Goal: Task Accomplishment & Management: Use online tool/utility

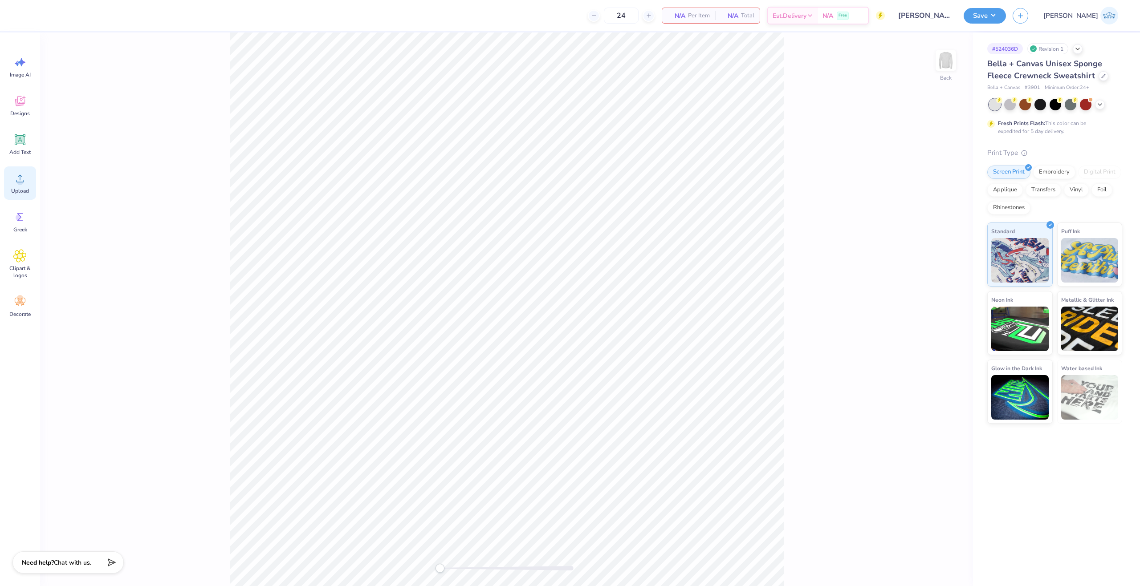
click at [34, 190] on div "Upload" at bounding box center [20, 182] width 32 height 33
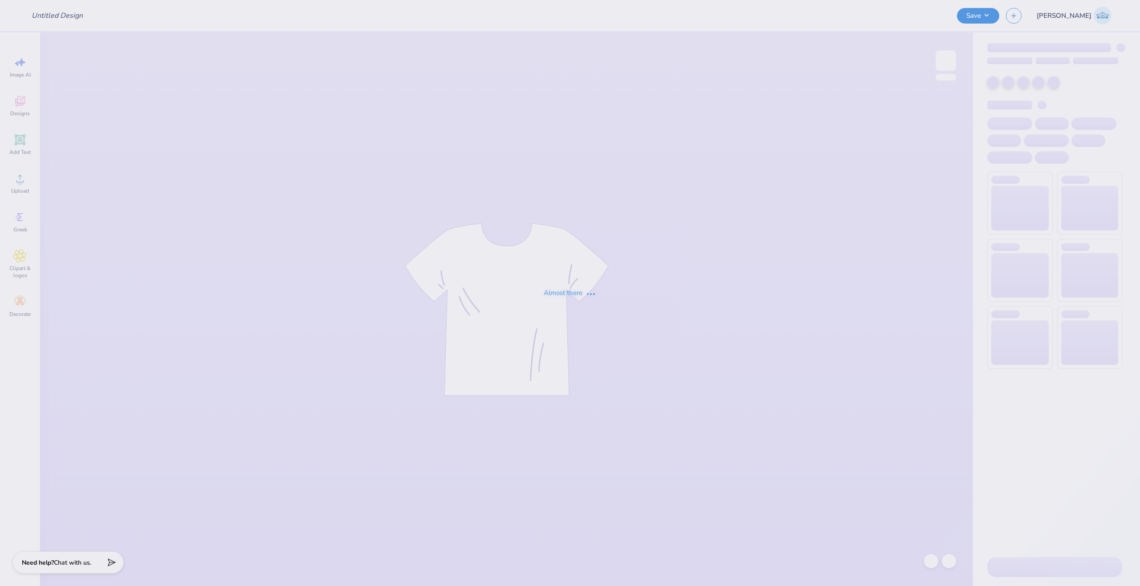
type input "Julia Gergis : Michigan State University"
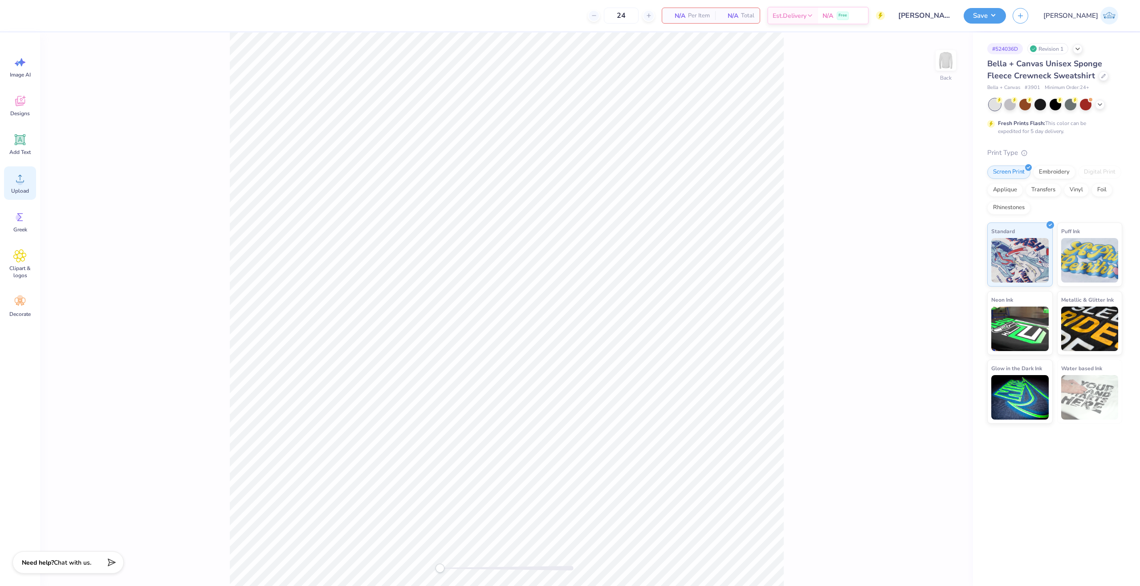
click at [20, 173] on icon at bounding box center [19, 178] width 13 height 13
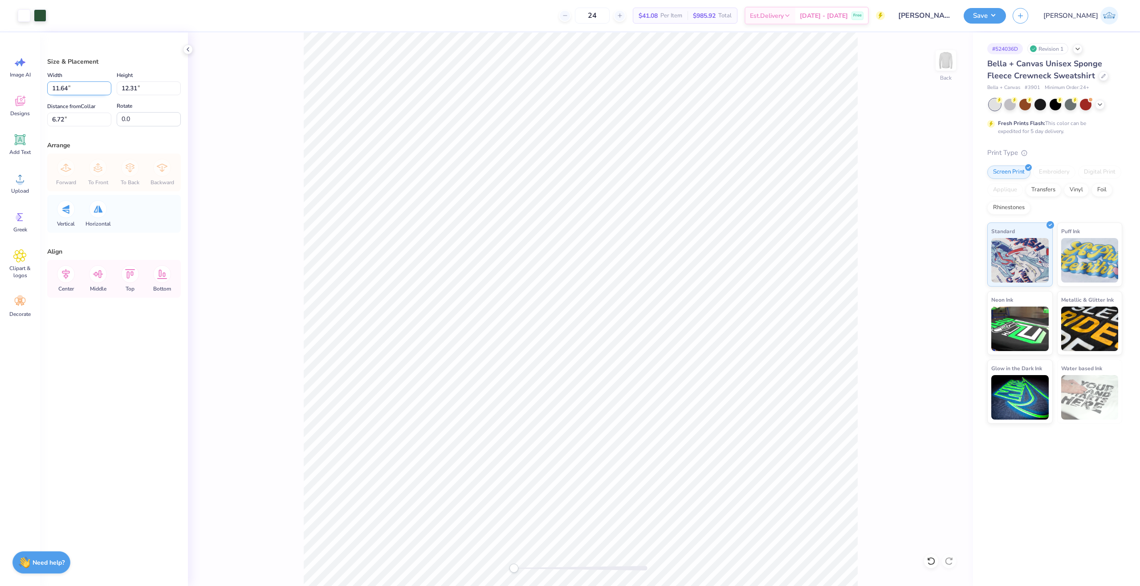
click at [68, 85] on input "11.64" at bounding box center [79, 88] width 64 height 14
click at [67, 116] on input "6.72" at bounding box center [79, 120] width 64 height 14
type input "12.00"
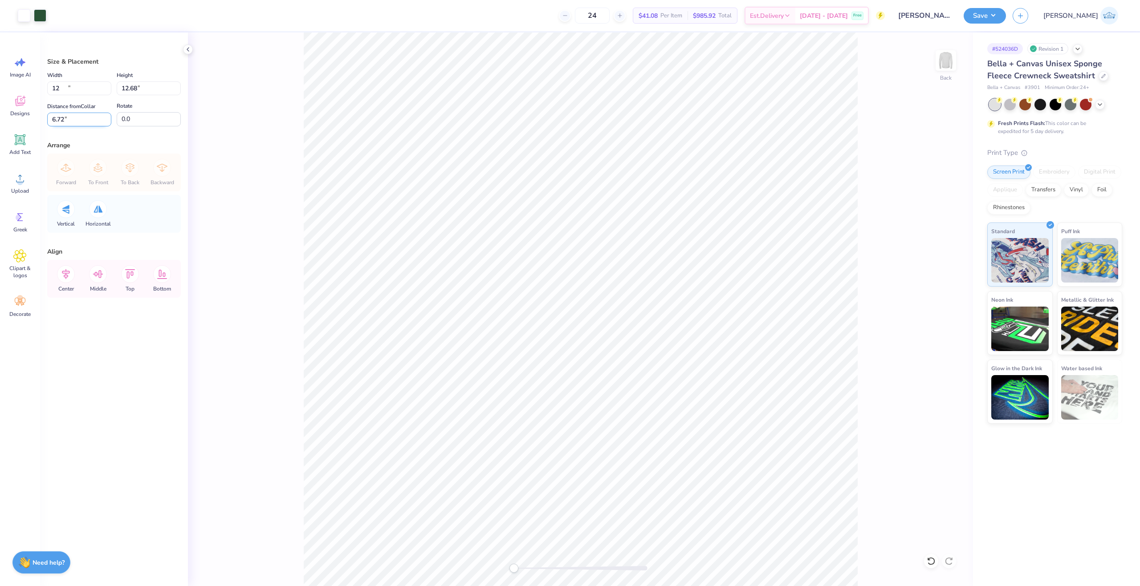
type input "12.68"
type input "3"
click at [1006, 21] on button "Save" at bounding box center [984, 15] width 42 height 16
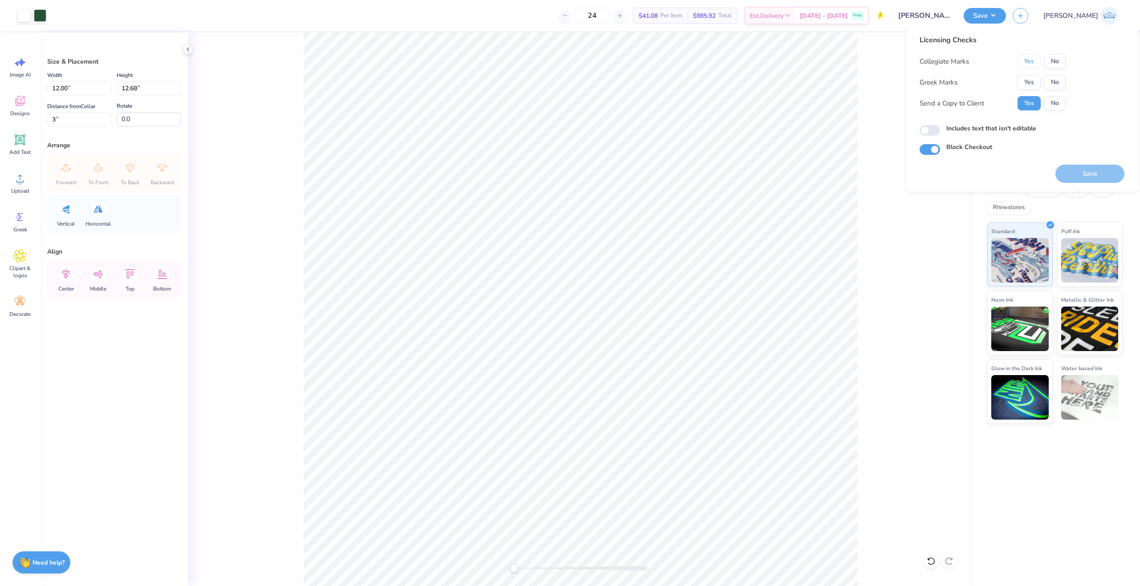
click at [1036, 61] on button "Yes" at bounding box center [1028, 61] width 23 height 14
click at [1035, 93] on div "Collegiate Marks Yes No Greek Marks Yes No Send a Copy to Client Yes No" at bounding box center [992, 82] width 146 height 56
click at [1035, 88] on button "Yes" at bounding box center [1028, 82] width 23 height 14
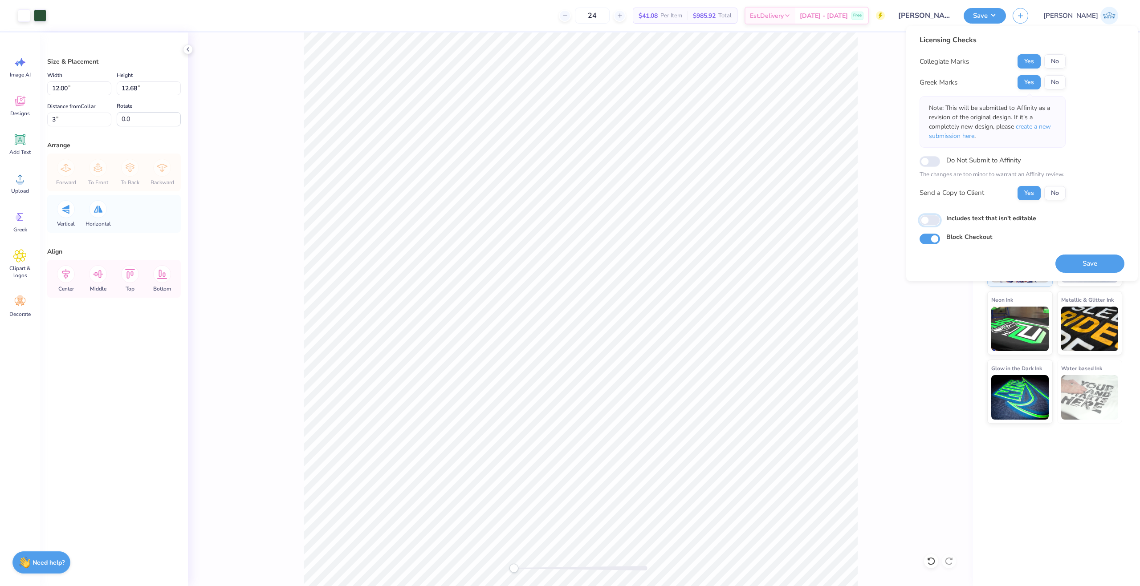
click at [925, 224] on input "Includes text that isn't editable" at bounding box center [929, 220] width 20 height 11
checkbox input "true"
click at [1088, 259] on button "Save" at bounding box center [1089, 264] width 69 height 18
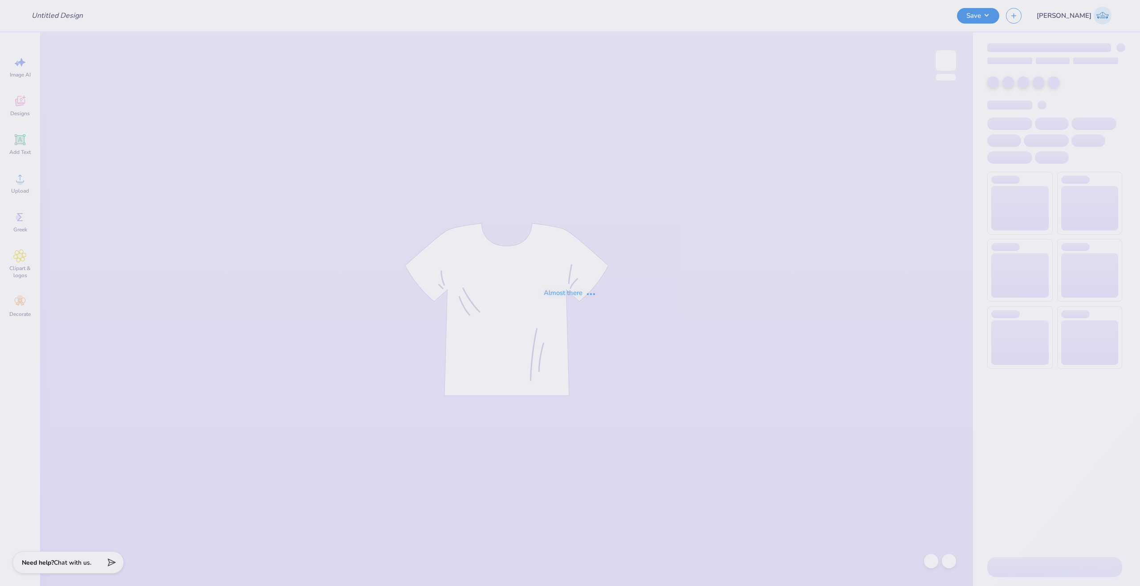
type input "Phi Sig Hoco 2025"
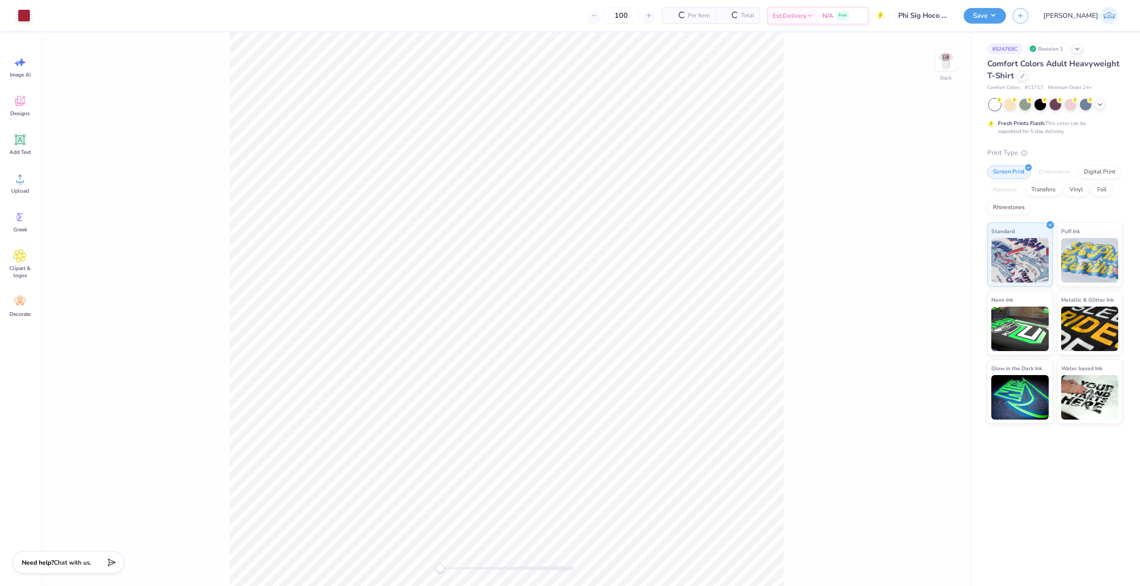
drag, startPoint x: 946, startPoint y: 53, endPoint x: 521, endPoint y: 4, distance: 427.4
click at [949, 69] on img at bounding box center [946, 61] width 18 height 18
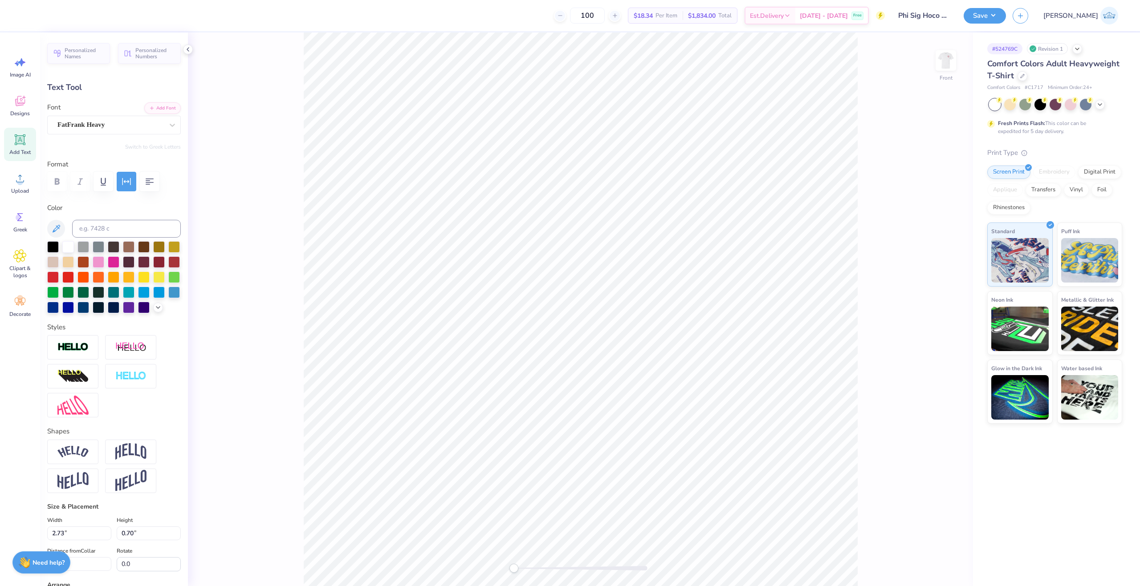
scroll to position [7, 1]
click at [607, 234] on li "Duplicate" at bounding box center [604, 235] width 70 height 17
type input "6.10"
paste textarea "at Indiana University"
type textarea "at Indiana University"
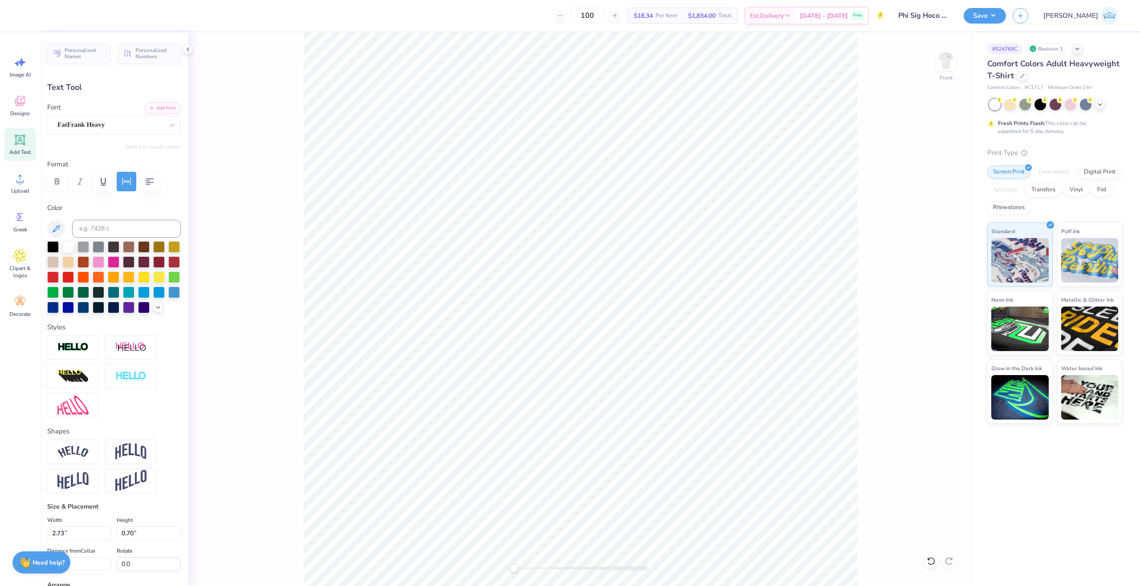
scroll to position [7, 4]
type input "13.19"
type input "0.95"
type input "15.48"
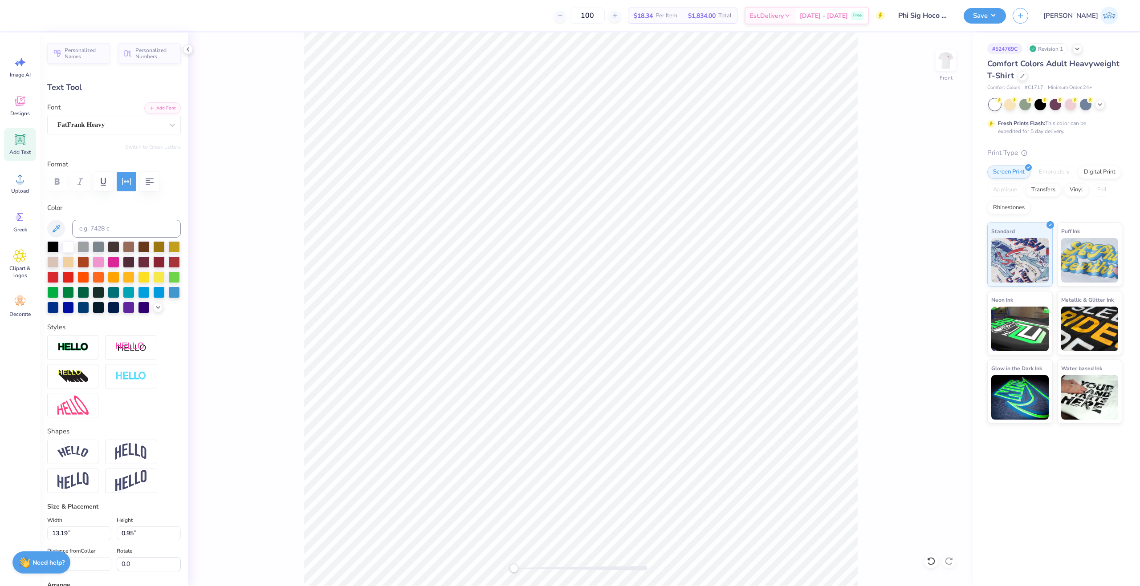
paste textarea
type textarea "at Indiana University"
type input "7.92"
type input "0.57"
type input "7.40"
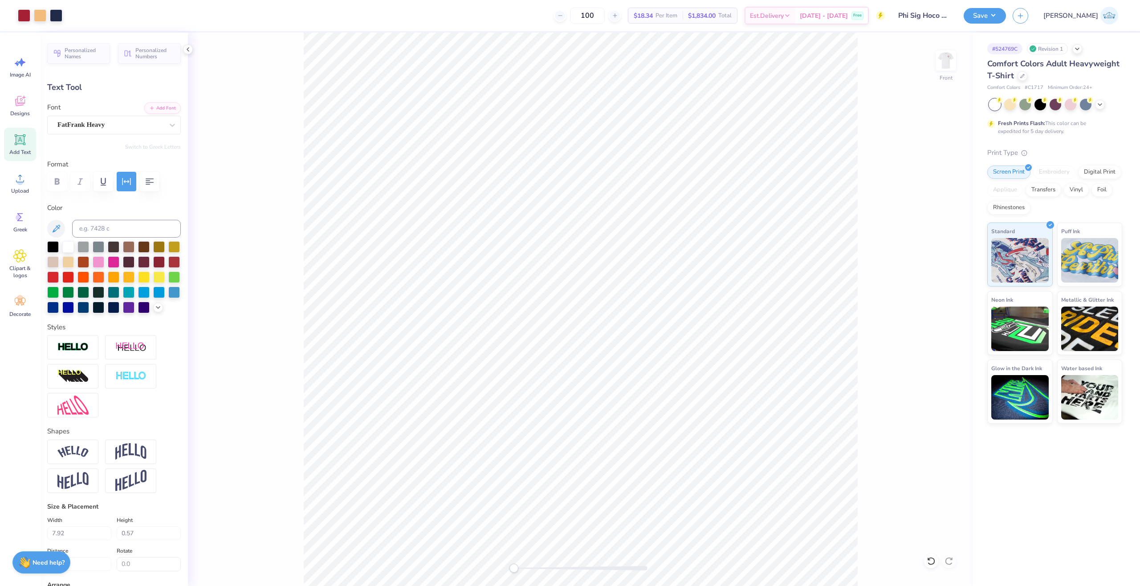
type input "0.53"
click at [613, 409] on li "Duplicate" at bounding box center [603, 407] width 70 height 17
type input "15.83"
click at [97, 122] on div "FatFrank Heavy" at bounding box center [111, 125] width 108 height 14
click at [101, 124] on span "FatFrank Heavy" at bounding box center [80, 125] width 47 height 10
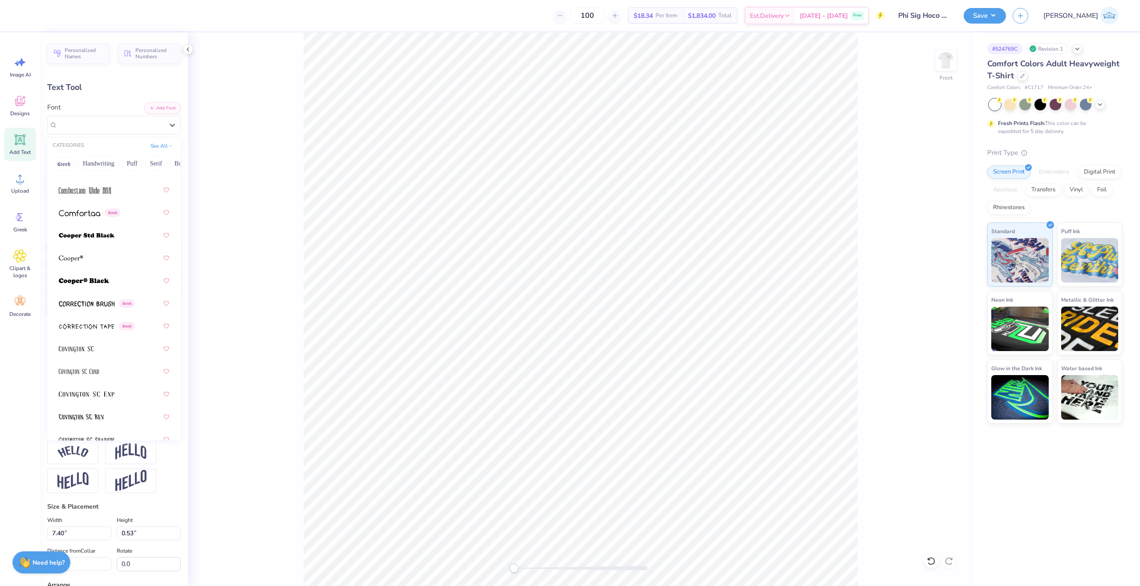
scroll to position [1883, 0]
click at [77, 228] on img at bounding box center [79, 226] width 41 height 6
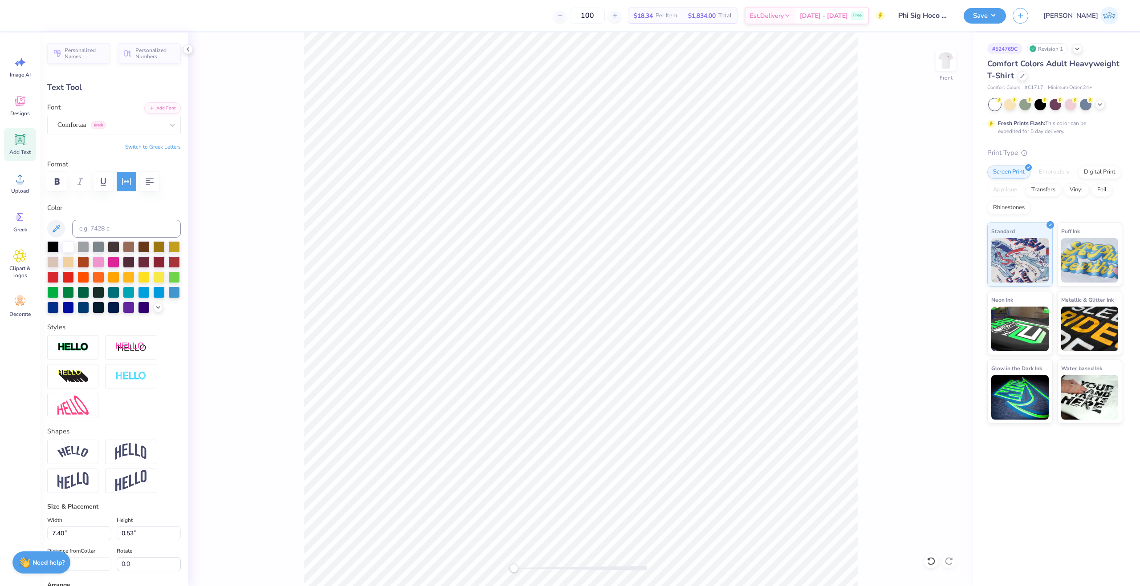
type textarea "®"
click at [525, 568] on div at bounding box center [581, 568] width 134 height 4
type input "0.43"
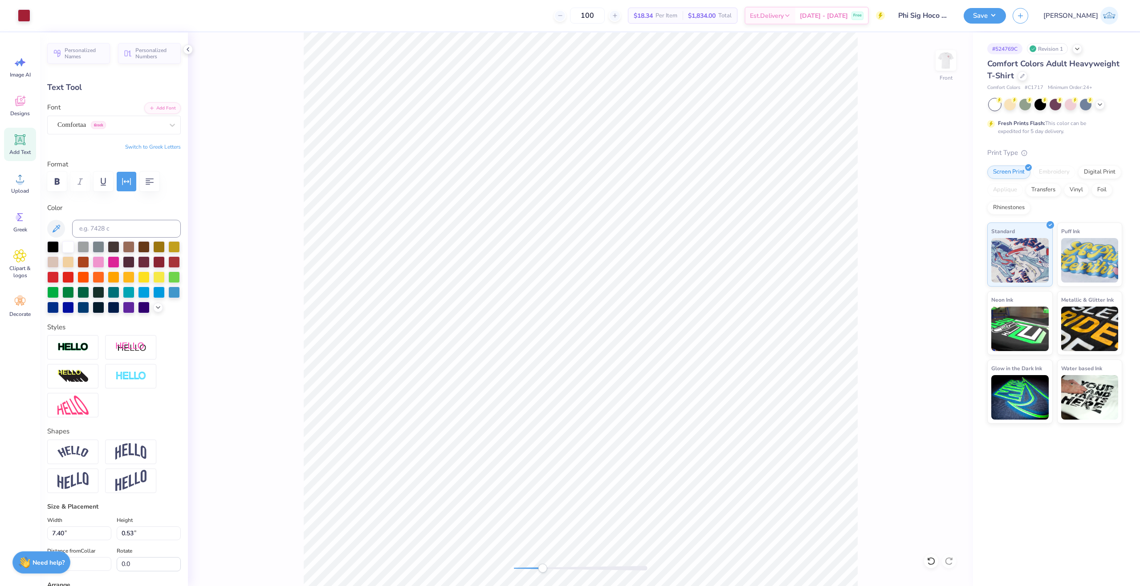
type input "15.88"
click at [63, 180] on button "button" at bounding box center [57, 182] width 20 height 20
type input "0.19"
click at [479, 568] on div "Front" at bounding box center [580, 309] width 785 height 554
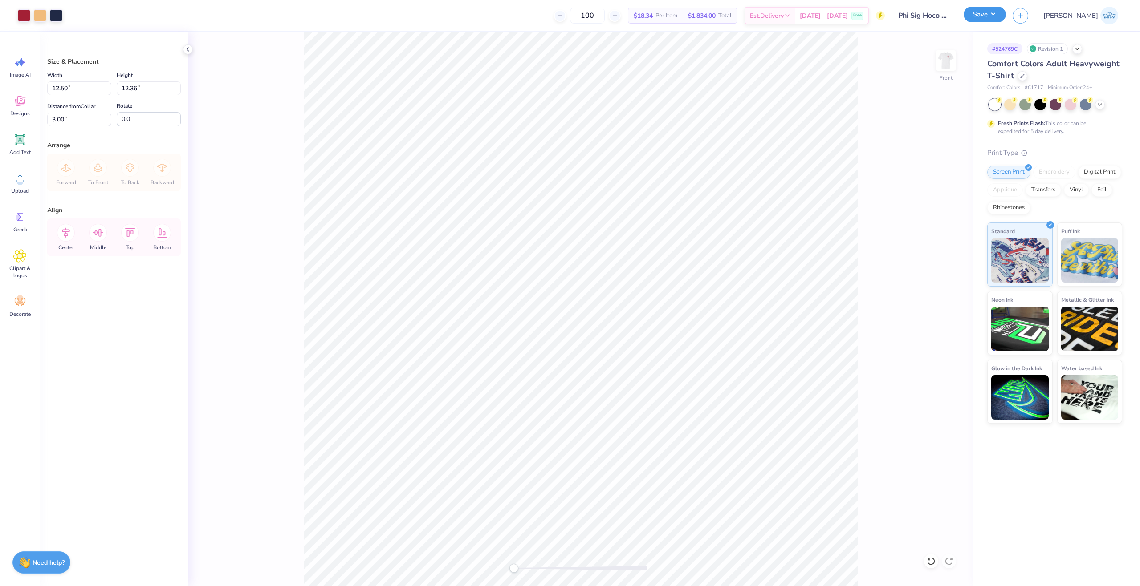
click at [1006, 16] on button "Save" at bounding box center [984, 15] width 42 height 16
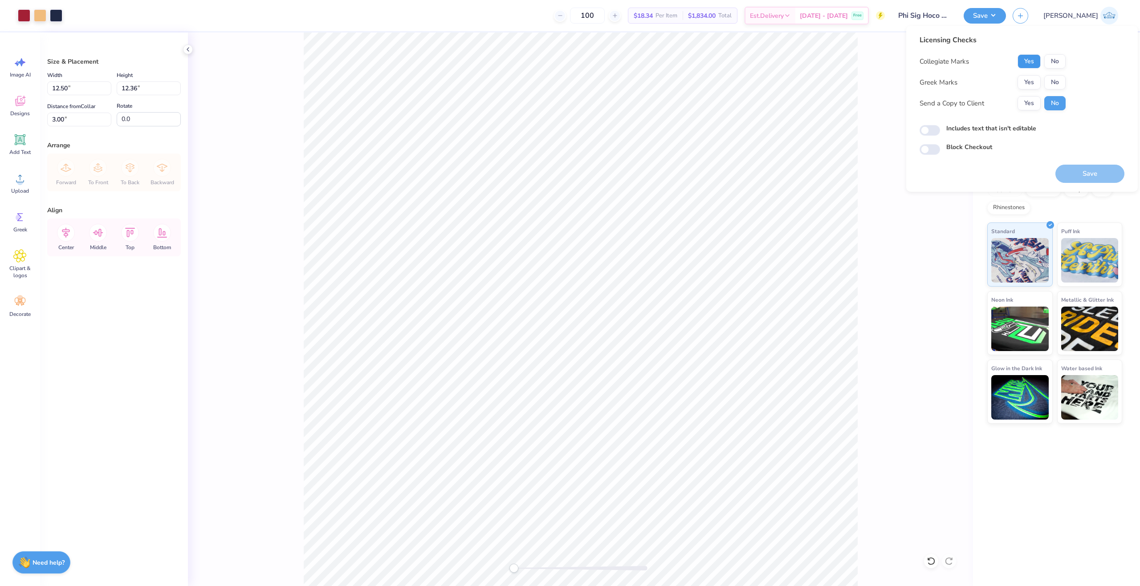
click at [1024, 60] on button "Yes" at bounding box center [1028, 61] width 23 height 14
click at [1025, 78] on button "Yes" at bounding box center [1028, 82] width 23 height 14
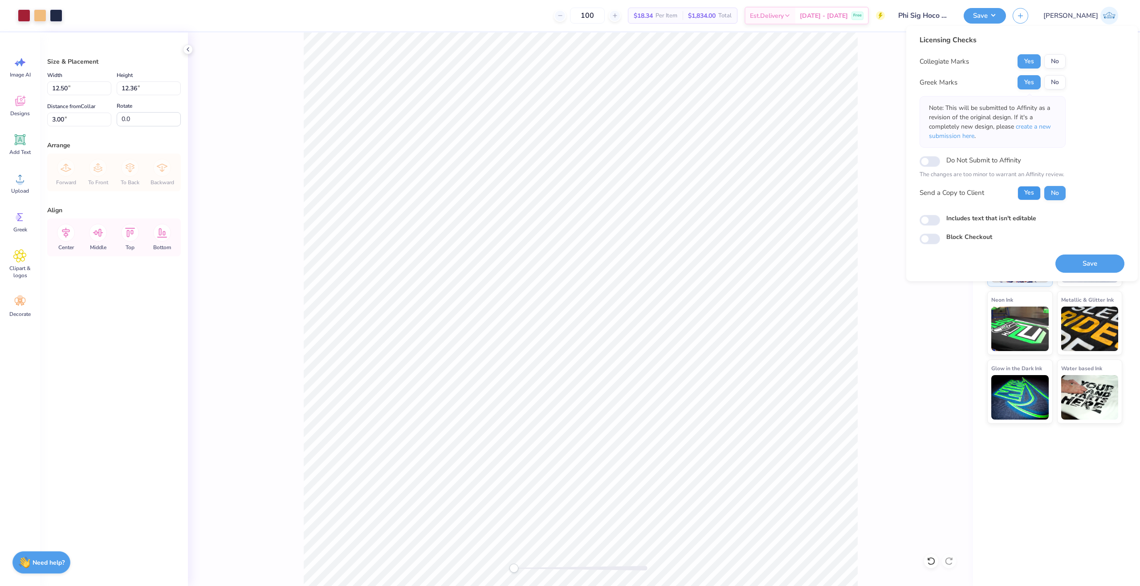
click at [1023, 187] on button "Yes" at bounding box center [1028, 193] width 23 height 14
click at [1077, 272] on button "Save" at bounding box center [1089, 264] width 69 height 18
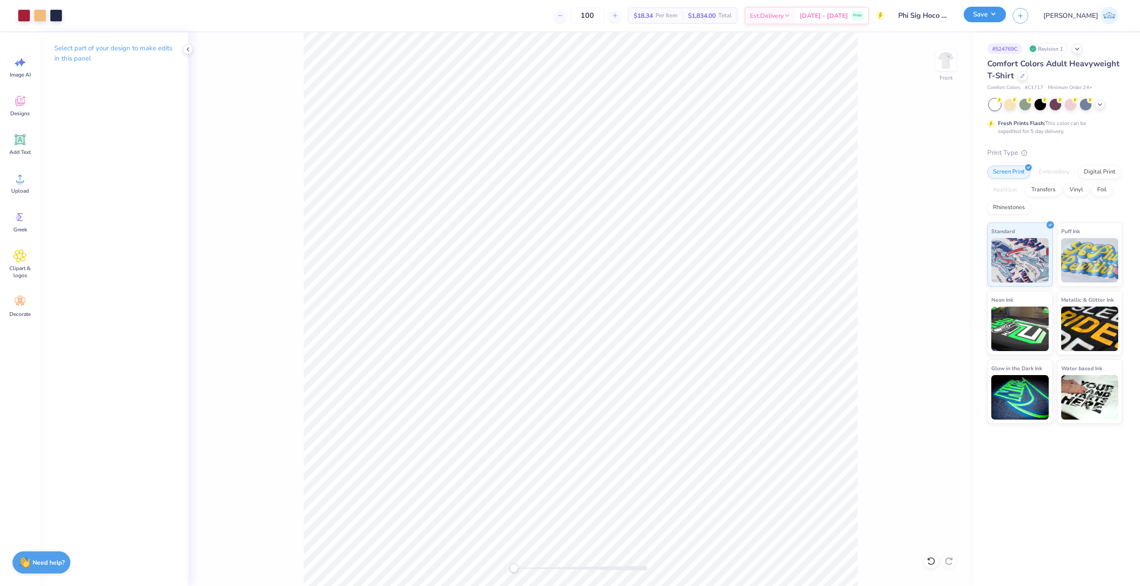
click at [1006, 16] on button "Save" at bounding box center [984, 15] width 42 height 16
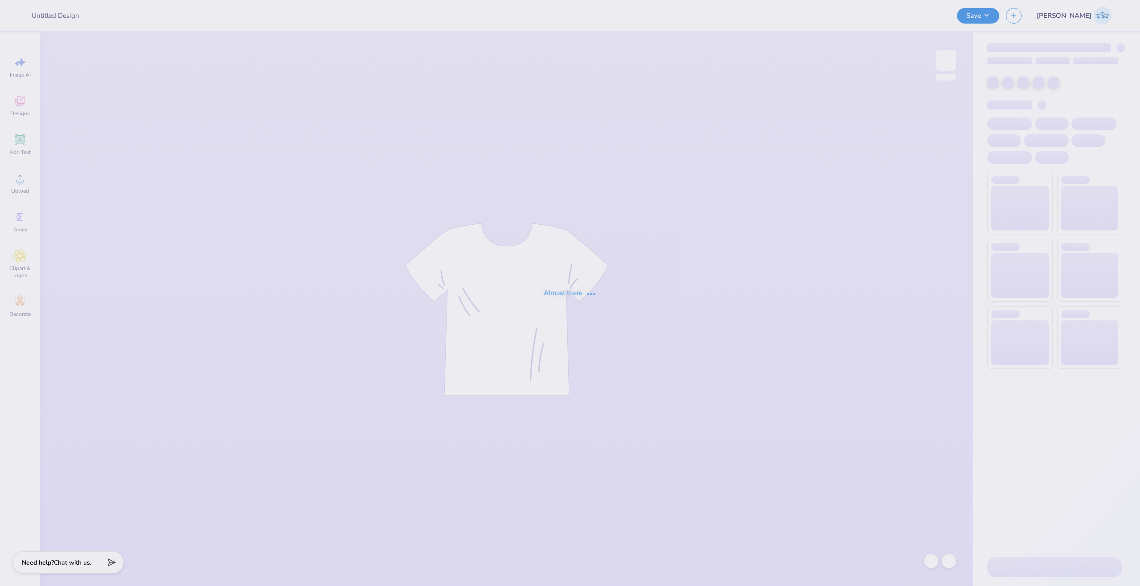
type input "CPC Blue Star Hoodie"
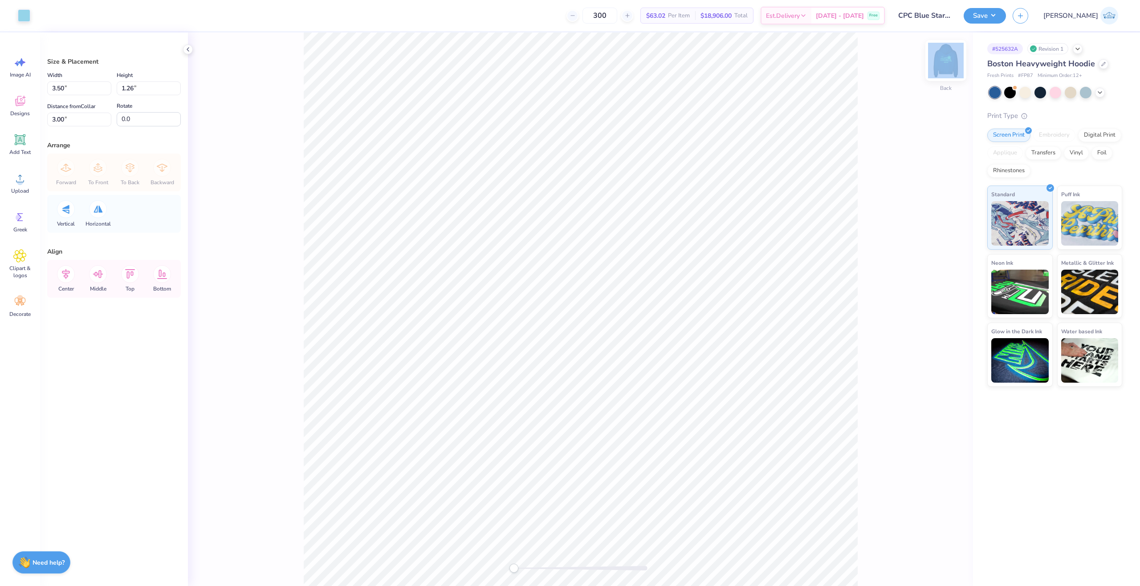
click at [935, 70] on div "Back" at bounding box center [580, 309] width 785 height 554
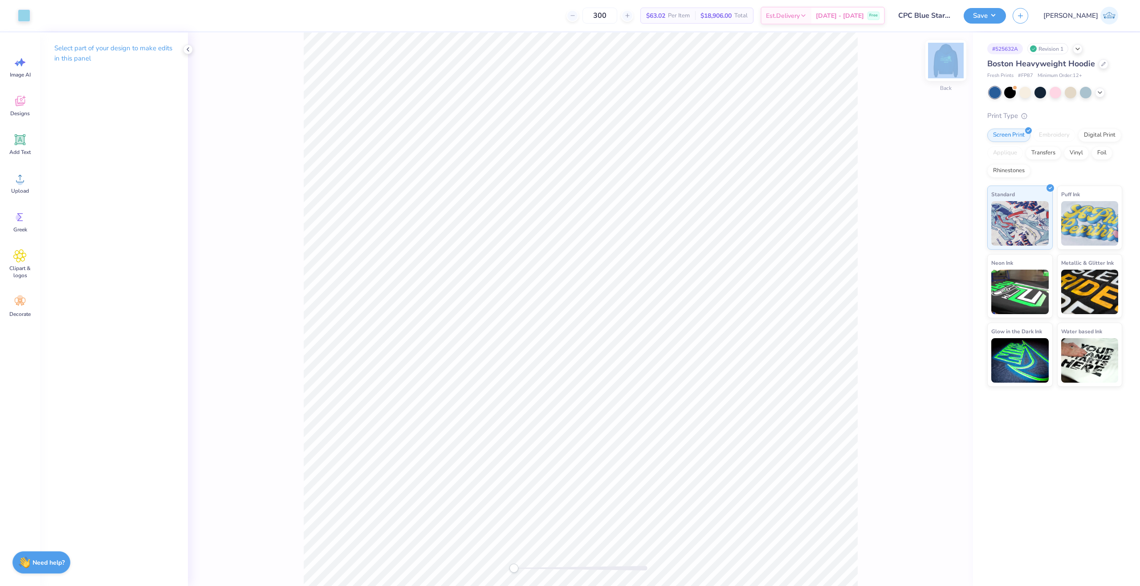
click at [945, 67] on img at bounding box center [946, 61] width 36 height 36
click at [28, 178] on div "Upload" at bounding box center [20, 182] width 32 height 33
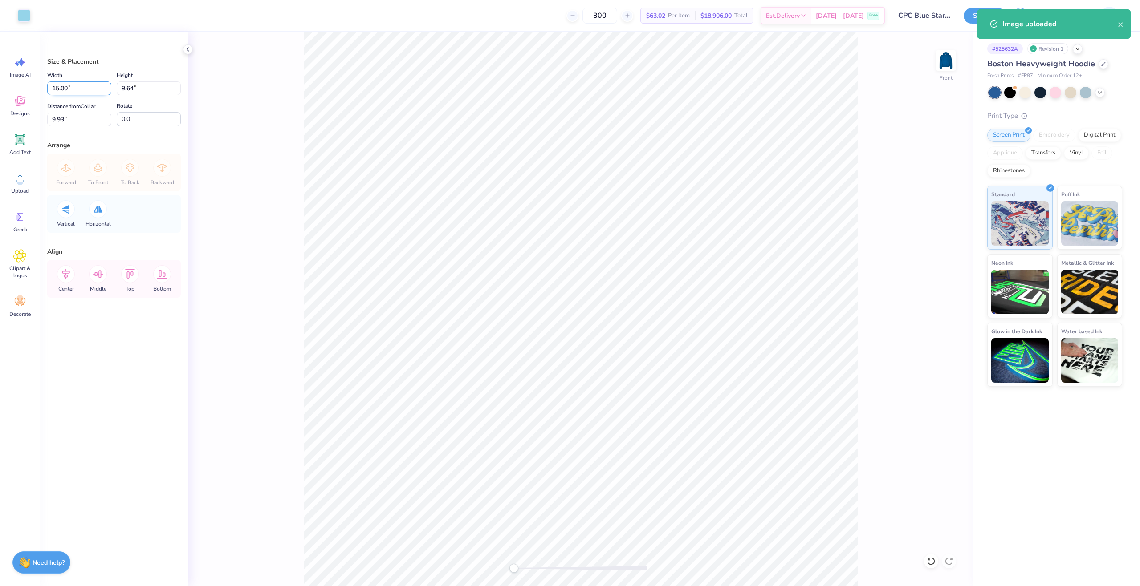
click at [60, 89] on input "15.00" at bounding box center [79, 88] width 64 height 14
type input "12.50"
type input "8.04"
click at [66, 120] on input "10.73" at bounding box center [79, 120] width 64 height 14
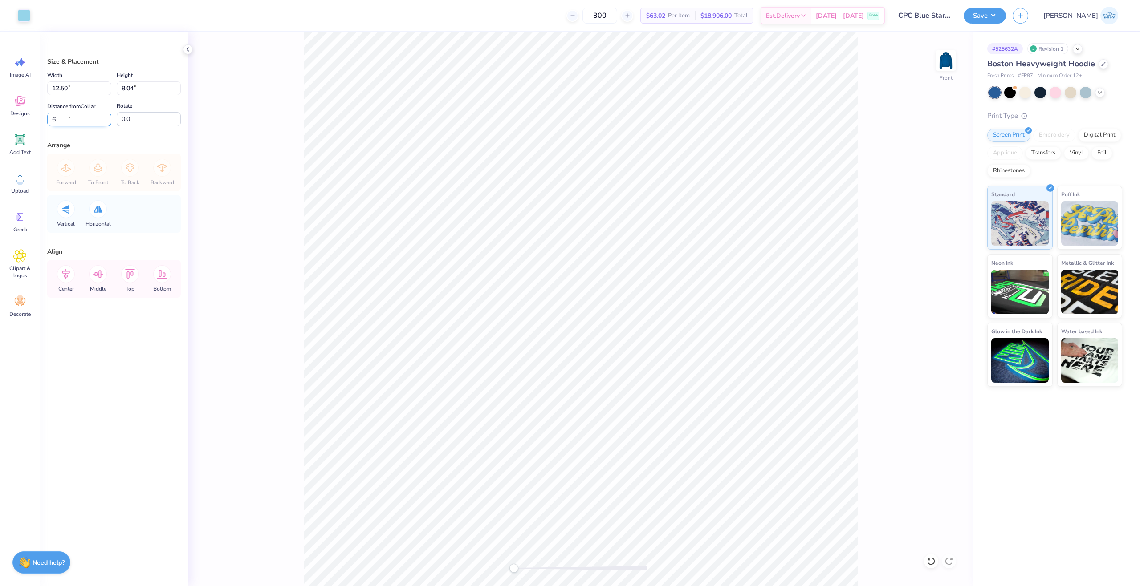
type input "6"
click at [1006, 15] on button "Save" at bounding box center [984, 15] width 42 height 16
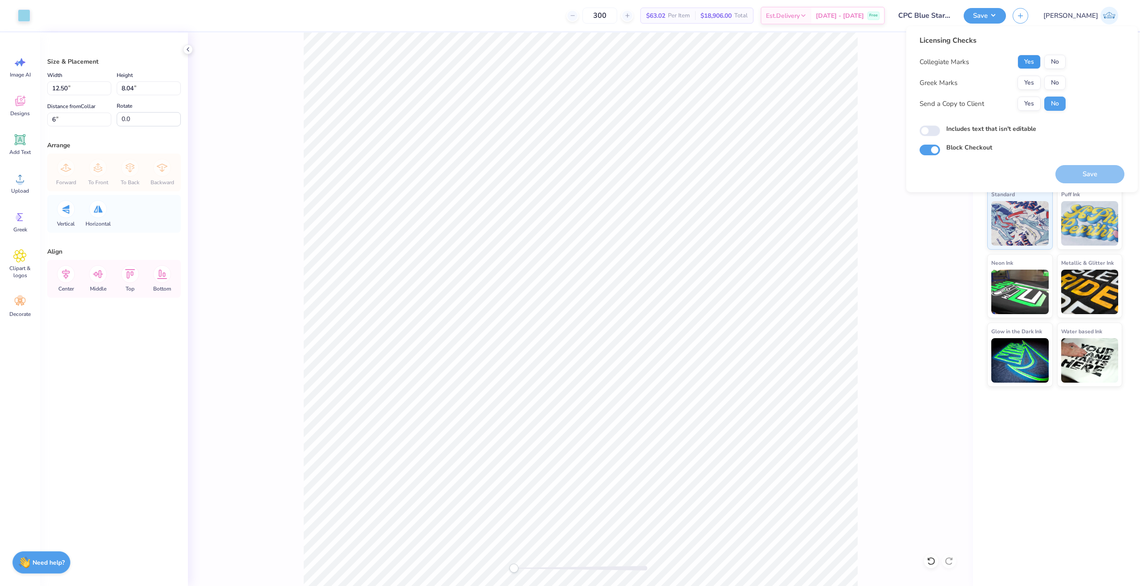
click at [1034, 65] on button "Yes" at bounding box center [1028, 62] width 23 height 14
click at [1035, 77] on button "Yes" at bounding box center [1028, 83] width 23 height 14
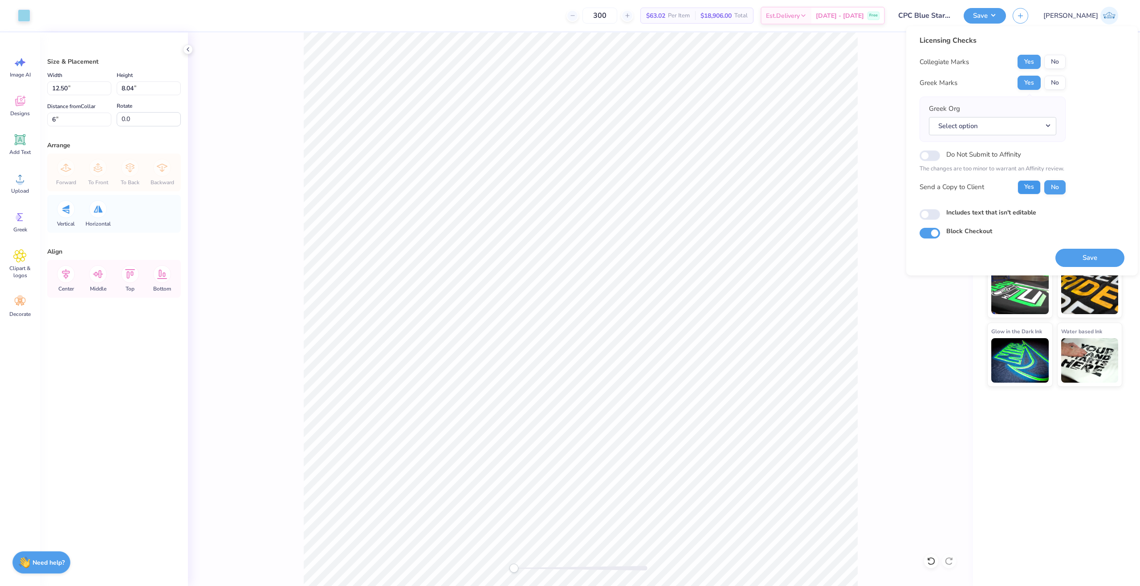
click at [1034, 184] on button "Yes" at bounding box center [1028, 187] width 23 height 14
drag, startPoint x: 1075, startPoint y: 259, endPoint x: 925, endPoint y: 222, distance: 153.6
click at [931, 224] on div "Licensing Checks Collegiate Marks Yes No Greek Marks Yes No Greek Org Select op…" at bounding box center [1021, 150] width 205 height 231
click at [925, 220] on div "Licensing Checks Collegiate Marks Yes No Greek Marks Yes No Greek Org Select op…" at bounding box center [1021, 136] width 205 height 203
click at [925, 215] on input "Includes text that isn't editable" at bounding box center [929, 214] width 20 height 11
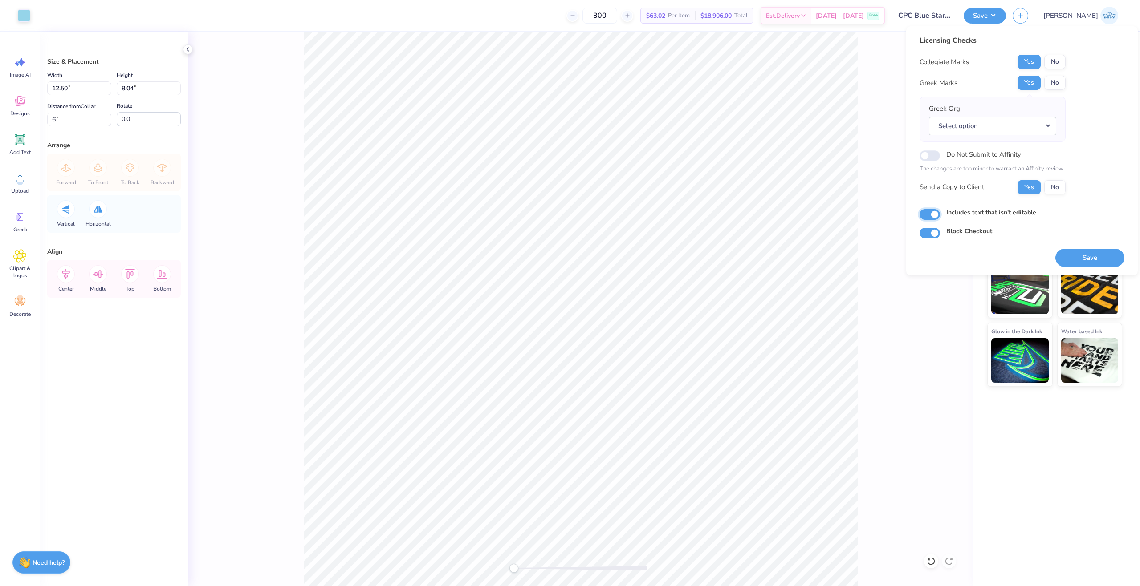
checkbox input "true"
click at [1092, 263] on button "Save" at bounding box center [1089, 258] width 69 height 18
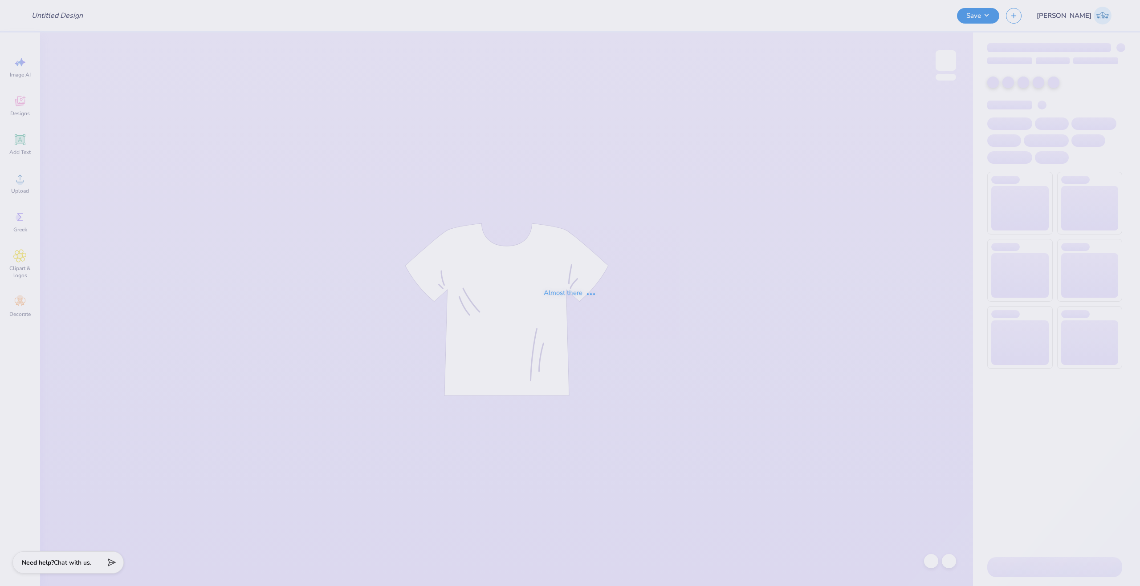
type input "Beary Bear"
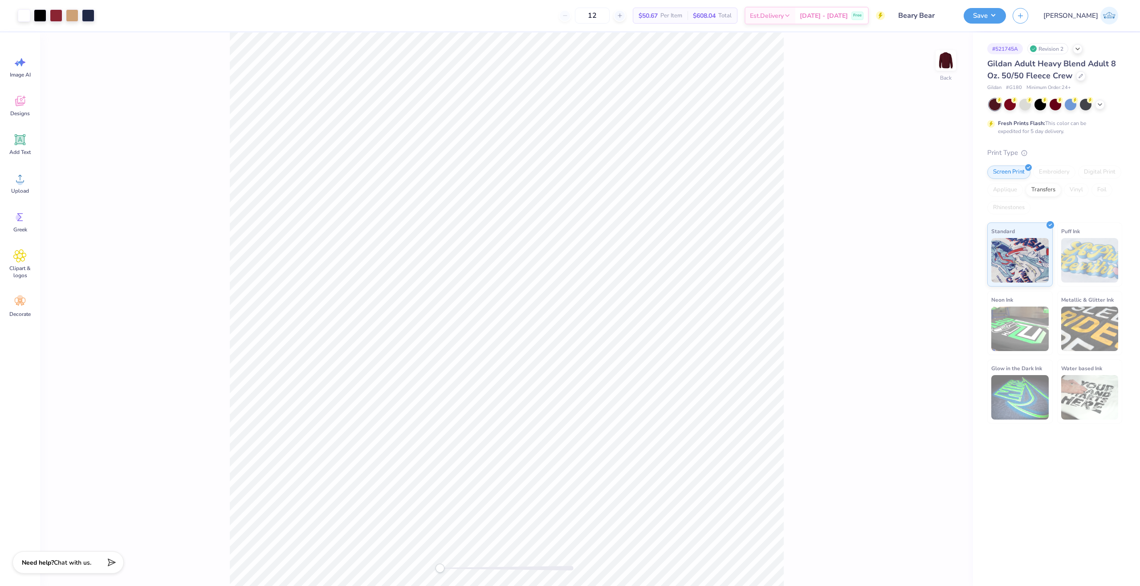
click at [433, 569] on div "Back" at bounding box center [506, 309] width 933 height 554
click at [28, 104] on div "Designs" at bounding box center [20, 105] width 32 height 33
click at [88, 57] on div at bounding box center [114, 49] width 134 height 17
click at [77, 47] on input "text" at bounding box center [118, 49] width 114 height 9
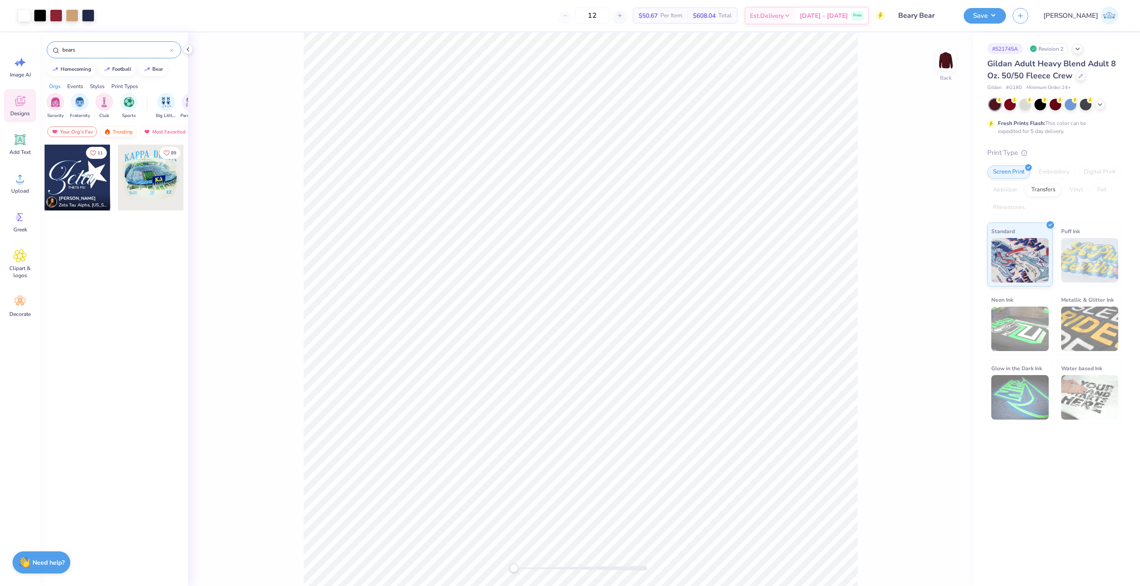
click at [126, 118] on span "Sports" at bounding box center [129, 116] width 14 height 7
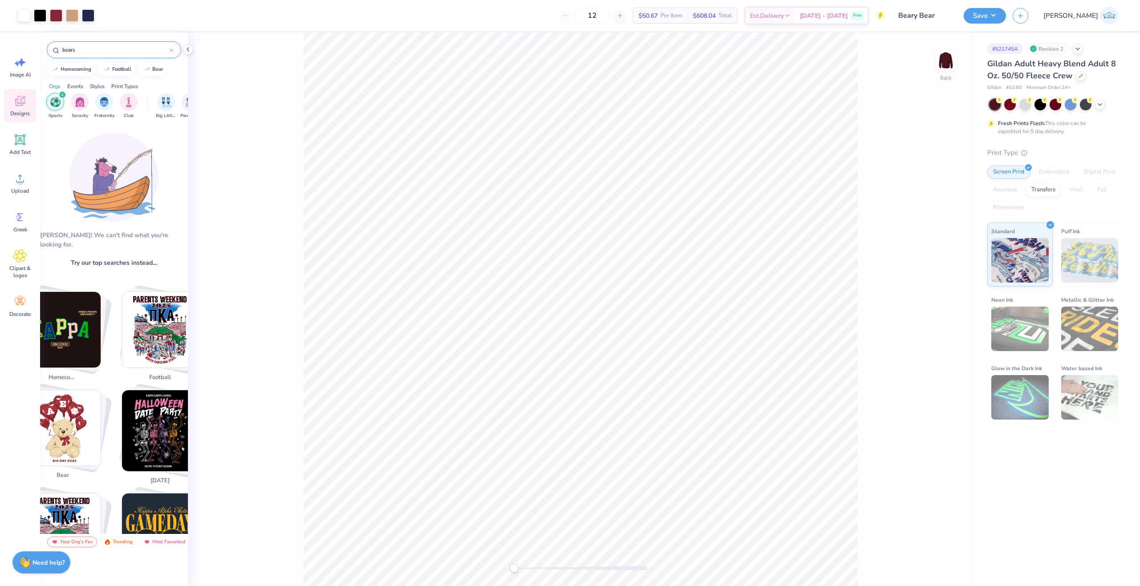
click at [125, 128] on div "[PERSON_NAME]! We can't find what you're looking for. Try our top searches inst…" at bounding box center [114, 329] width 148 height 410
click at [63, 92] on div "filter for Sports" at bounding box center [62, 95] width 8 height 8
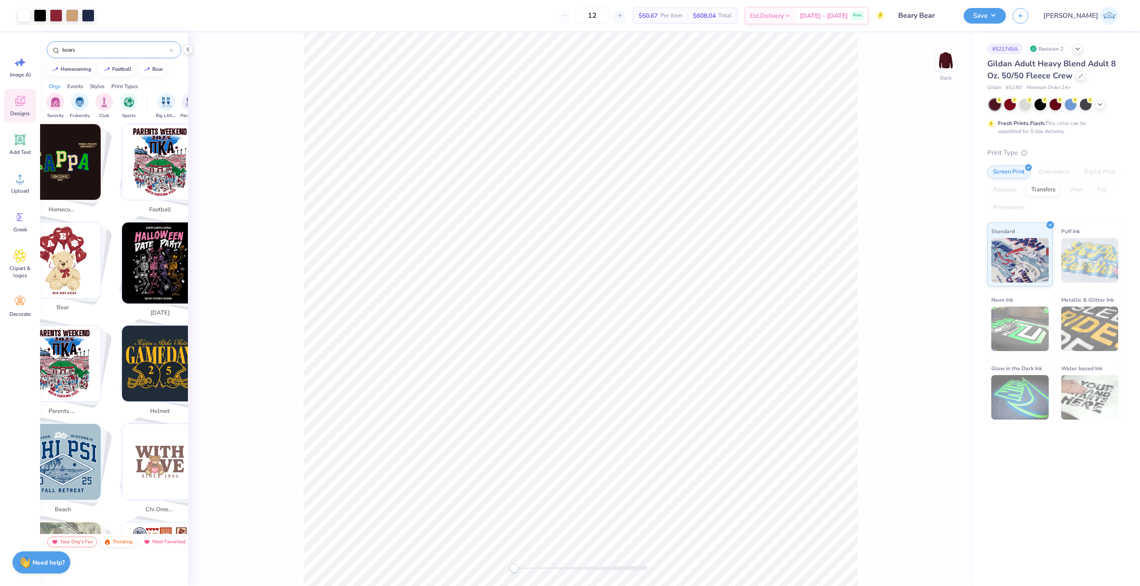
click at [114, 545] on div "Trending" at bounding box center [118, 542] width 37 height 11
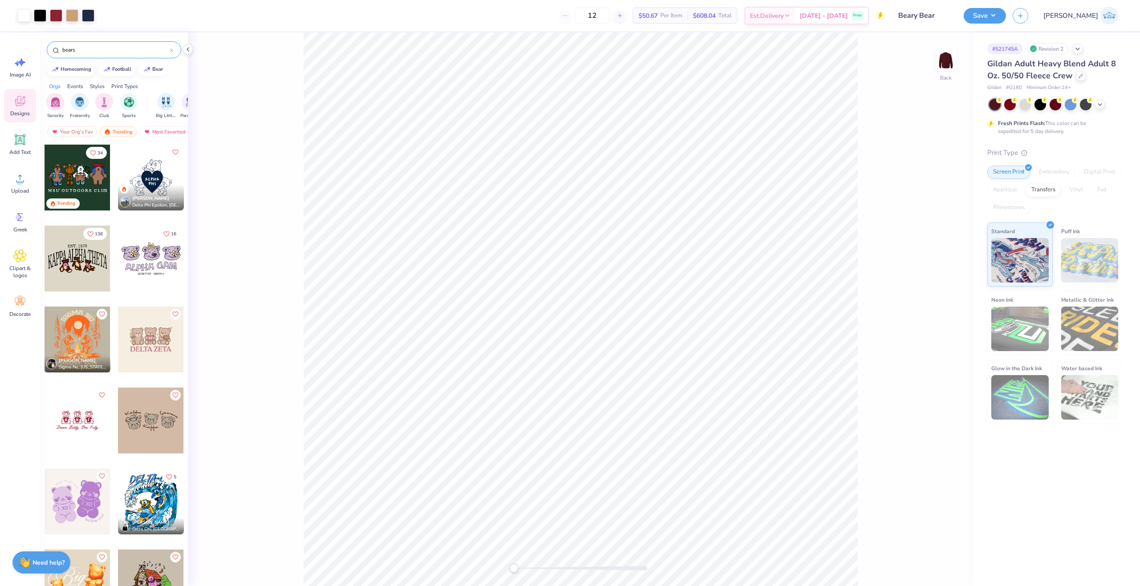
click at [94, 56] on div "bears" at bounding box center [114, 49] width 134 height 17
click at [92, 53] on input "bears" at bounding box center [115, 49] width 108 height 9
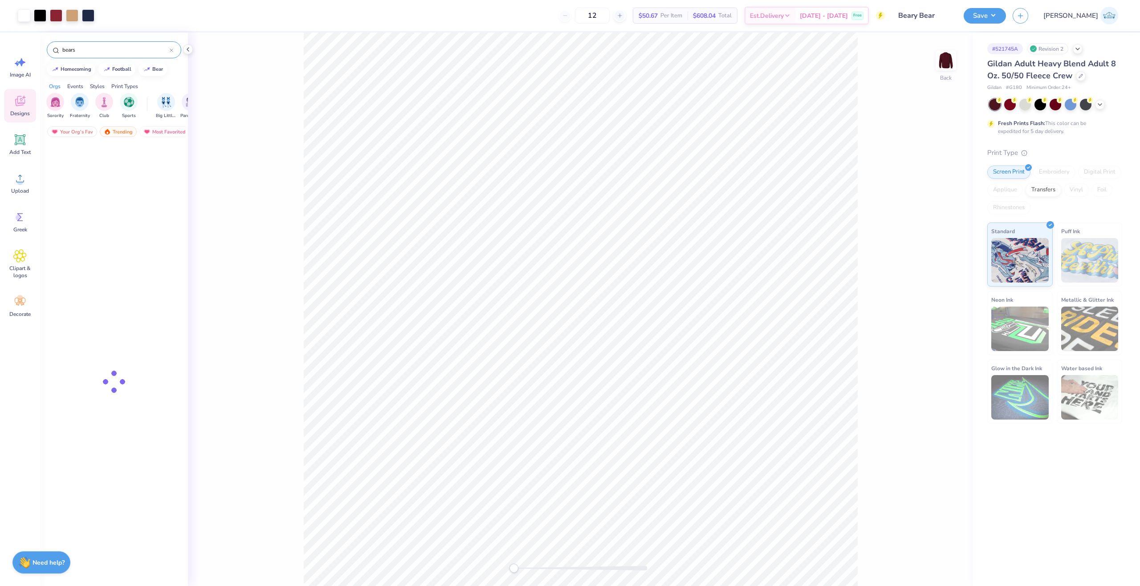
paste input "Zeta Tau Alpha Cute Teddy Bear Drawing Semi Formal Shirt"
type input "Zeta Tau Alpha Cute Teddy Bear Drawing Semi Formal Shirt"
click at [83, 177] on div at bounding box center [78, 178] width 66 height 66
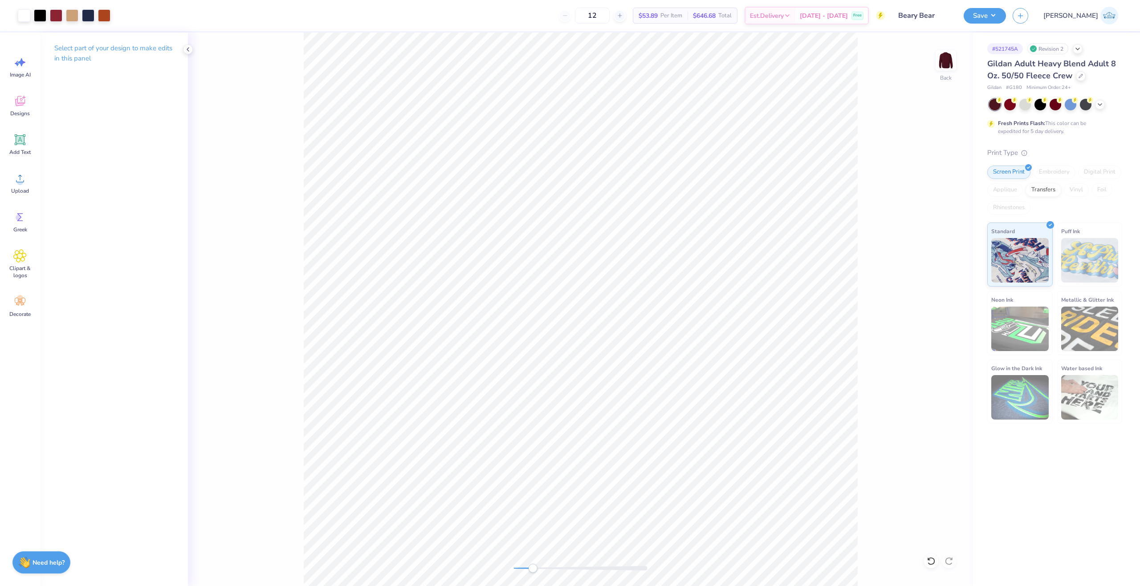
drag, startPoint x: 525, startPoint y: 572, endPoint x: 532, endPoint y: 572, distance: 7.6
click at [532, 572] on div at bounding box center [581, 568] width 134 height 9
click at [534, 570] on div "Accessibility label" at bounding box center [532, 568] width 9 height 9
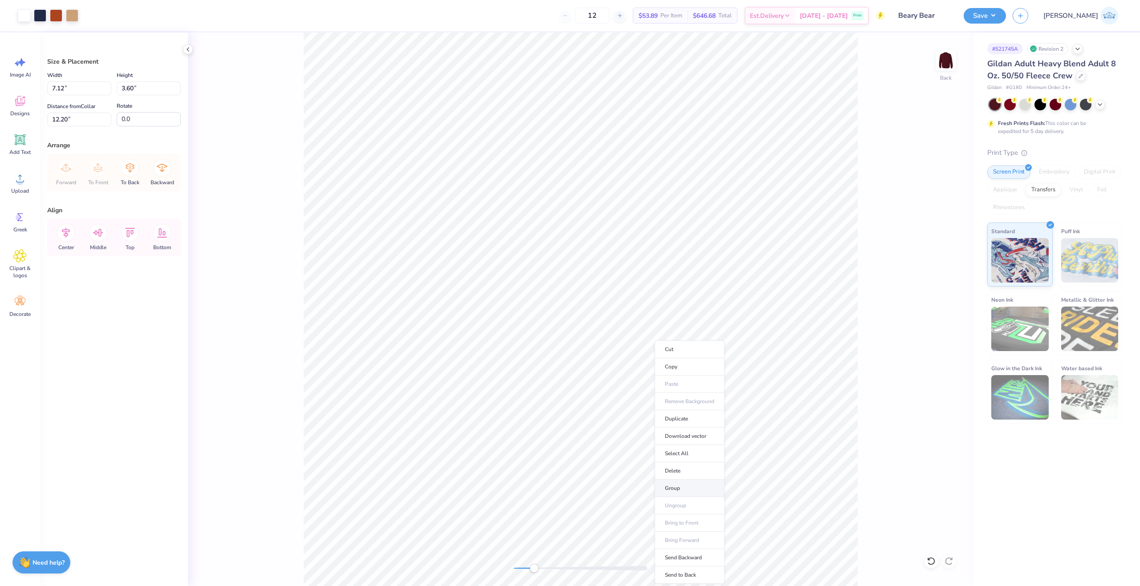
click at [711, 483] on li "Group" at bounding box center [689, 488] width 70 height 17
type input "7.90"
type input "6.36"
type input "3.00"
type input "7.12"
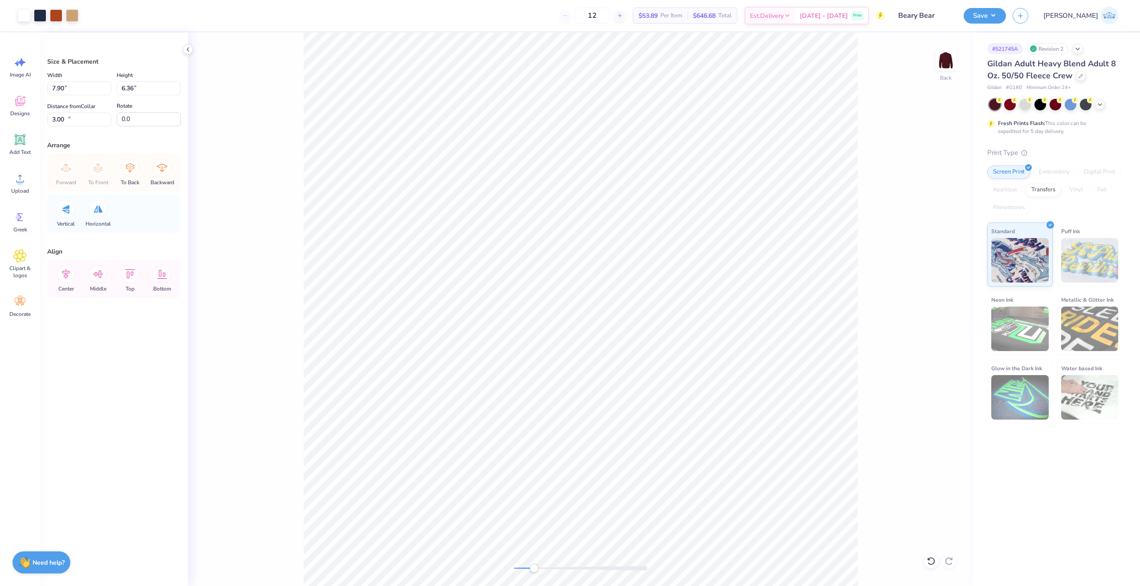
type input "3.60"
type input "12.20"
click at [57, 19] on div at bounding box center [56, 14] width 12 height 12
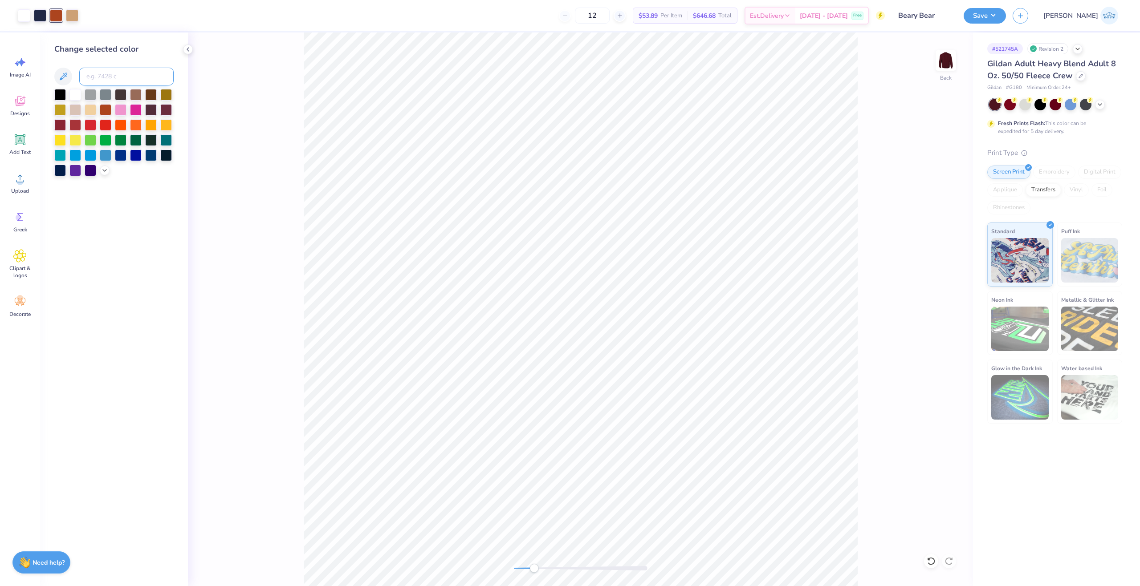
click at [105, 79] on input at bounding box center [126, 77] width 94 height 18
type input "202"
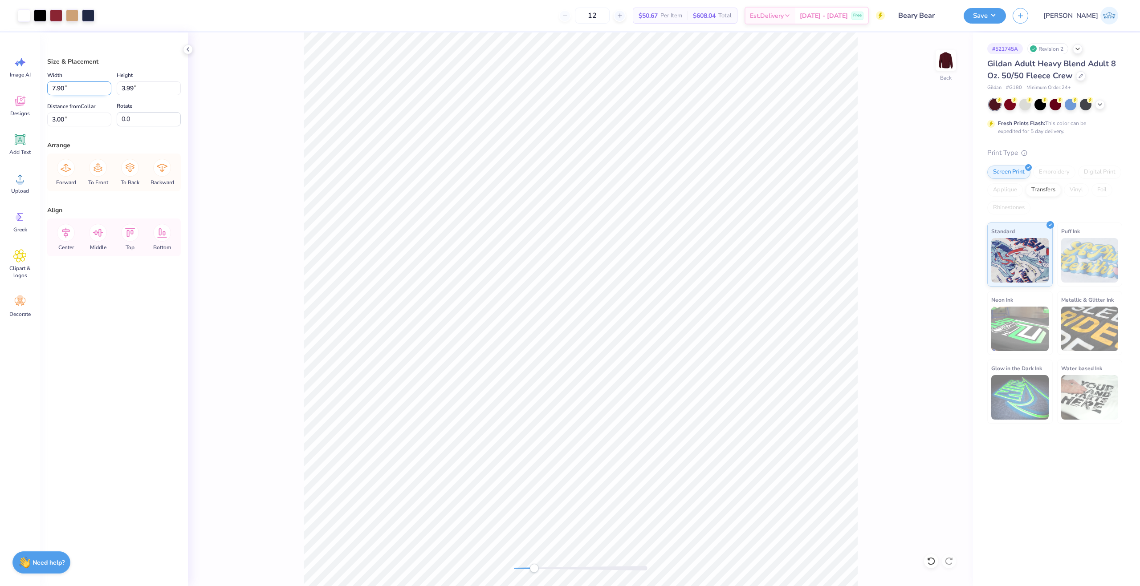
click at [65, 90] on input "7.90" at bounding box center [79, 88] width 64 height 14
click at [61, 83] on input "7.12" at bounding box center [79, 88] width 64 height 14
paste input "90"
type input "7.90"
click at [68, 120] on input "12.20" at bounding box center [79, 120] width 64 height 14
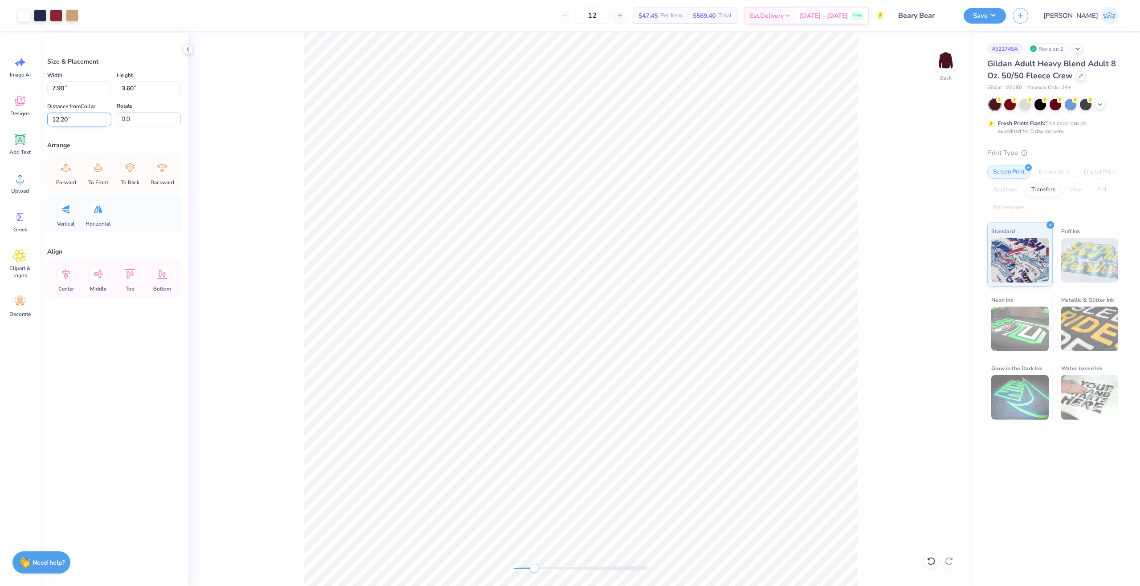
click at [68, 120] on input "12.20" at bounding box center [79, 120] width 64 height 14
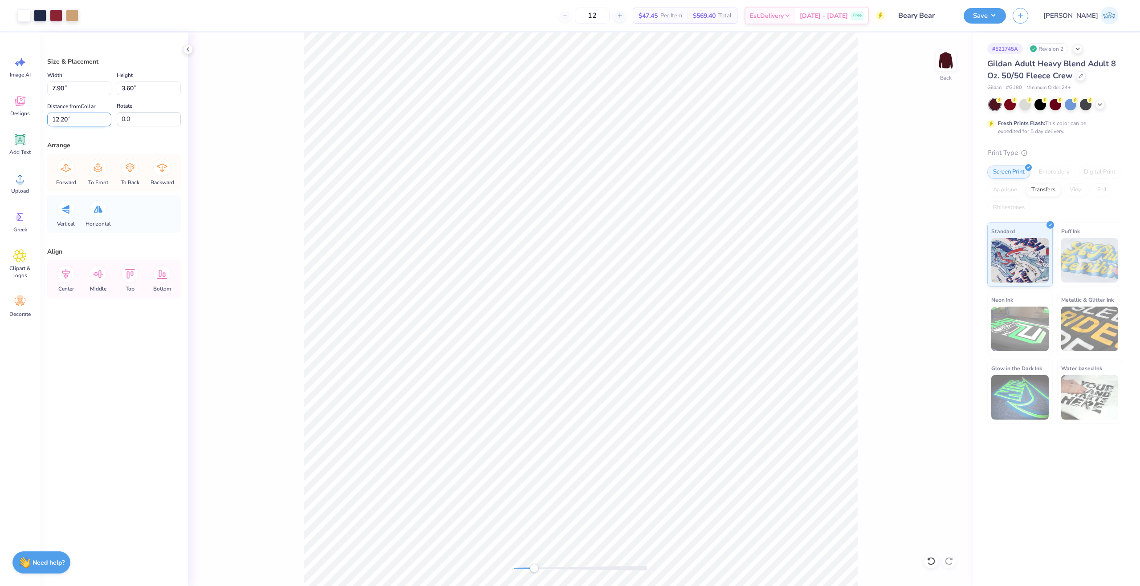
click at [68, 120] on input "12.20" at bounding box center [79, 120] width 64 height 14
click at [67, 120] on input "12.20" at bounding box center [79, 120] width 64 height 14
type input "3.99"
click at [66, 120] on input "12.00" at bounding box center [79, 120] width 64 height 14
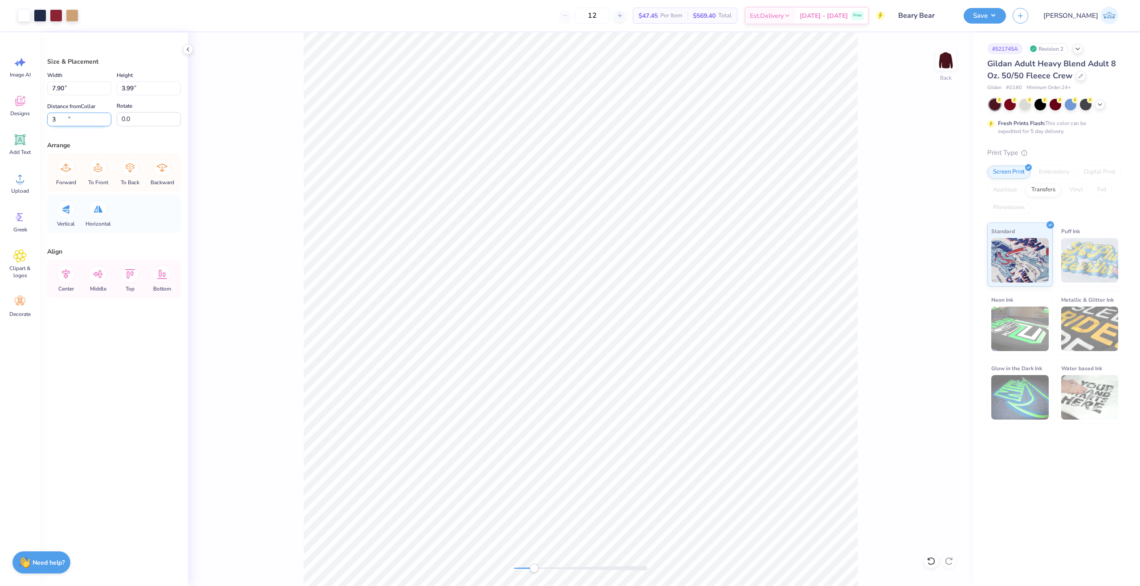
type input "3"
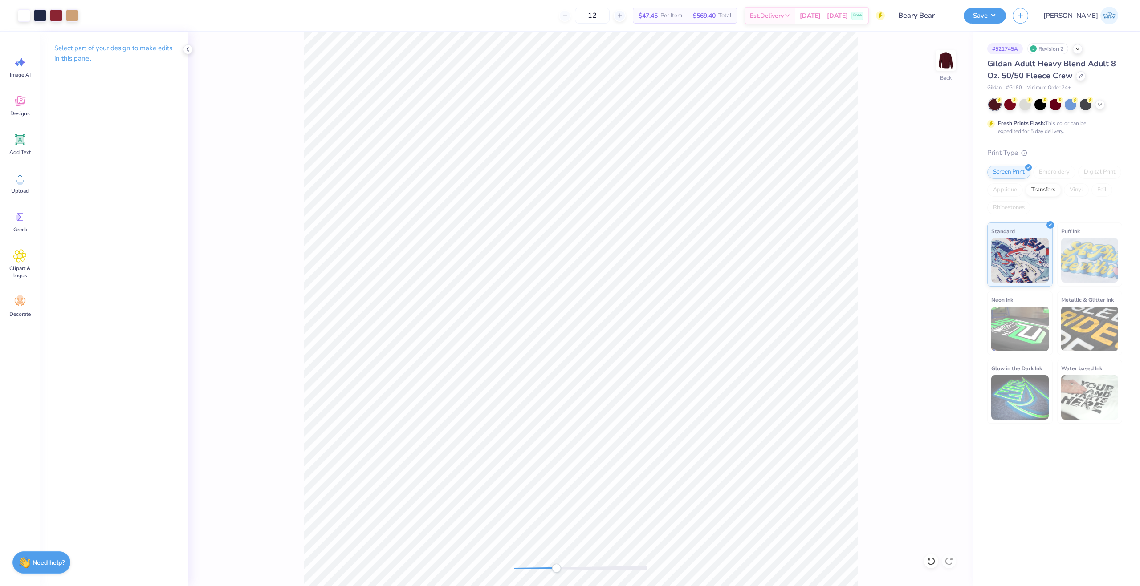
drag, startPoint x: 544, startPoint y: 565, endPoint x: 556, endPoint y: 570, distance: 12.4
click at [556, 570] on div "Accessibility label" at bounding box center [556, 568] width 9 height 9
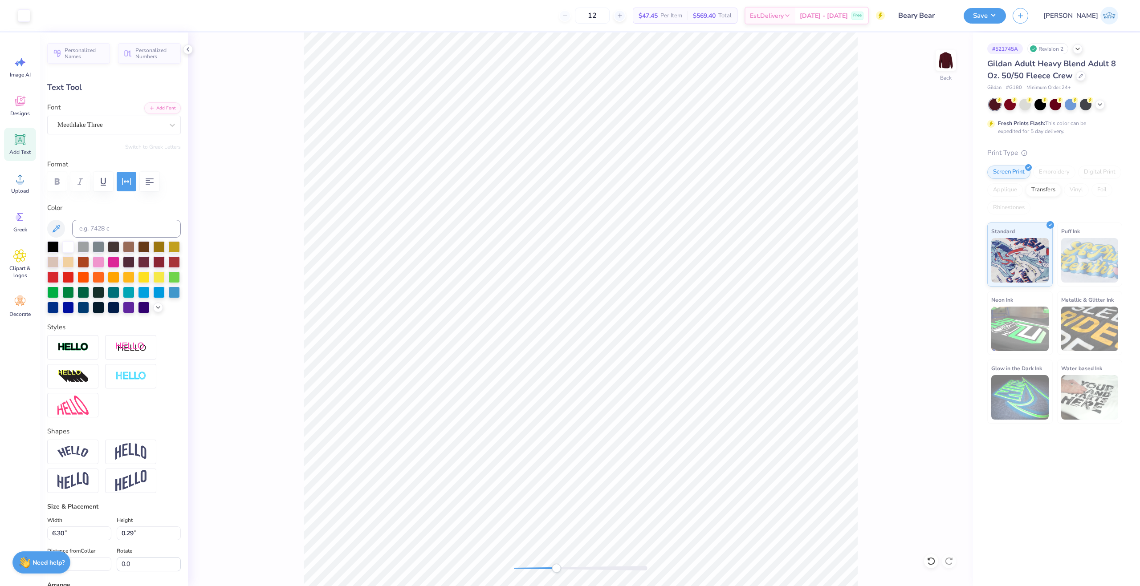
type input "6.30"
type input "0.29"
click at [563, 414] on li "Duplicate" at bounding box center [587, 418] width 70 height 17
type input "10.07"
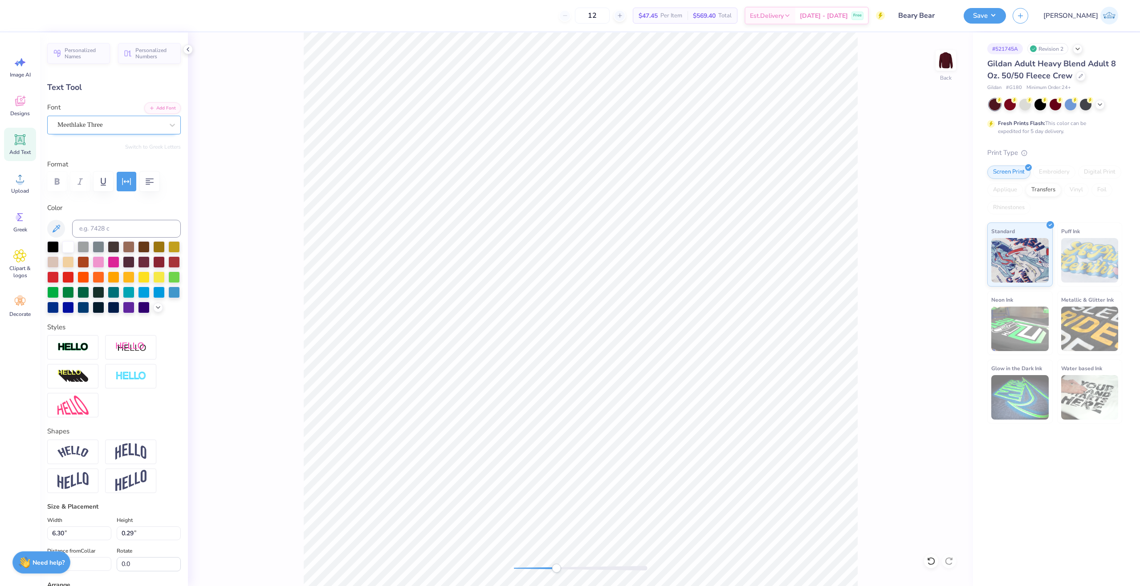
click at [66, 122] on div "Meethlake Three" at bounding box center [111, 125] width 108 height 14
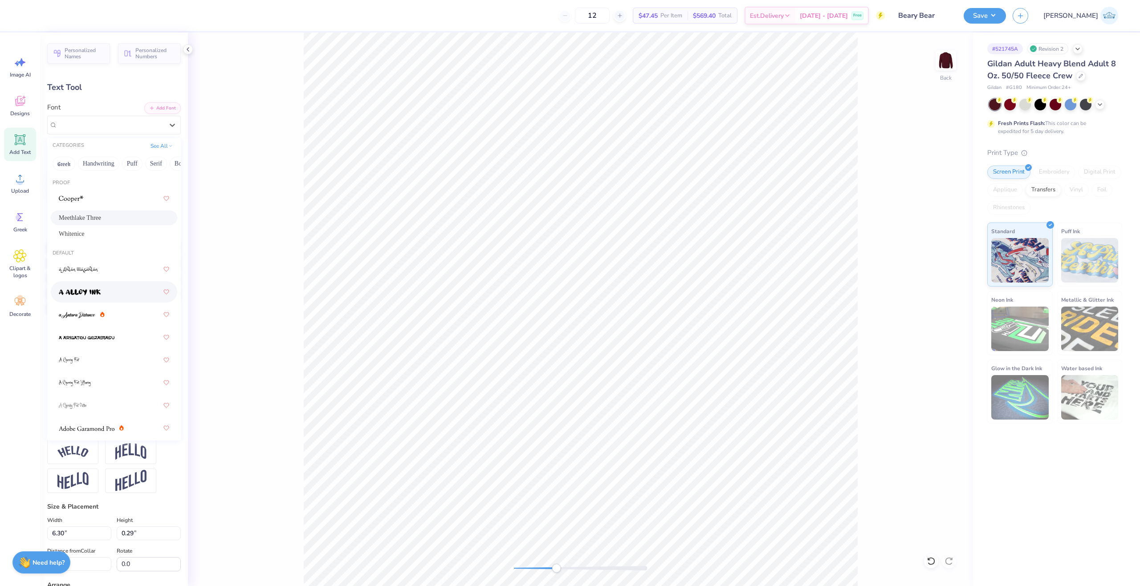
click at [97, 284] on div at bounding box center [114, 291] width 126 height 21
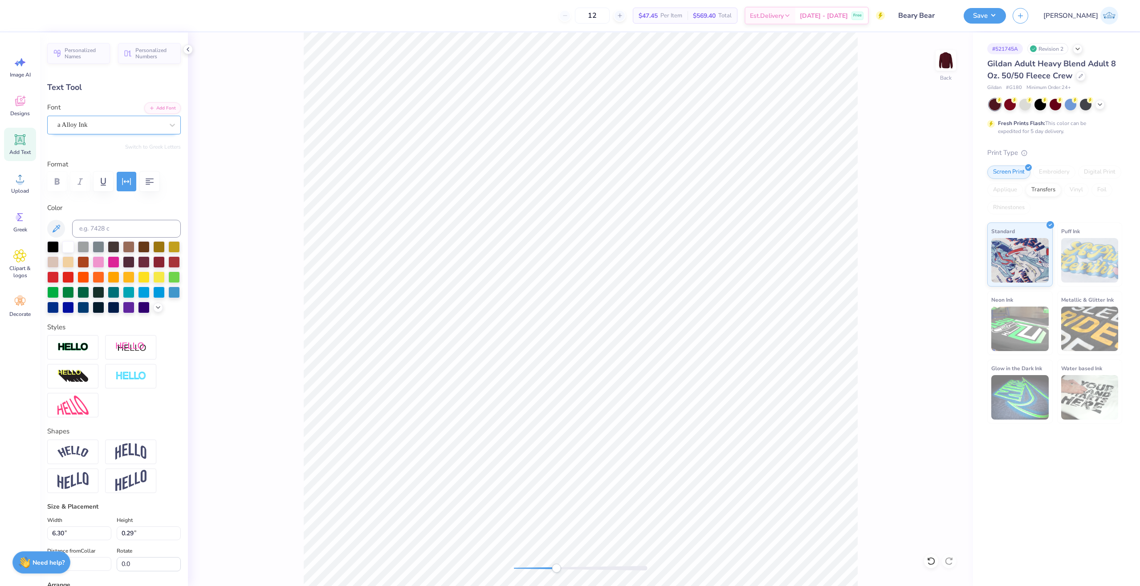
click at [88, 122] on div "a Alloy Ink" at bounding box center [111, 125] width 108 height 14
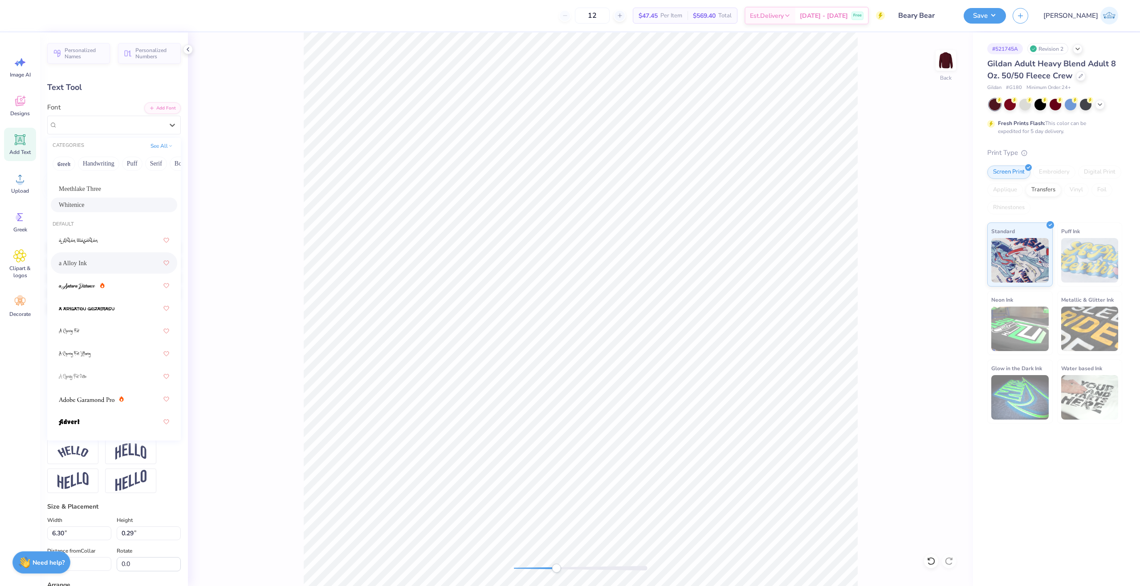
scroll to position [89, 0]
click at [85, 380] on span at bounding box center [78, 384] width 39 height 9
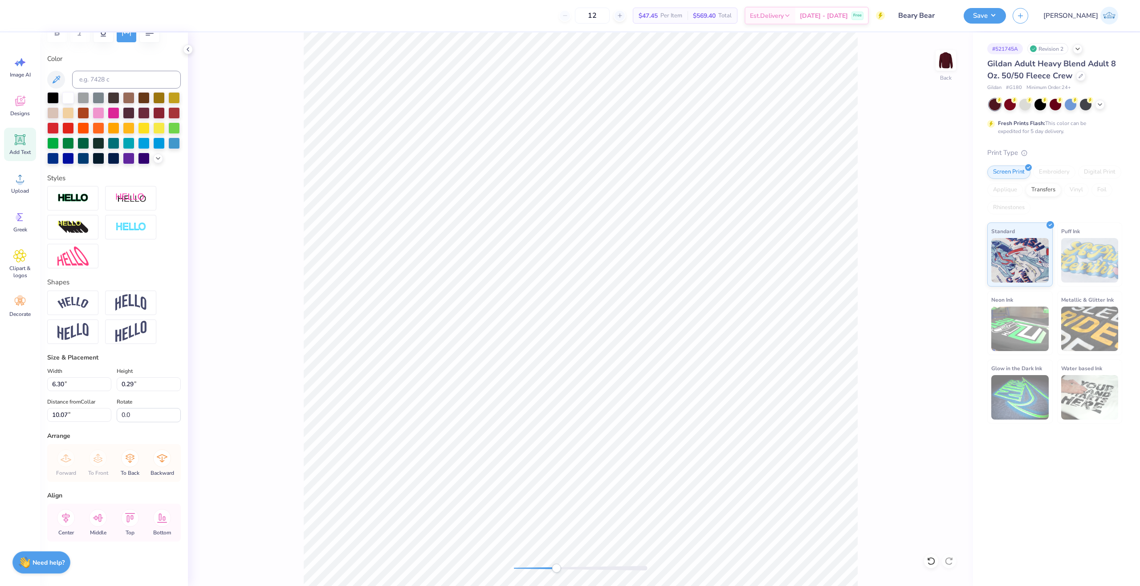
scroll to position [0, 0]
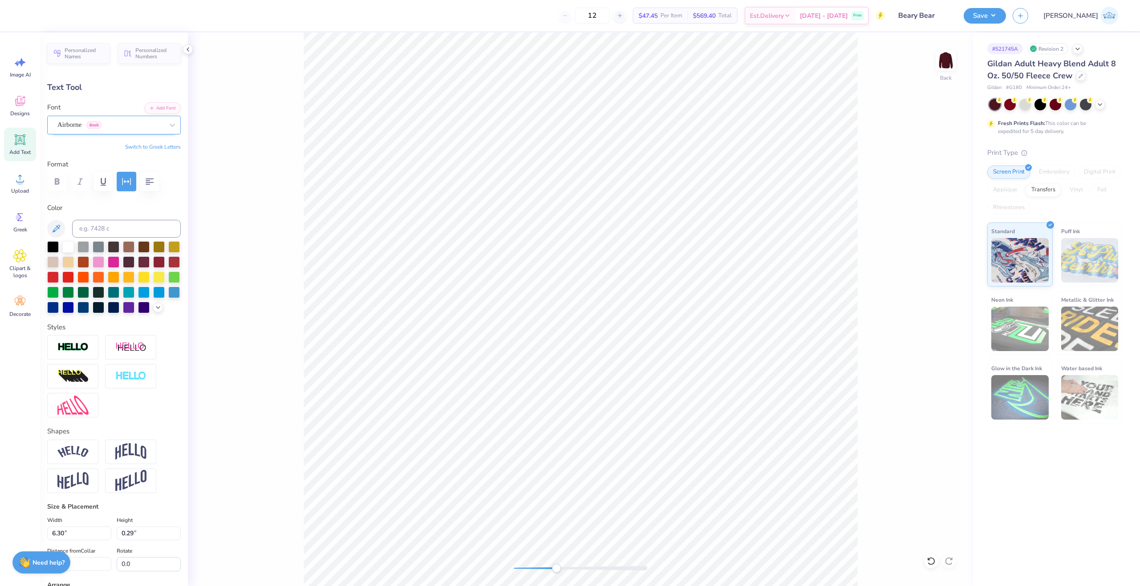
click at [81, 126] on div "Airborne Greek" at bounding box center [111, 125] width 108 height 14
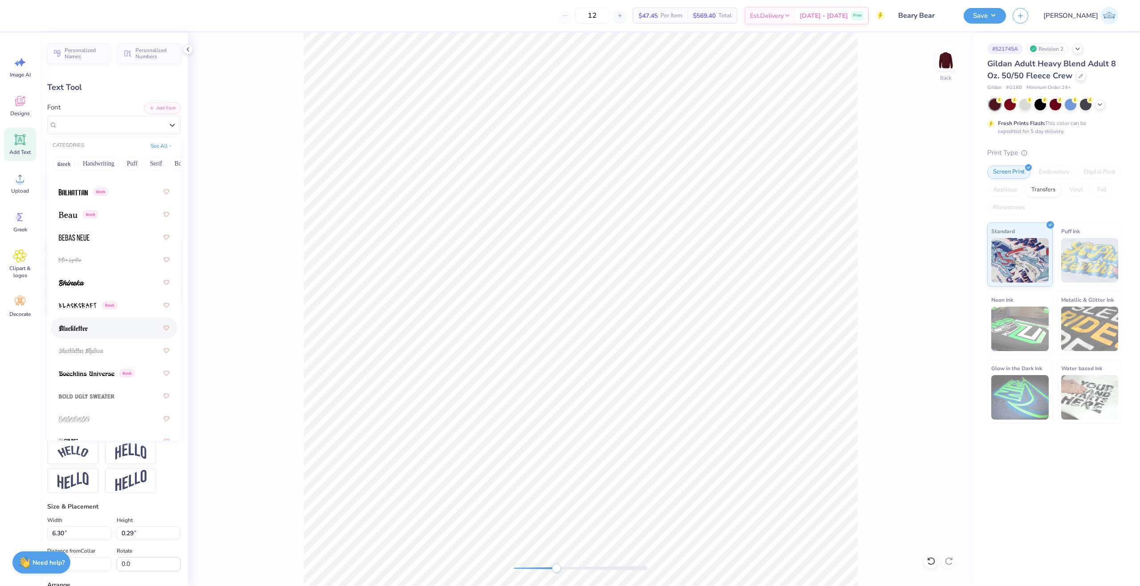
scroll to position [623, 0]
click at [93, 378] on div "Greek" at bounding box center [114, 373] width 110 height 16
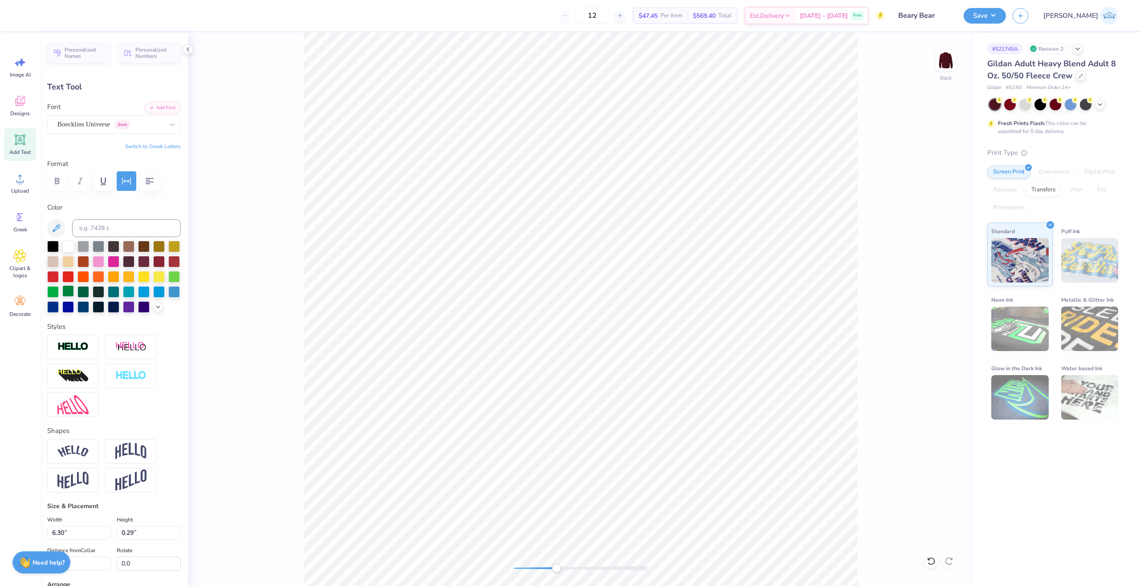
scroll to position [0, 0]
click at [87, 123] on div "Boecklins Universe Greek" at bounding box center [111, 125] width 108 height 14
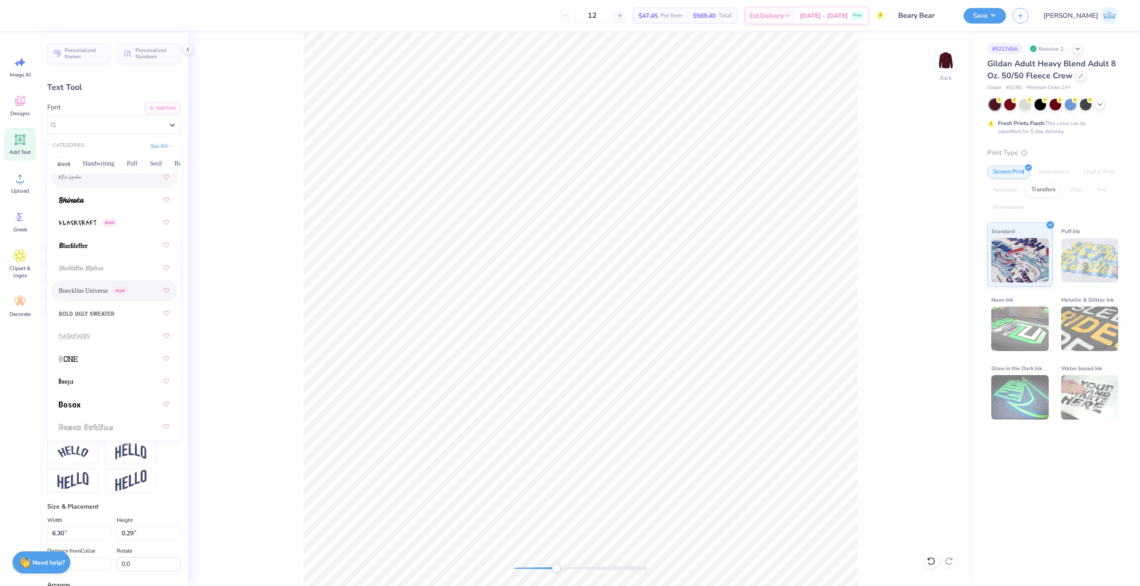
scroll to position [757, 0]
click at [101, 352] on div at bounding box center [114, 353] width 110 height 16
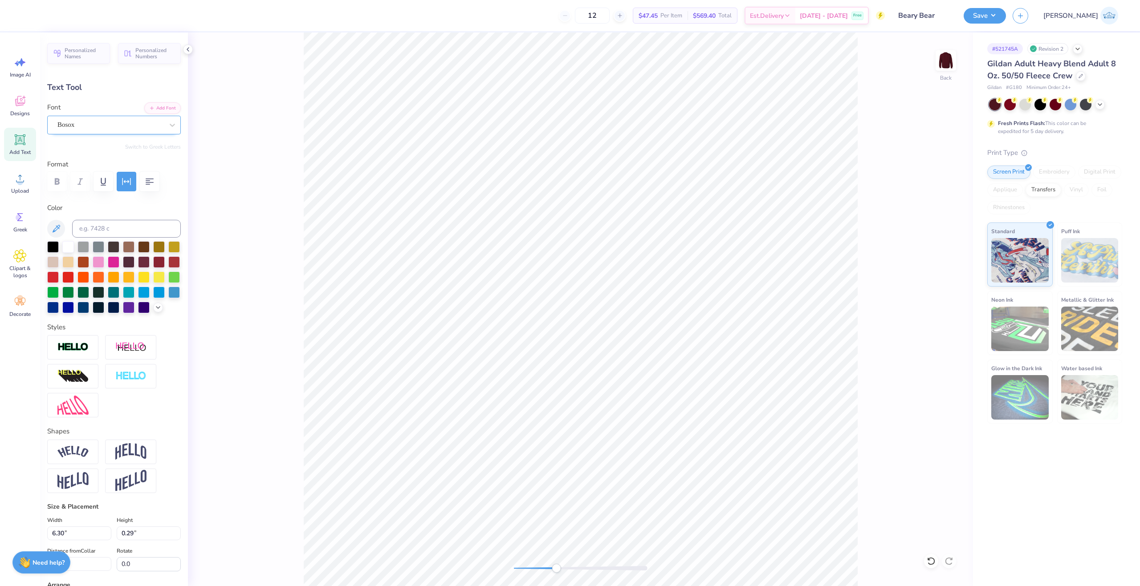
click at [100, 122] on div "Bosox" at bounding box center [111, 125] width 108 height 14
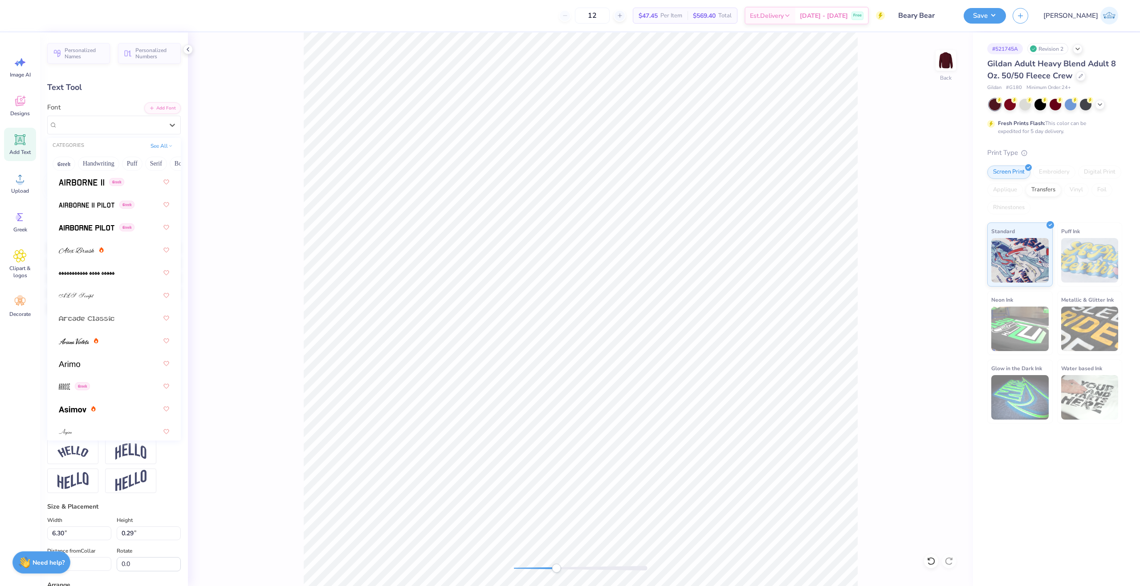
scroll to position [445, 0]
click at [122, 367] on div "Greek" at bounding box center [114, 369] width 110 height 16
click at [107, 116] on div "Balhattan Greek" at bounding box center [114, 125] width 134 height 19
click at [153, 148] on button "See All" at bounding box center [162, 145] width 28 height 9
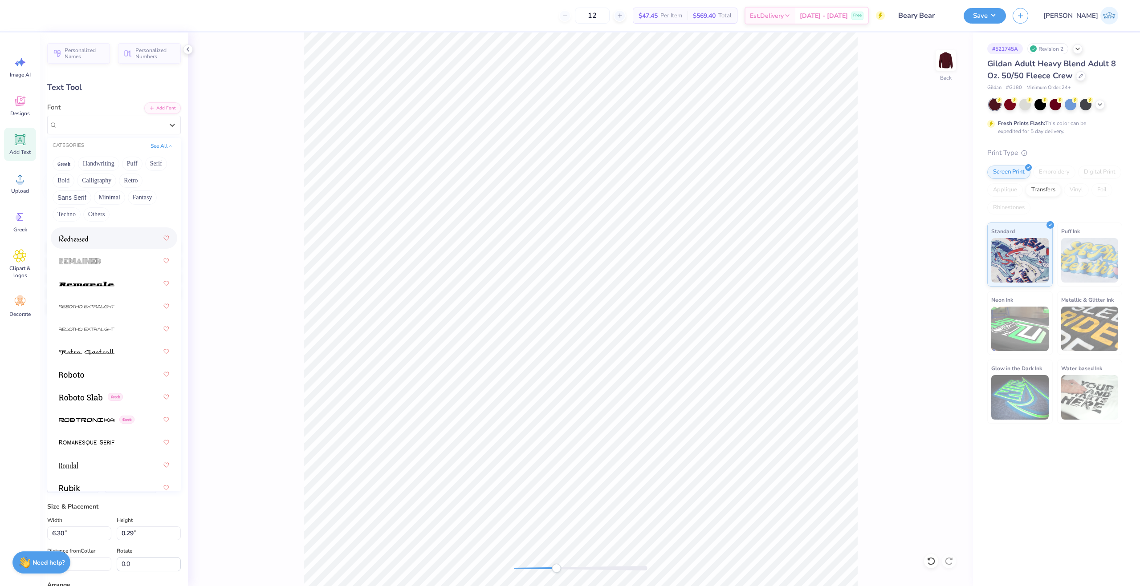
scroll to position [5608, 0]
click at [79, 389] on img at bounding box center [81, 388] width 44 height 6
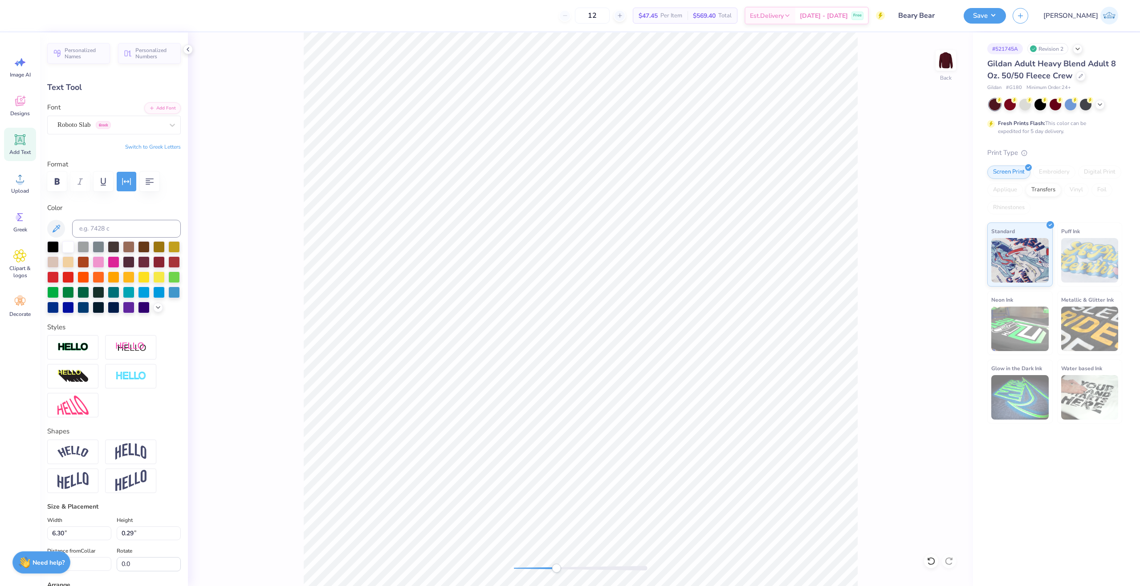
click at [554, 567] on div "Accessibility label" at bounding box center [556, 568] width 9 height 9
click at [60, 183] on icon "button" at bounding box center [57, 181] width 11 height 11
click at [234, 407] on div "Back" at bounding box center [580, 309] width 785 height 554
type input "5.77"
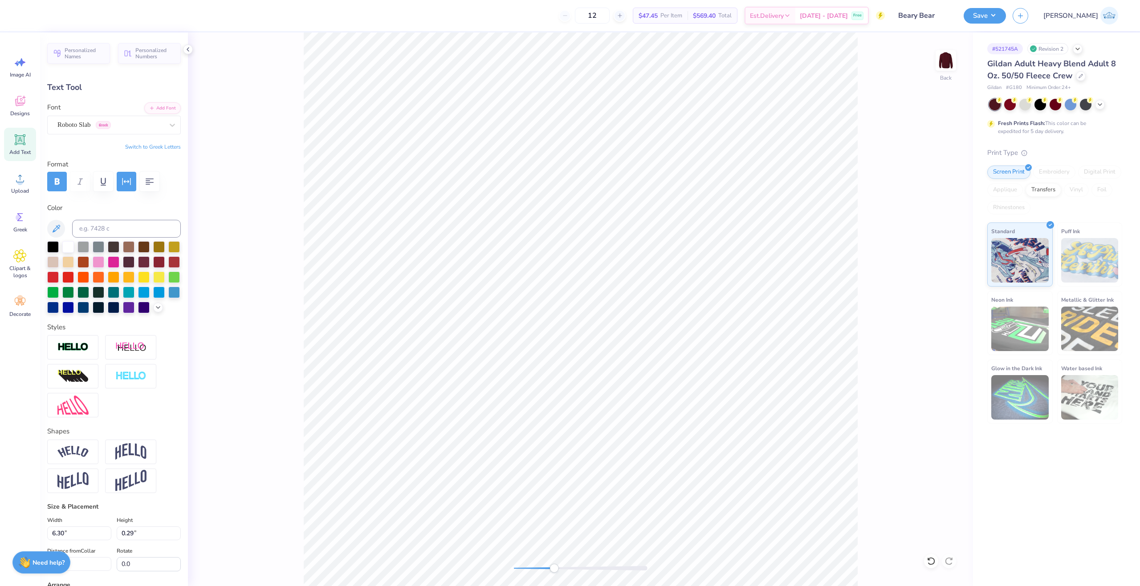
type input "0.40"
type input "9.42"
click at [888, 495] on div "Back" at bounding box center [580, 309] width 785 height 554
click at [543, 576] on div "Back" at bounding box center [580, 309] width 785 height 554
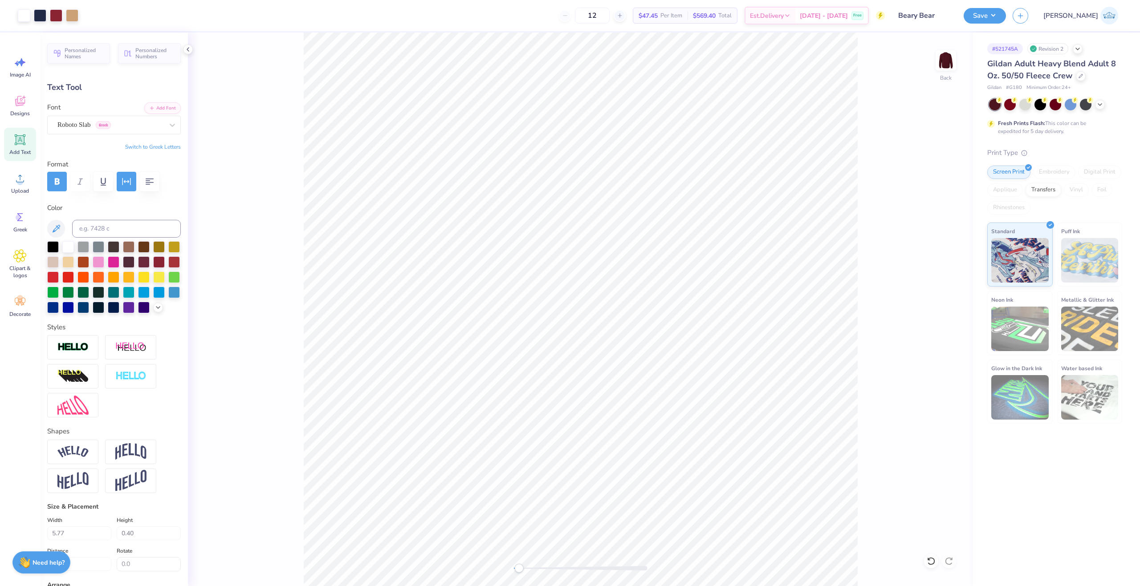
click at [520, 571] on div at bounding box center [581, 568] width 134 height 4
type textarea "&"
click at [567, 574] on div "Back" at bounding box center [580, 309] width 785 height 554
type input "6.30"
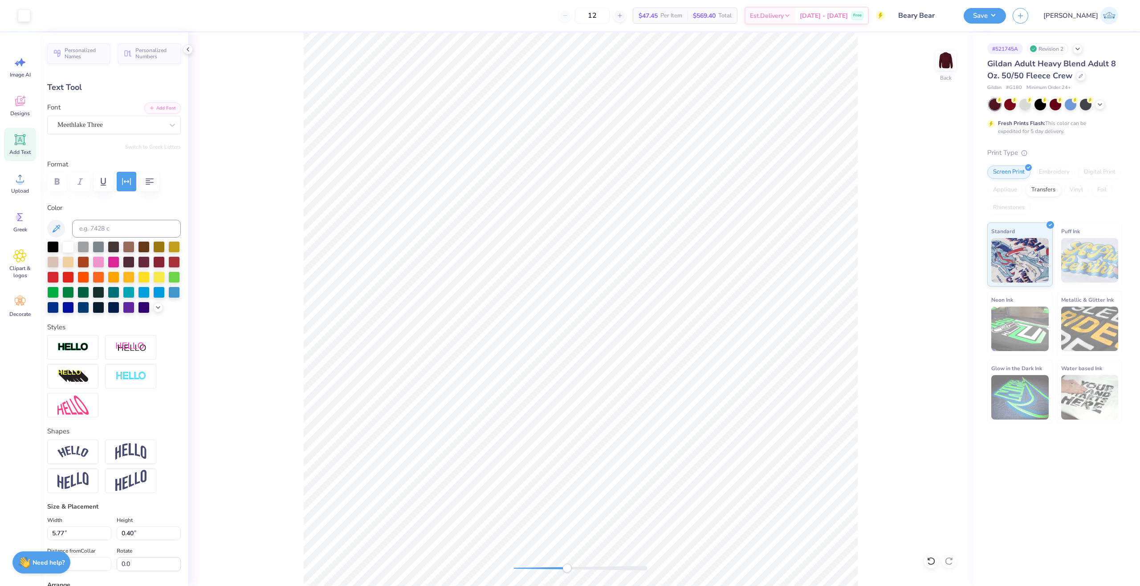
type input "0.29"
type input "9.07"
type textarea "TEXAS A M University"
type input "0.25"
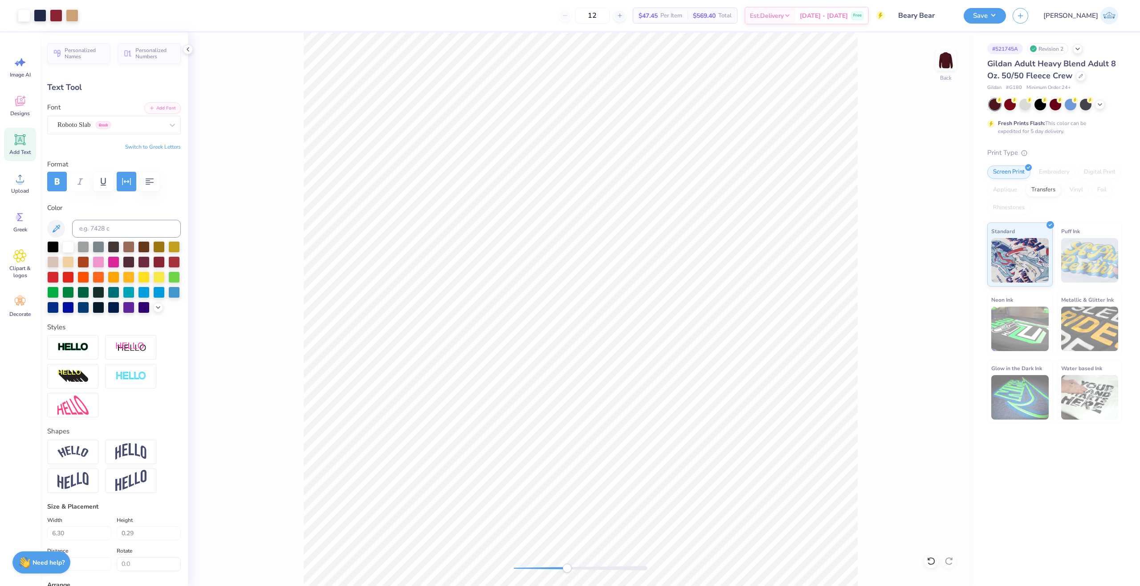
type input "0.30"
type input "9.47"
type input "6.09"
type input "0.29"
type input "9.07"
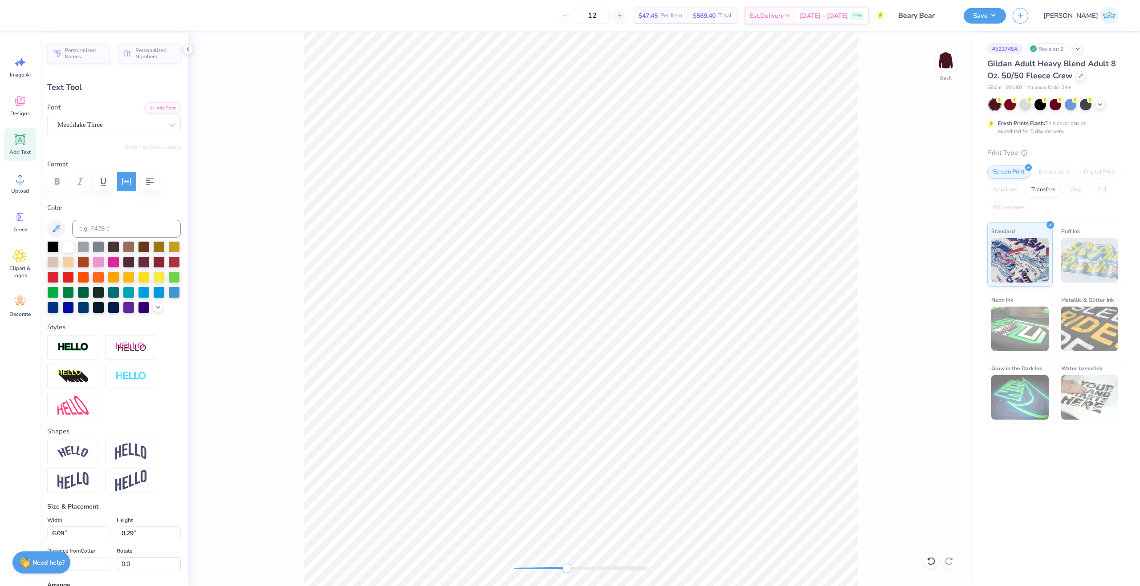
type textarea "TEXAS A M University"
type input "0.25"
type input "0.30"
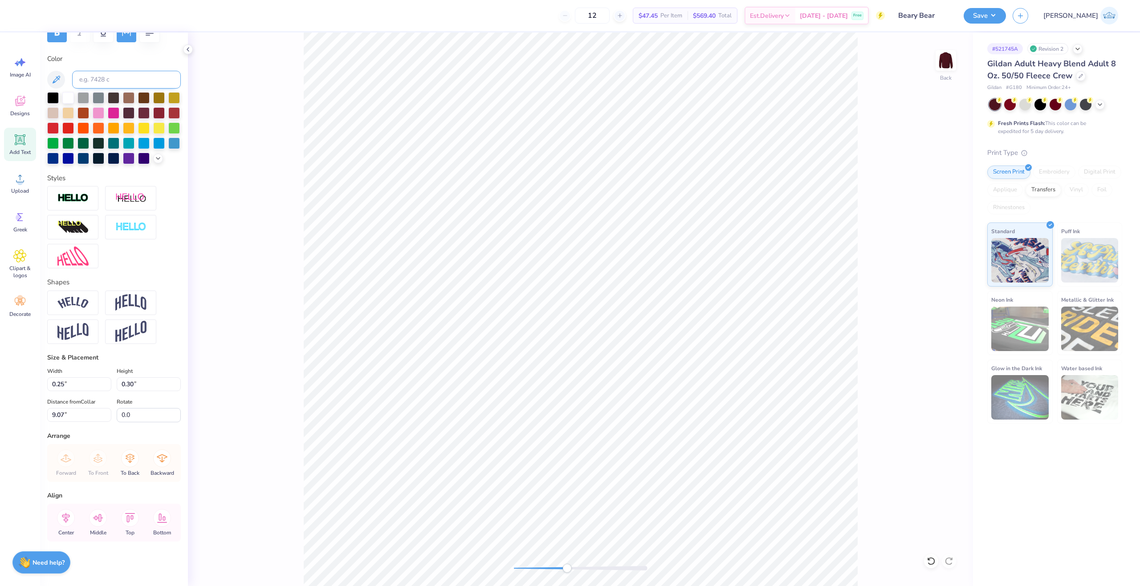
scroll to position [164, 0]
drag, startPoint x: 68, startPoint y: 382, endPoint x: 11, endPoint y: 398, distance: 59.5
click at [11, 398] on div "12 $47.45 Per Item $569.40 Total Est. Delivery Oct 10 - 13 Free Design Title Be…" at bounding box center [570, 293] width 1140 height 586
click at [128, 384] on input "0.30" at bounding box center [149, 384] width 64 height 14
type input "0.20"
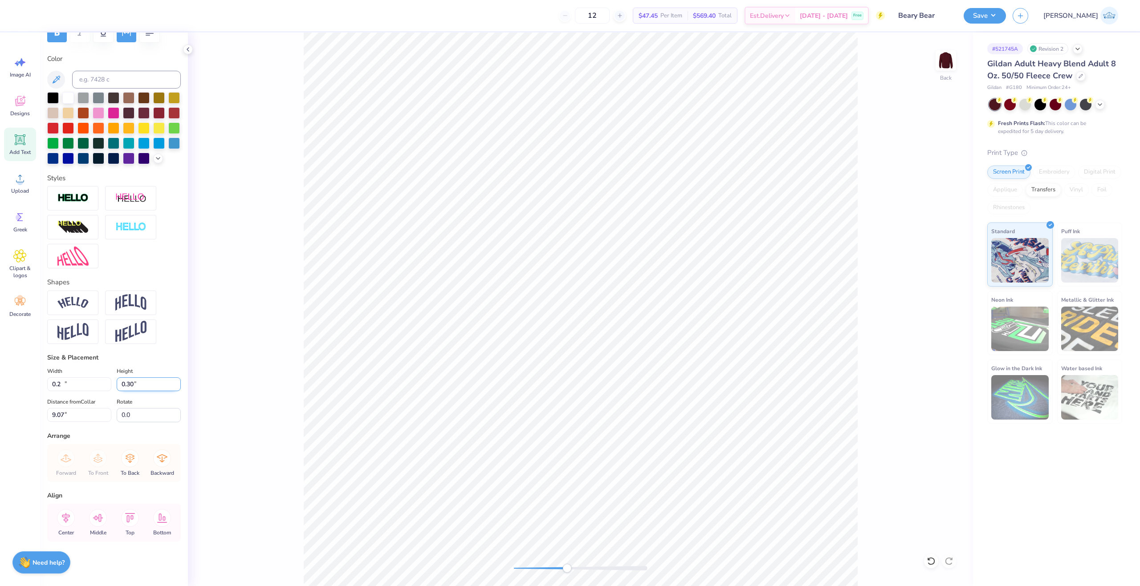
type input "0.24"
type input "9.10"
drag, startPoint x: 136, startPoint y: 385, endPoint x: 73, endPoint y: 391, distance: 62.5
click at [73, 391] on div "Width 0.20 0.20 " Height 0.24 0.24 "" at bounding box center [114, 378] width 134 height 25
type input "0.28"
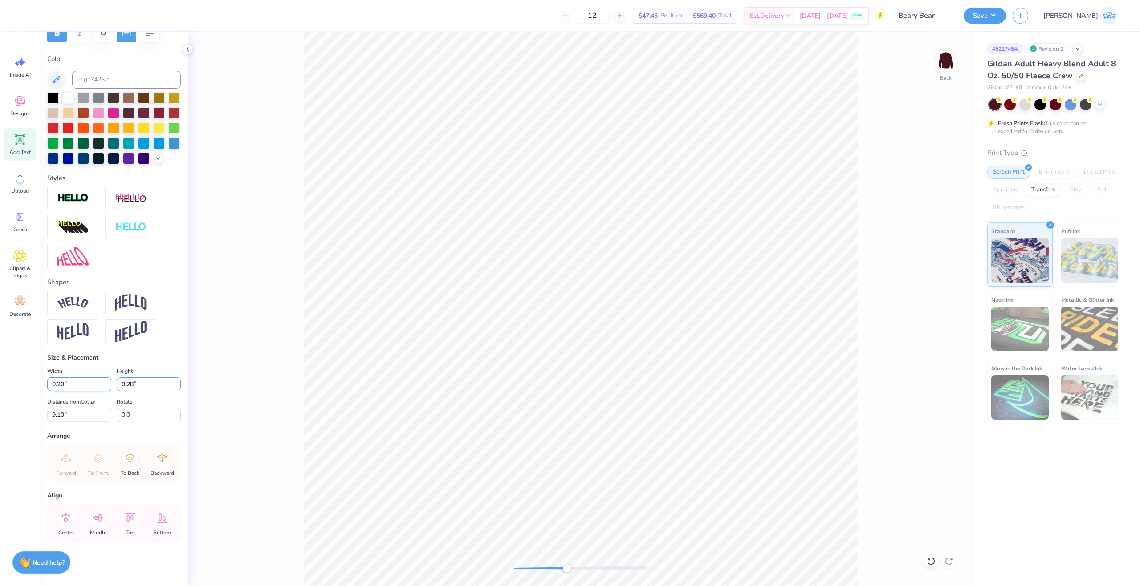
type input "0.23"
type input "9.08"
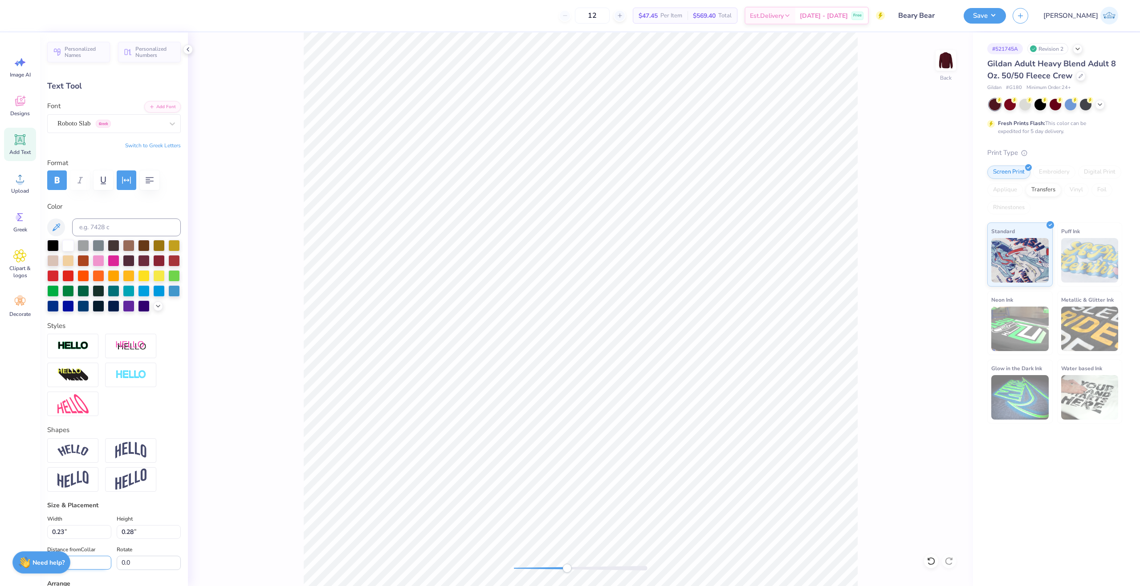
scroll to position [0, 0]
drag, startPoint x: 565, startPoint y: 568, endPoint x: 540, endPoint y: 569, distance: 24.9
click at [540, 569] on div "Accessibility label" at bounding box center [540, 568] width 9 height 9
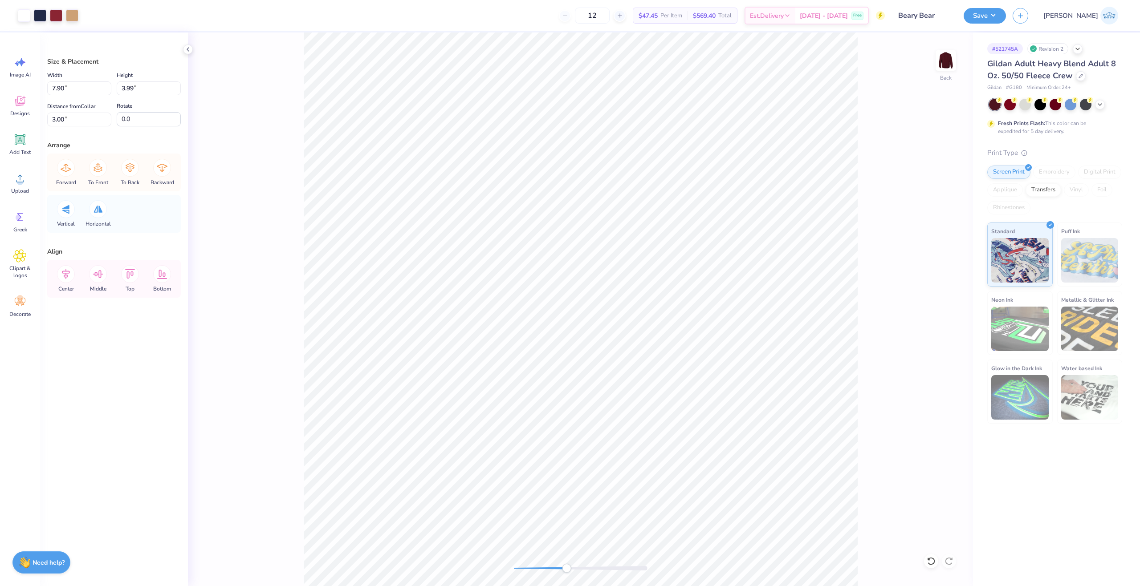
click at [566, 576] on div "Back" at bounding box center [580, 309] width 785 height 554
click at [27, 16] on div at bounding box center [24, 14] width 12 height 12
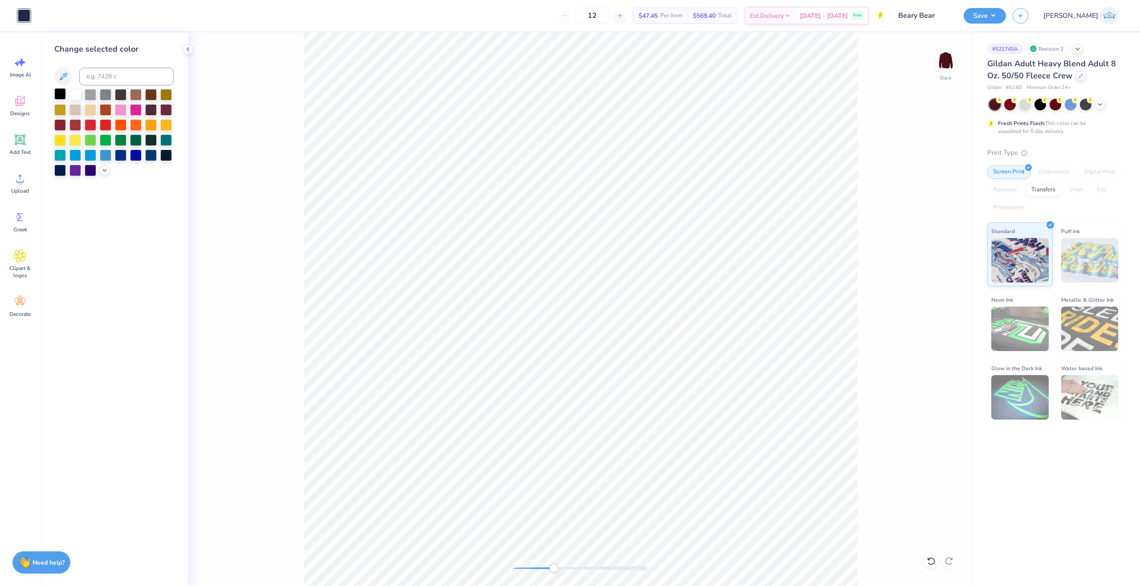
click at [57, 89] on div at bounding box center [60, 94] width 12 height 12
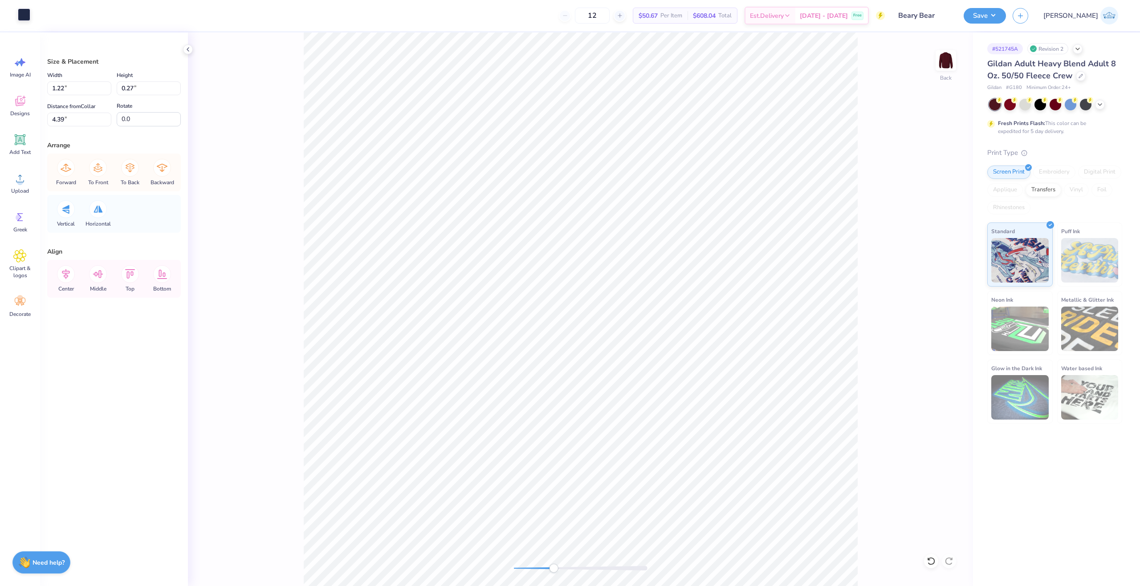
click at [29, 18] on div at bounding box center [24, 14] width 12 height 12
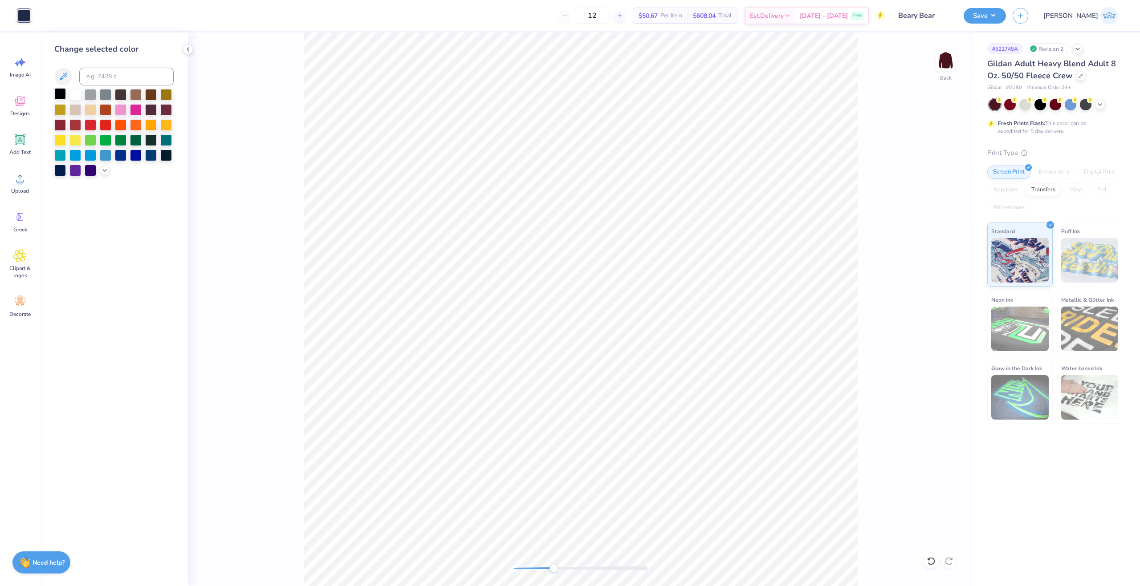
click at [59, 97] on div at bounding box center [60, 94] width 12 height 12
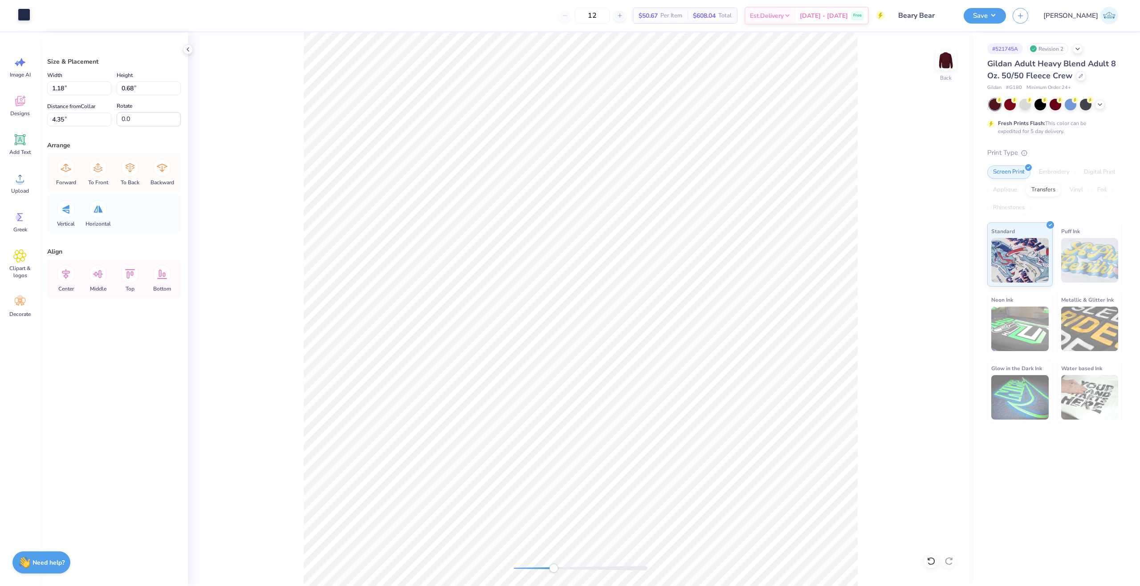
click at [28, 16] on div at bounding box center [24, 14] width 12 height 12
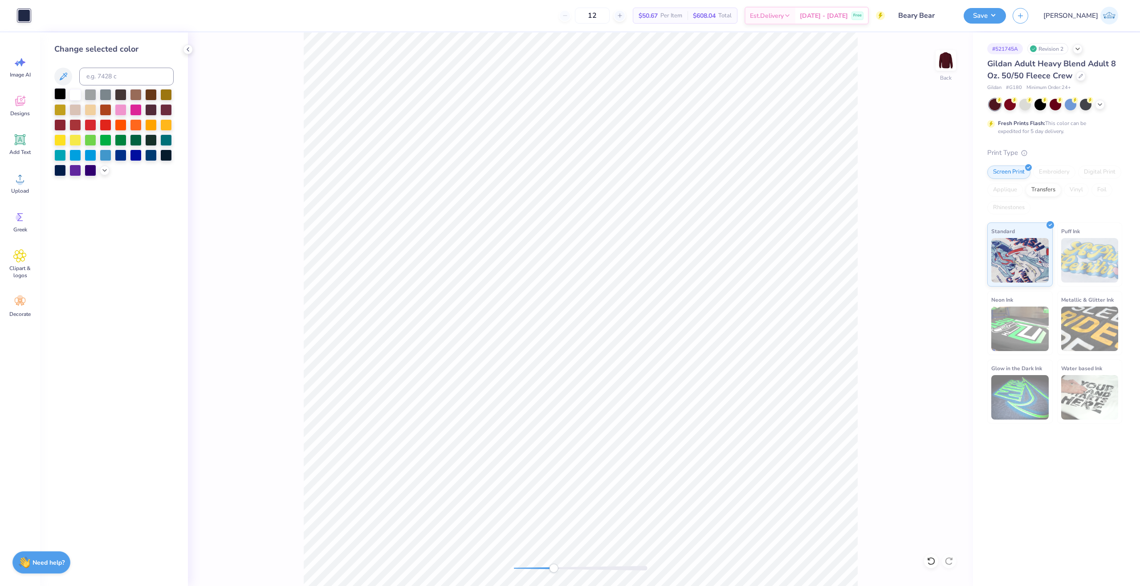
click at [60, 93] on div at bounding box center [60, 94] width 12 height 12
drag, startPoint x: 551, startPoint y: 570, endPoint x: 536, endPoint y: 571, distance: 15.2
click at [536, 571] on div "Accessibility label" at bounding box center [539, 568] width 9 height 9
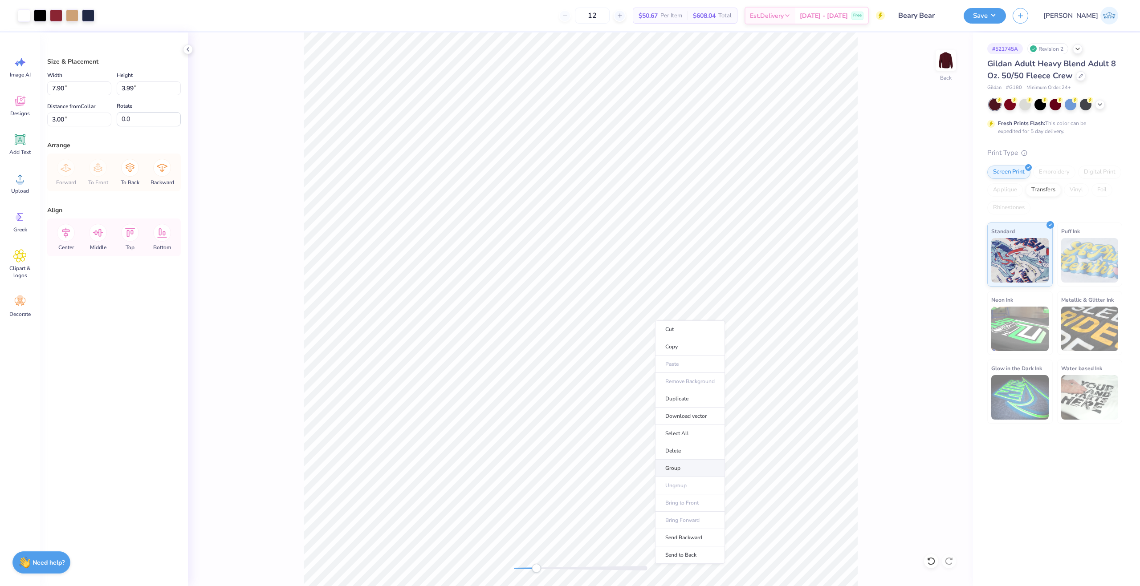
click at [692, 469] on li "Group" at bounding box center [690, 468] width 70 height 17
click at [478, 554] on div "Back" at bounding box center [580, 309] width 785 height 554
type input "6.50"
type input "0.29"
type input "9.07"
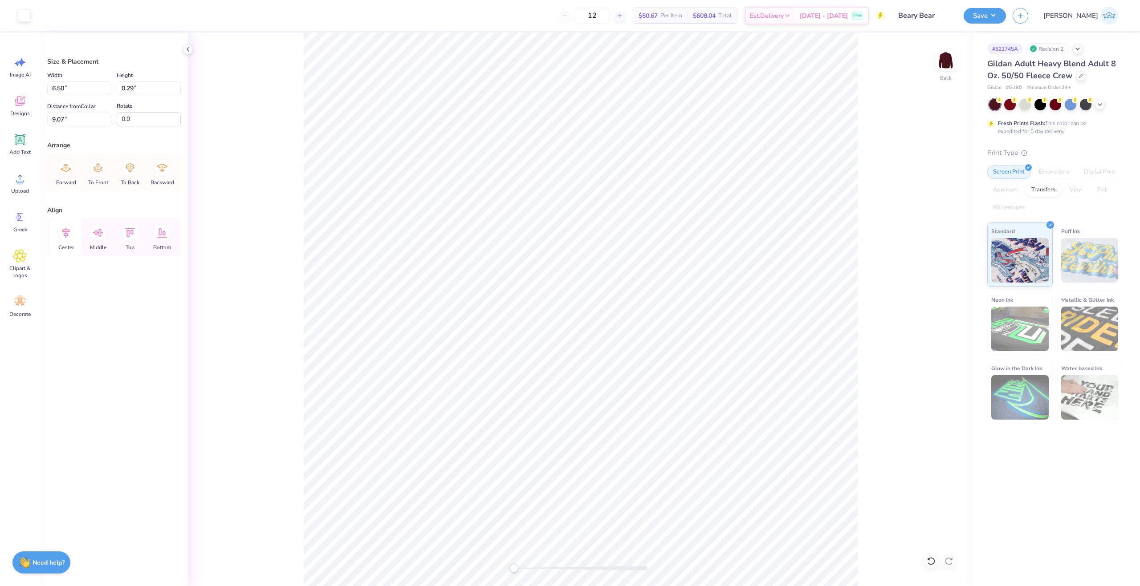
click at [70, 235] on icon at bounding box center [66, 233] width 18 height 18
click at [530, 574] on div "Back" at bounding box center [580, 309] width 785 height 554
click at [65, 234] on icon at bounding box center [66, 233] width 8 height 10
click at [61, 88] on input "7.90" at bounding box center [79, 88] width 64 height 14
type input "8.00"
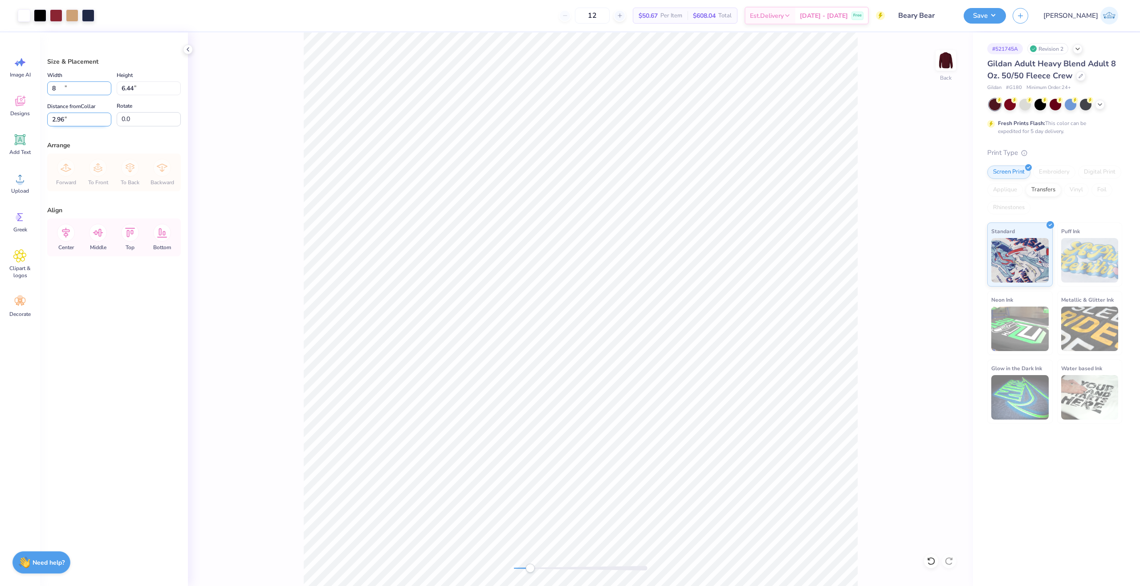
type input "6.44"
click at [61, 126] on input "2.96" at bounding box center [79, 120] width 64 height 14
type input "3.00"
click at [454, 555] on div "Back" at bounding box center [580, 309] width 785 height 554
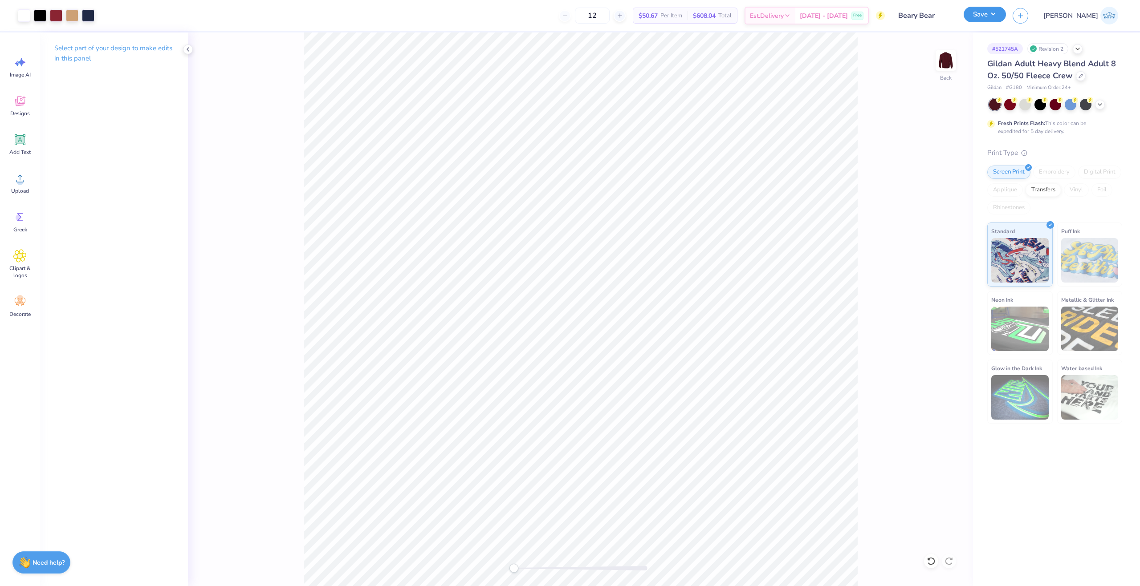
click at [1006, 10] on button "Save" at bounding box center [984, 15] width 42 height 16
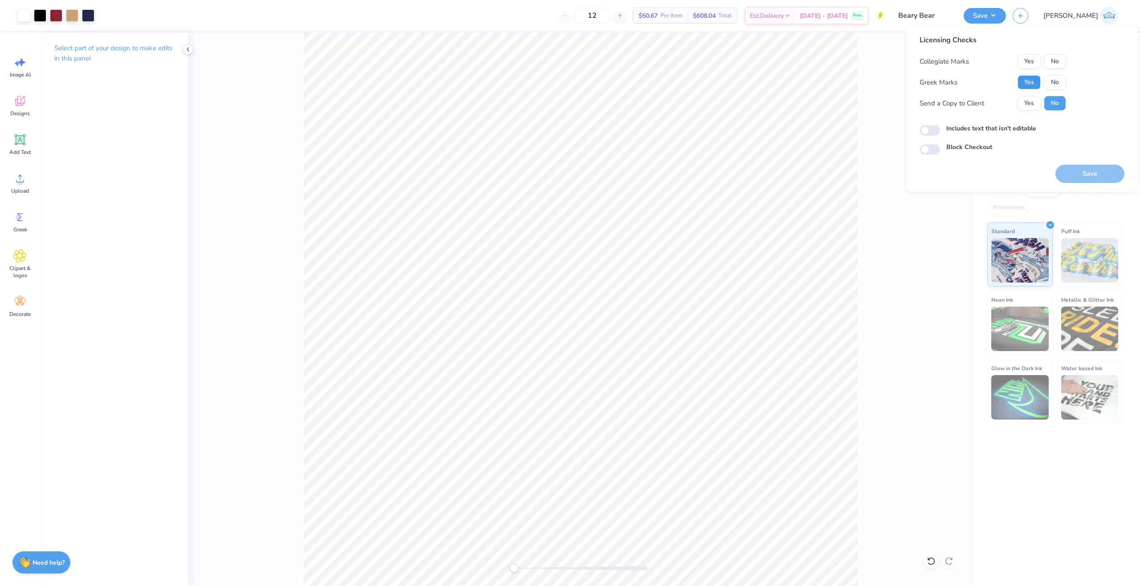
click at [1030, 80] on button "Yes" at bounding box center [1028, 82] width 23 height 14
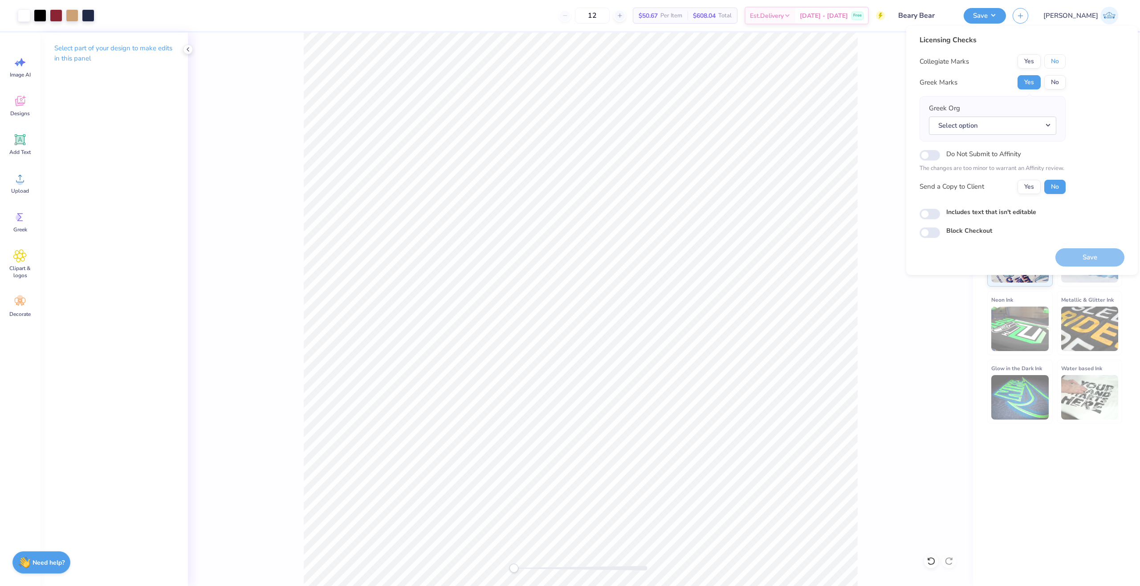
click at [1055, 64] on button "No" at bounding box center [1054, 61] width 21 height 14
click at [1034, 187] on button "Yes" at bounding box center [1028, 187] width 23 height 14
click at [1035, 67] on button "Yes" at bounding box center [1028, 61] width 23 height 14
click at [1047, 78] on button "No" at bounding box center [1054, 82] width 21 height 14
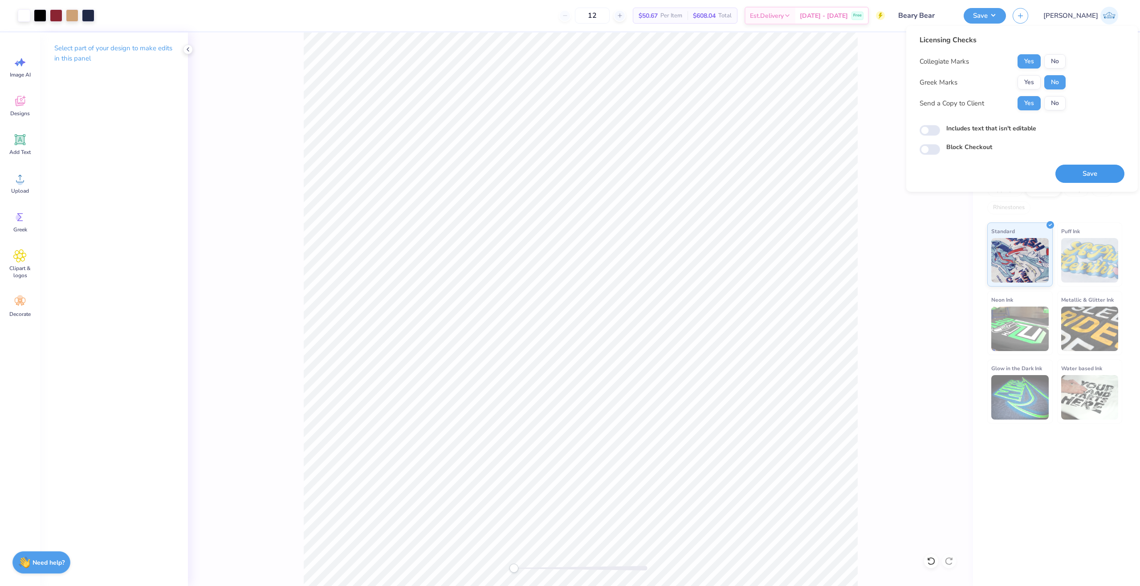
click at [1088, 175] on button "Save" at bounding box center [1089, 174] width 69 height 18
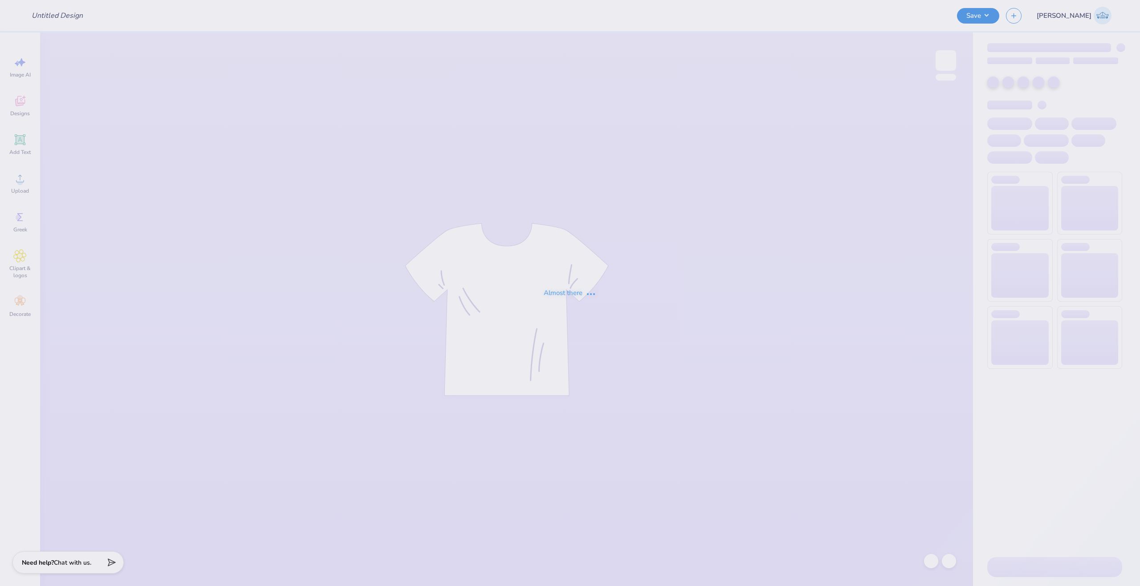
type input "[PERSON_NAME] : [US_STATE][GEOGRAPHIC_DATA]"
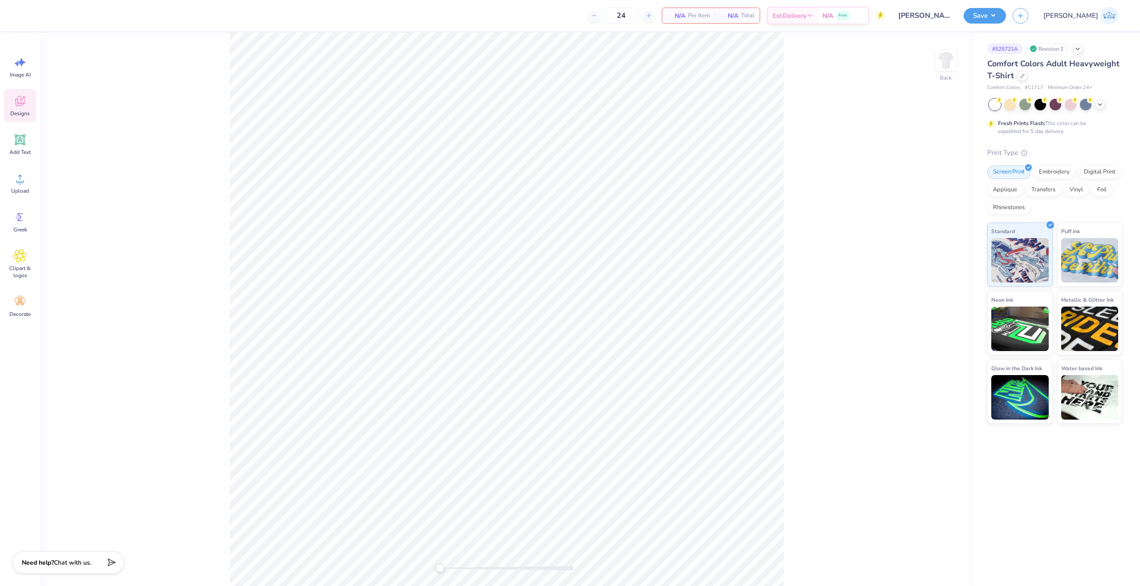
click at [24, 110] on span "Designs" at bounding box center [20, 113] width 20 height 7
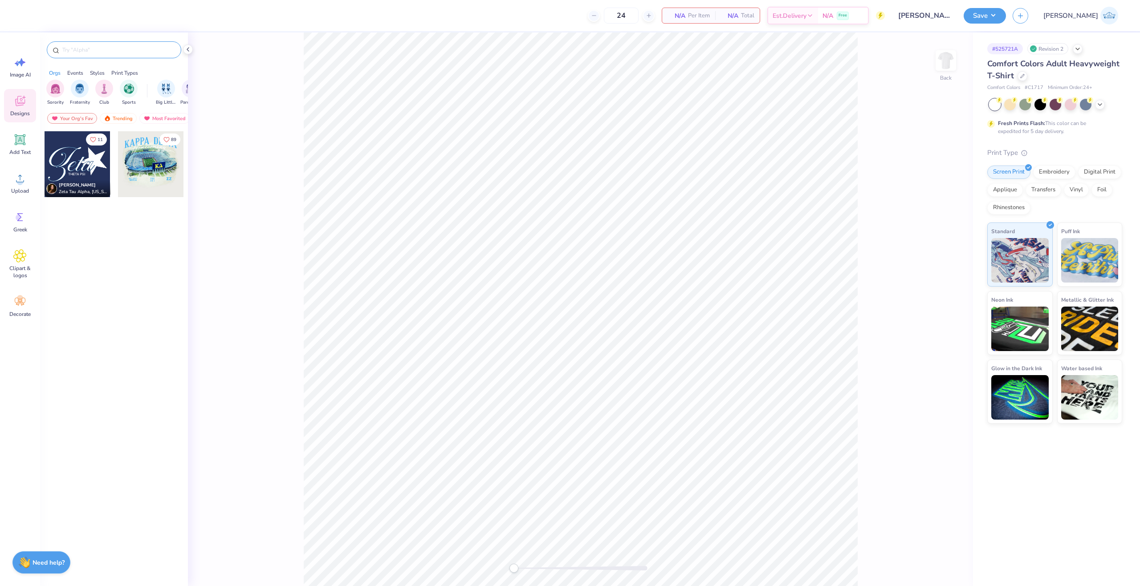
click at [89, 52] on input "text" at bounding box center [118, 49] width 114 height 9
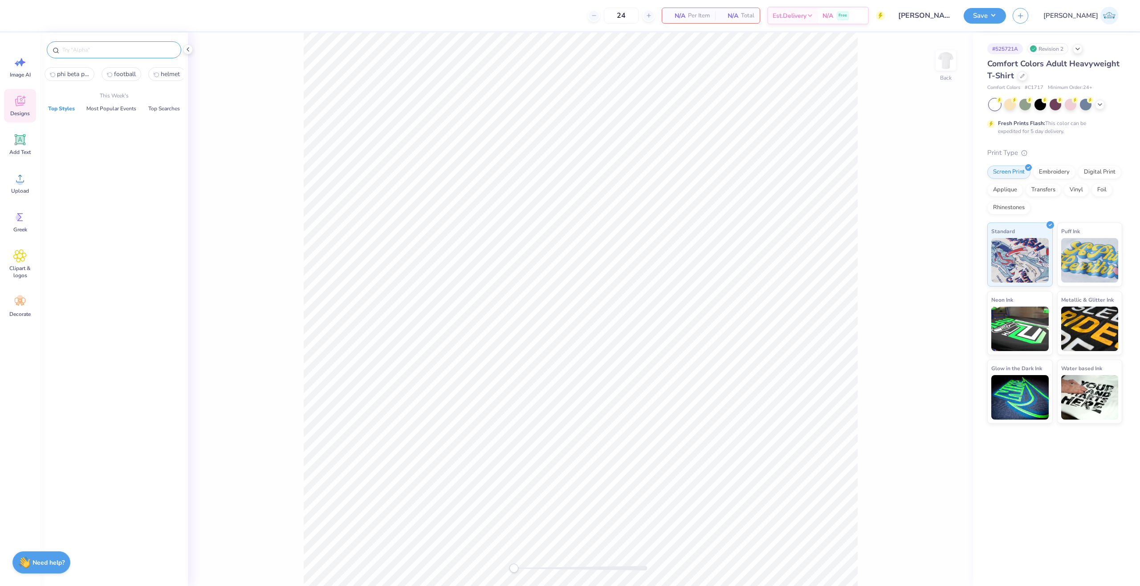
paste input "Vintage Football Support Kit Homecoming Shirt"
click at [105, 130] on img at bounding box center [107, 132] width 7 height 6
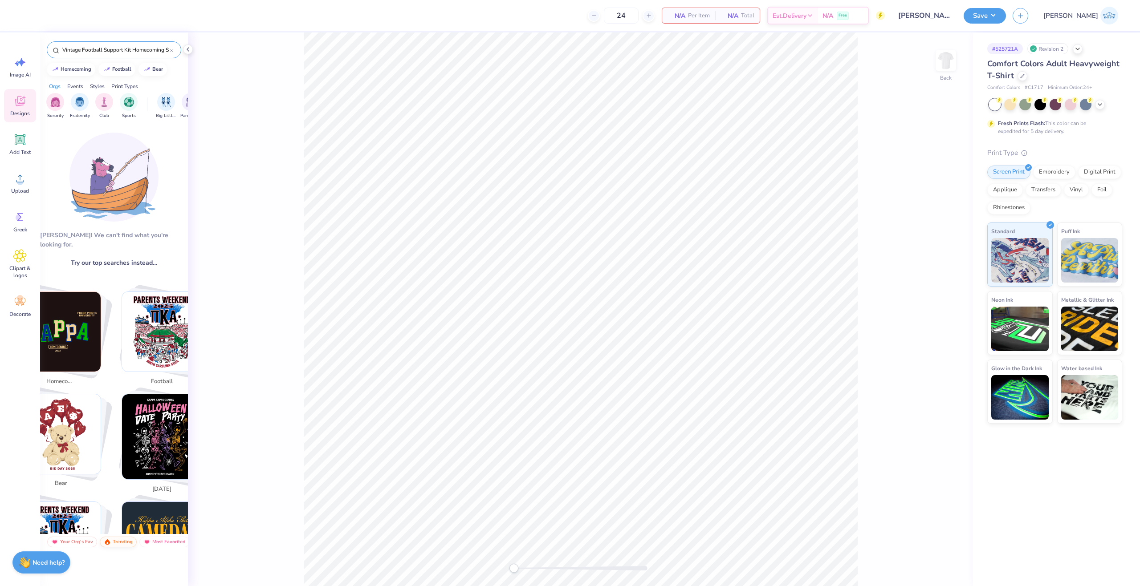
click at [119, 130] on div "[PERSON_NAME]! We can't find what you're looking for. Try our top searches inst…" at bounding box center [114, 329] width 148 height 410
click at [121, 539] on div "Trending" at bounding box center [118, 542] width 37 height 11
click at [70, 540] on div "Your Org's Fav" at bounding box center [72, 542] width 50 height 11
click at [113, 544] on div "Trending" at bounding box center [118, 542] width 37 height 11
click at [126, 51] on input "Vintage Football Support Kit Homecoming Shirt" at bounding box center [115, 49] width 108 height 9
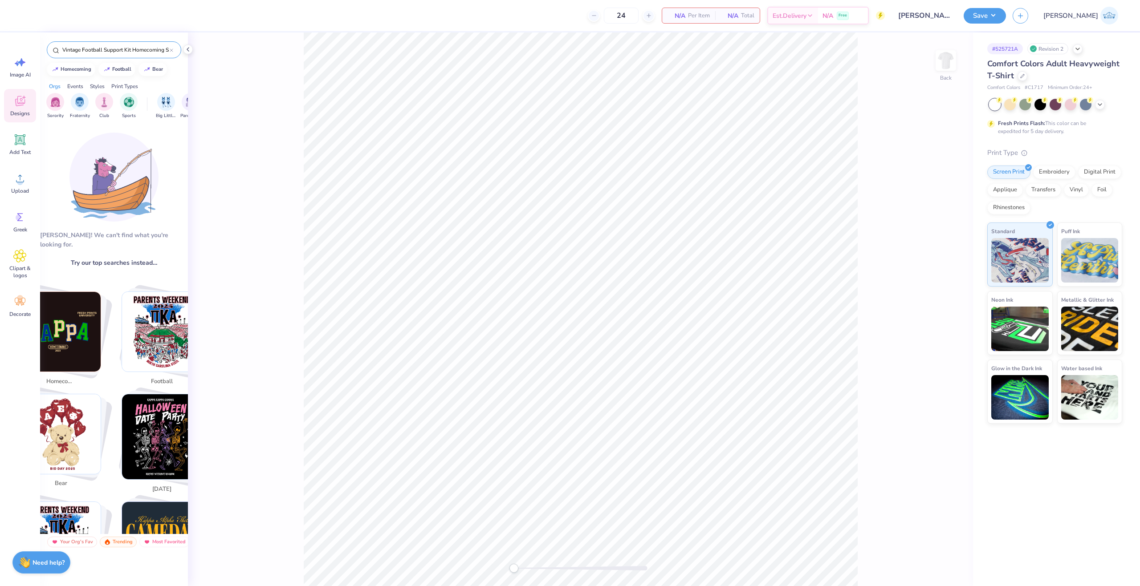
scroll to position [0, 8]
click at [499, 45] on div "24 N/A Per Item N/A Total Est. Delivery N/A Free Design Title [PERSON_NAME] : […" at bounding box center [570, 293] width 1140 height 586
click at [106, 50] on input "Vintage Football Support" at bounding box center [115, 49] width 108 height 9
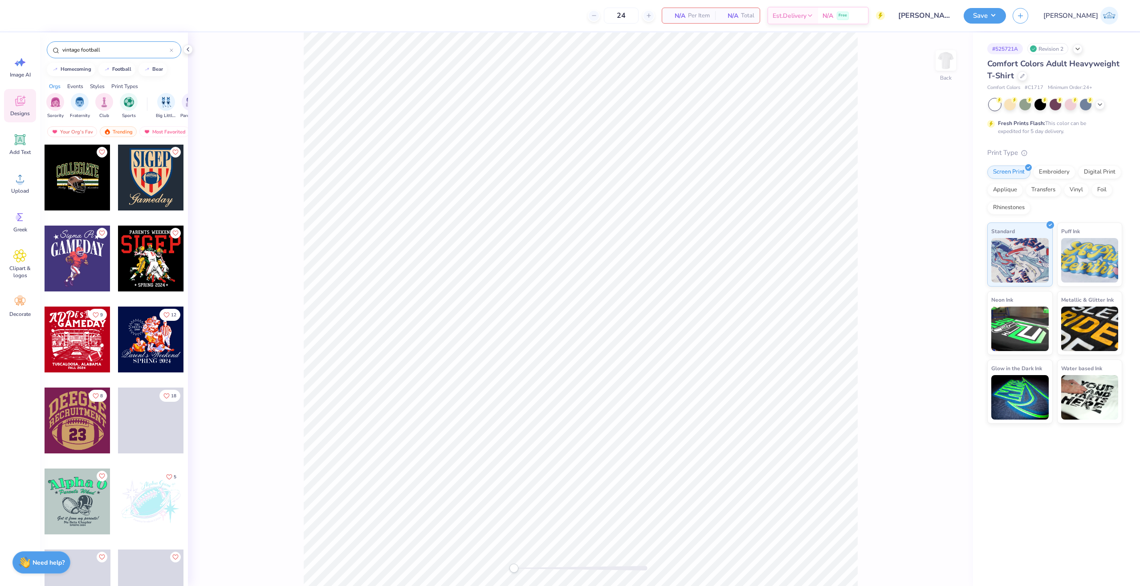
click at [68, 48] on input "vintage football" at bounding box center [115, 49] width 108 height 9
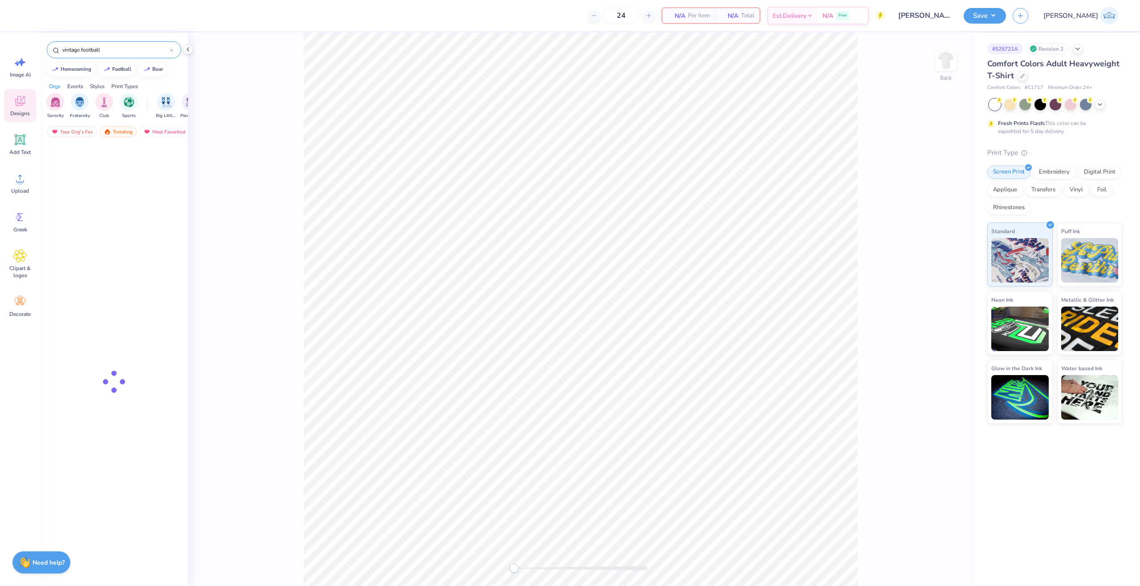
click at [68, 48] on input "vintage football" at bounding box center [115, 49] width 108 height 9
paste input "Vintage Football Support Kit Homecoming Shirt"
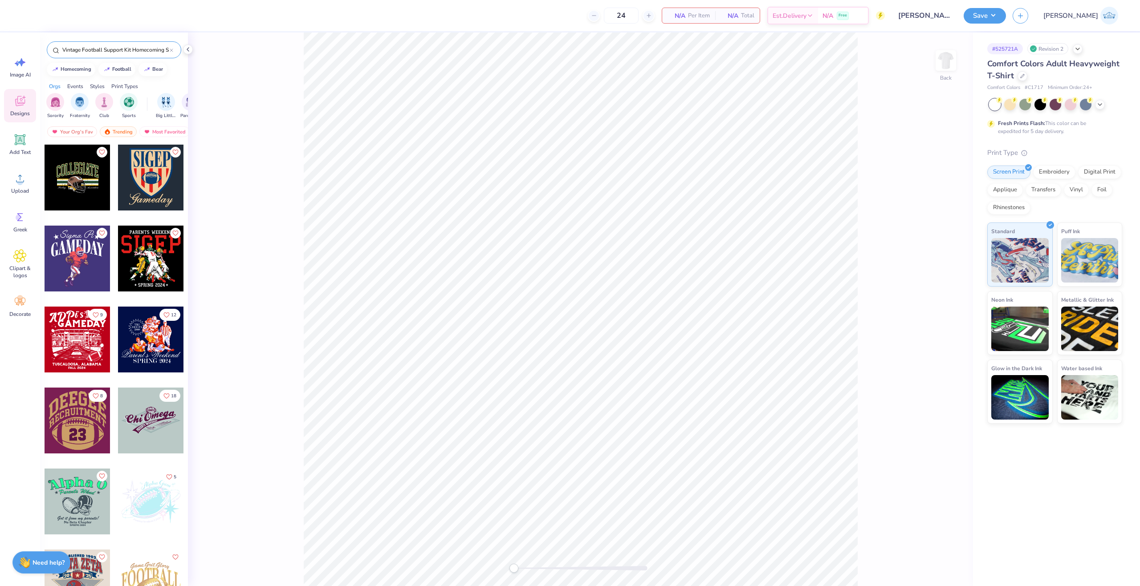
scroll to position [0, 8]
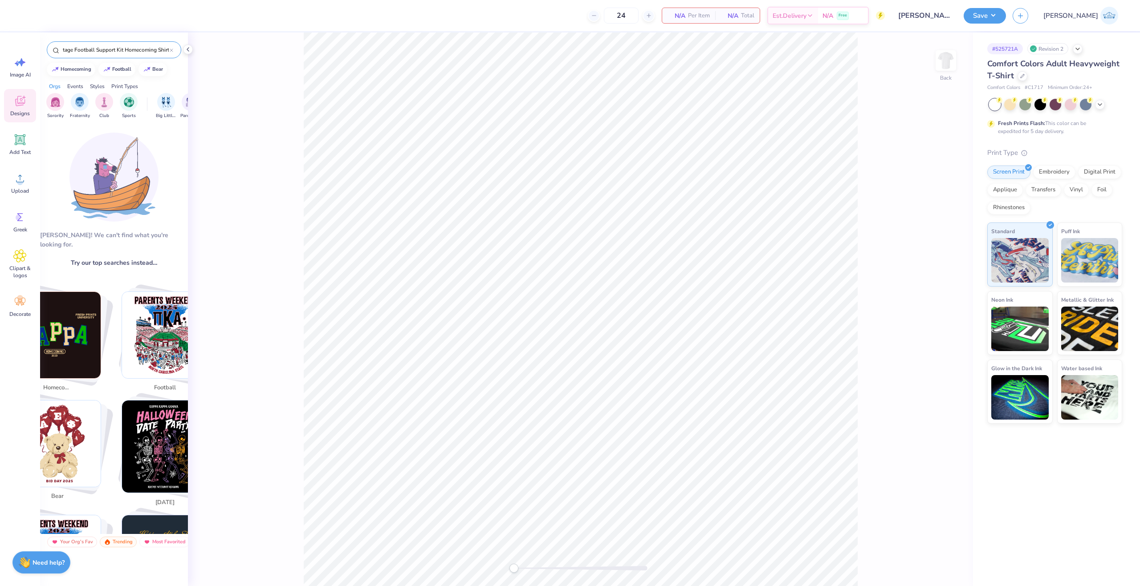
type input "Vintage Football Support Kit Homecoming Shirt"
click at [103, 48] on input "Vintage Football Support Kit Homecoming Shirt" at bounding box center [115, 49] width 108 height 9
click at [562, 65] on div "24 N/A Per Item N/A Total Est. Delivery N/A Free Design Title [PERSON_NAME] : […" at bounding box center [570, 293] width 1140 height 586
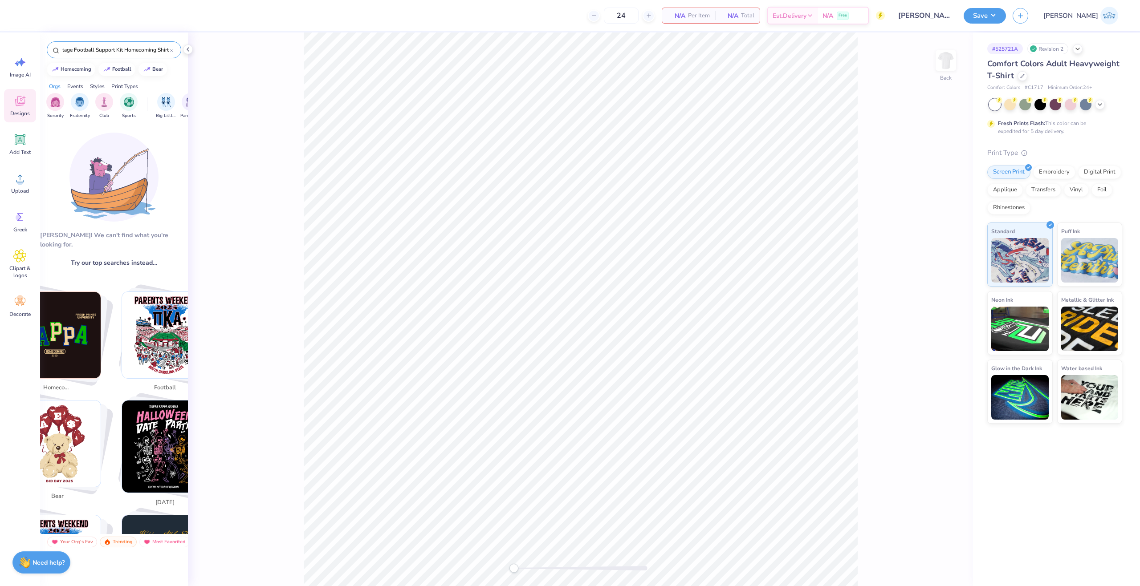
scroll to position [0, 0]
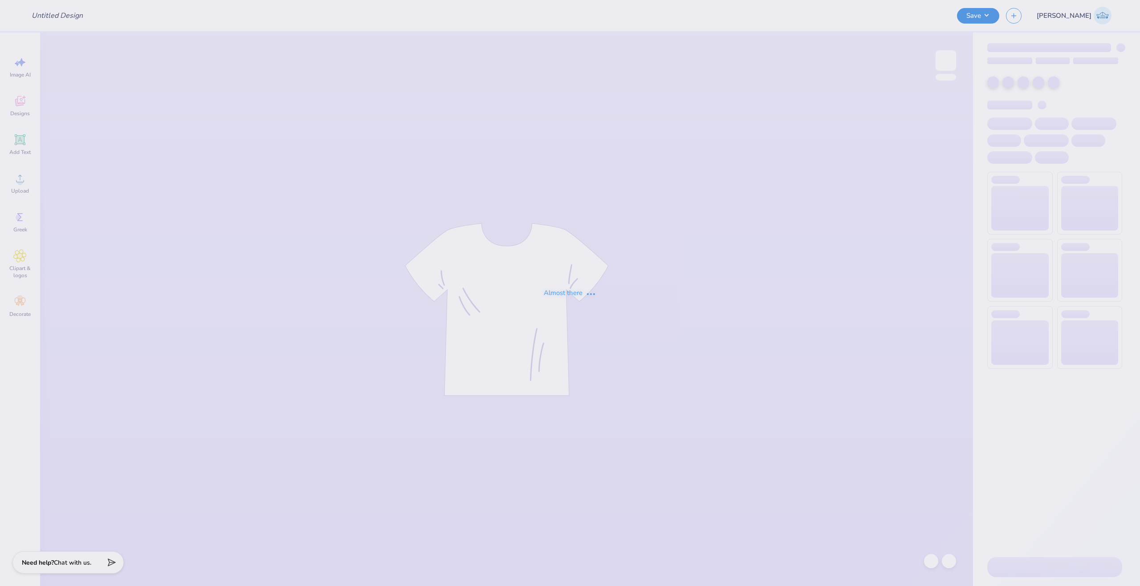
type input "[PERSON_NAME] : [US_STATE][GEOGRAPHIC_DATA]"
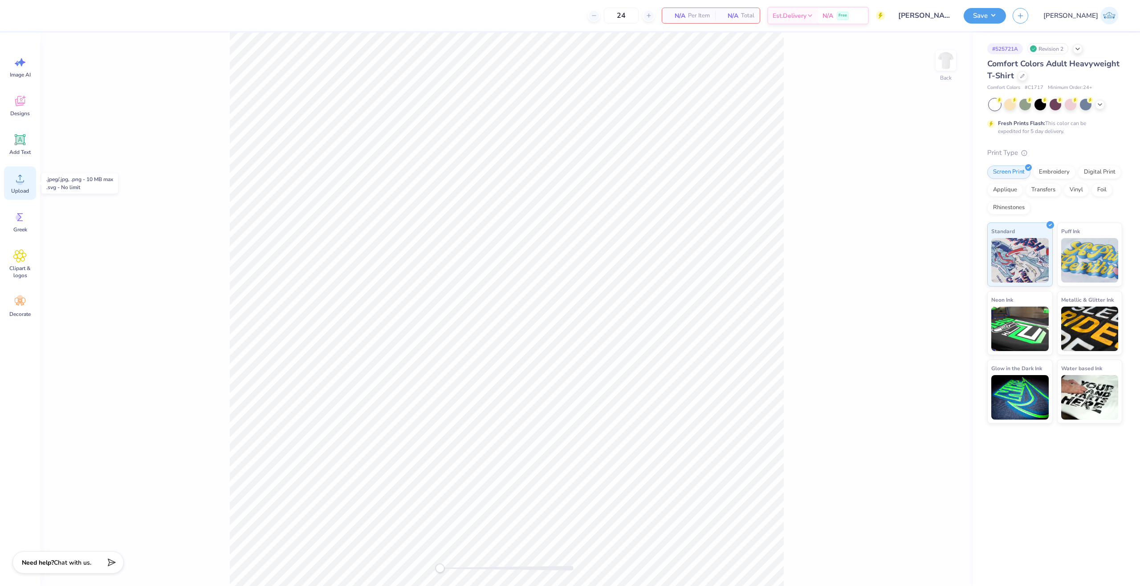
click at [16, 186] on div "Upload" at bounding box center [20, 182] width 32 height 33
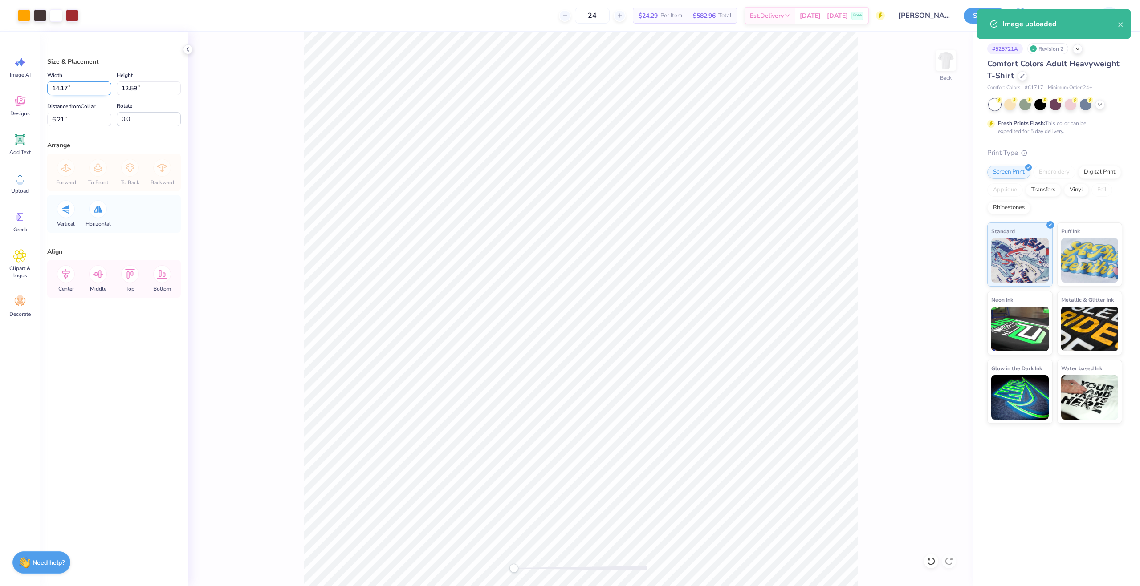
click at [68, 88] on input "14.17" at bounding box center [79, 88] width 64 height 14
type input "12.40"
type input "11.01"
type input "6.99"
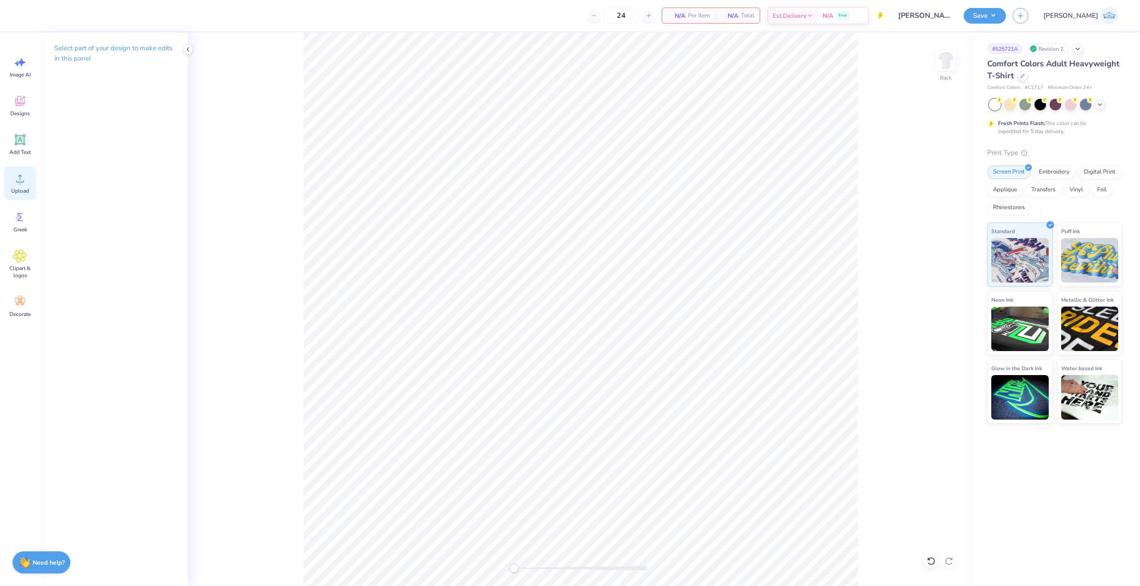
click at [26, 179] on icon at bounding box center [19, 178] width 13 height 13
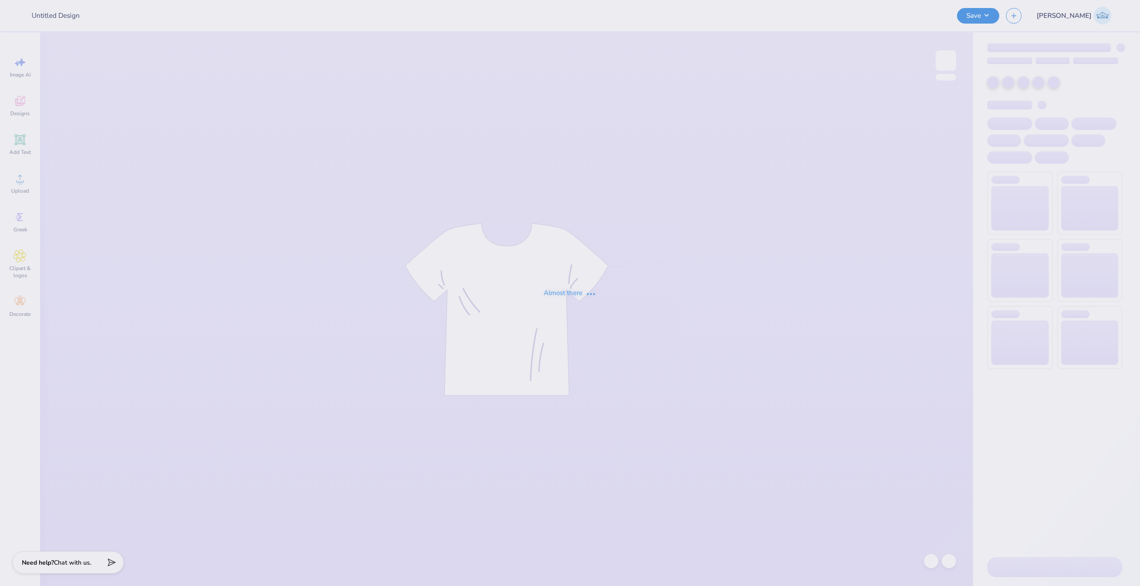
type input "[PERSON_NAME] : [US_STATE][GEOGRAPHIC_DATA]"
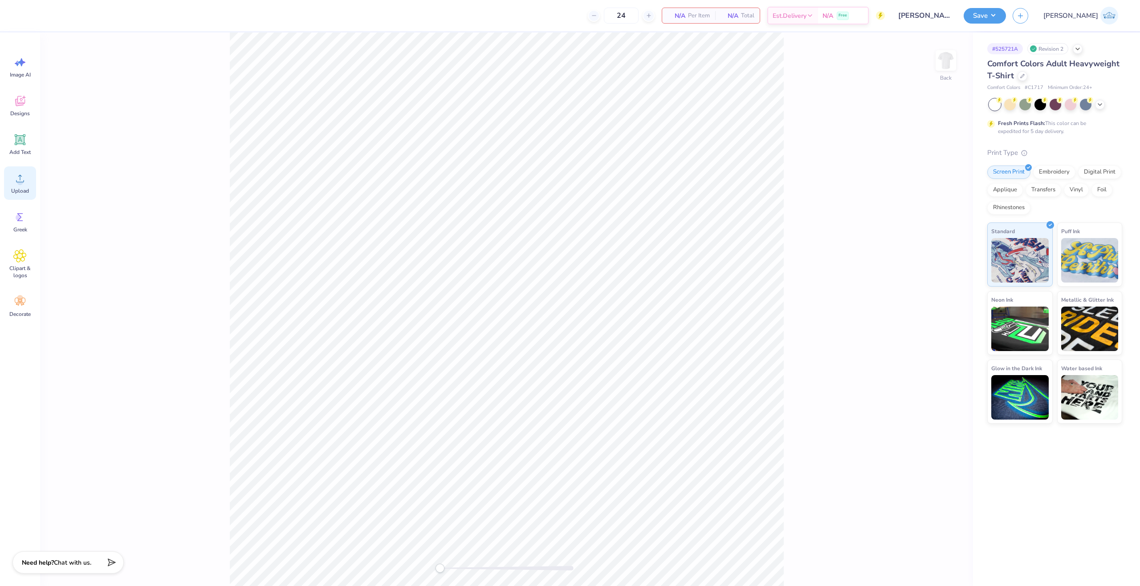
click at [31, 191] on div "Upload" at bounding box center [20, 182] width 32 height 33
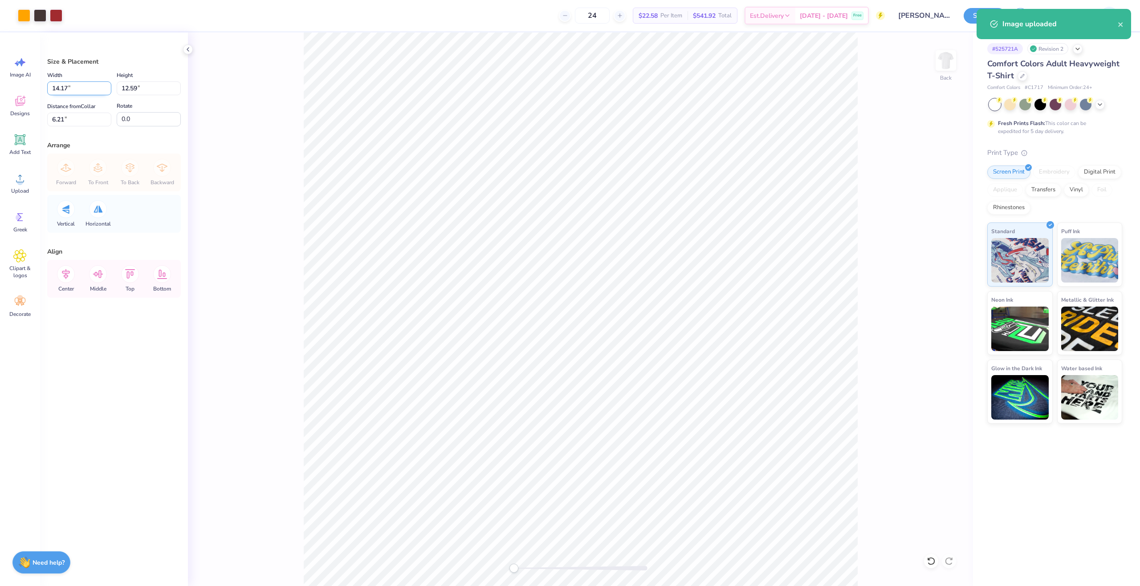
click at [68, 87] on input "14.17" at bounding box center [79, 88] width 64 height 14
type input "12.54"
type input "11.14"
type input "6.93"
type input "12.50"
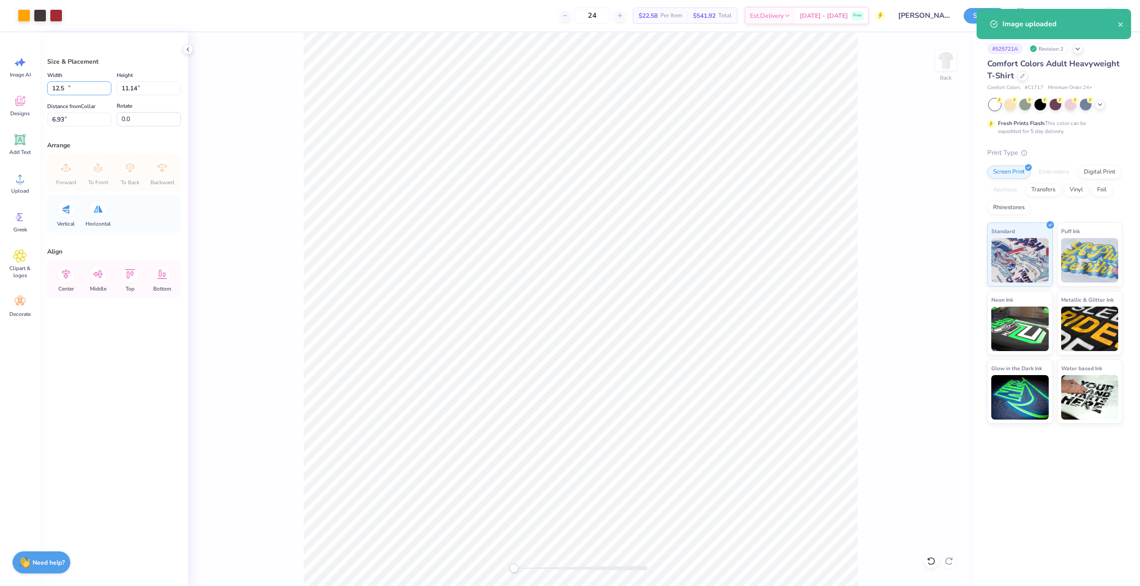
type input "11.10"
click at [60, 120] on input "6.95" at bounding box center [79, 120] width 64 height 14
type input "3"
click at [246, 208] on div "Back" at bounding box center [580, 309] width 785 height 554
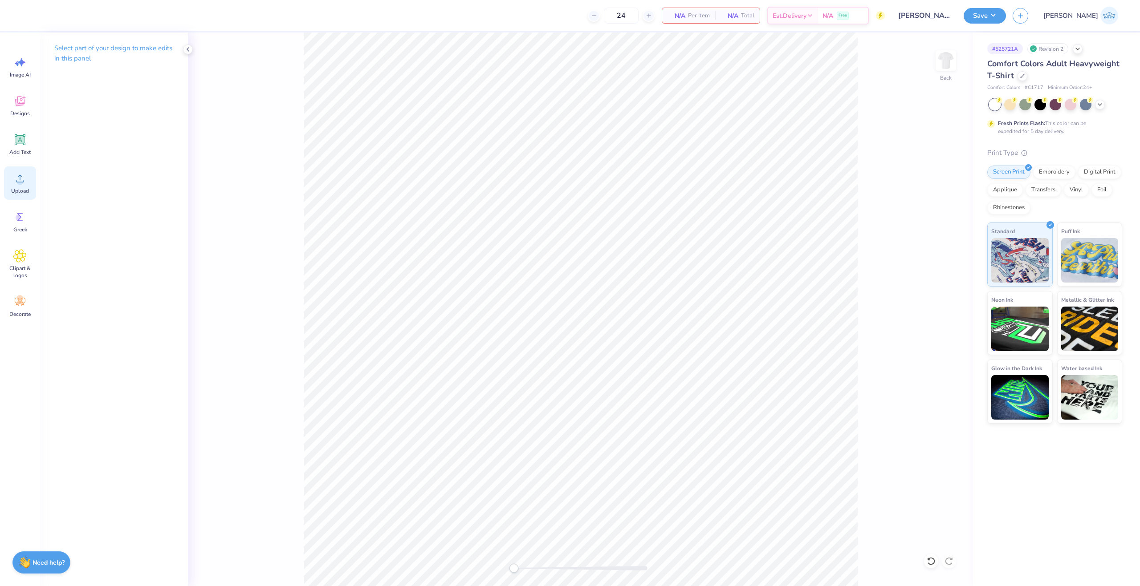
click at [23, 189] on span "Upload" at bounding box center [20, 190] width 18 height 7
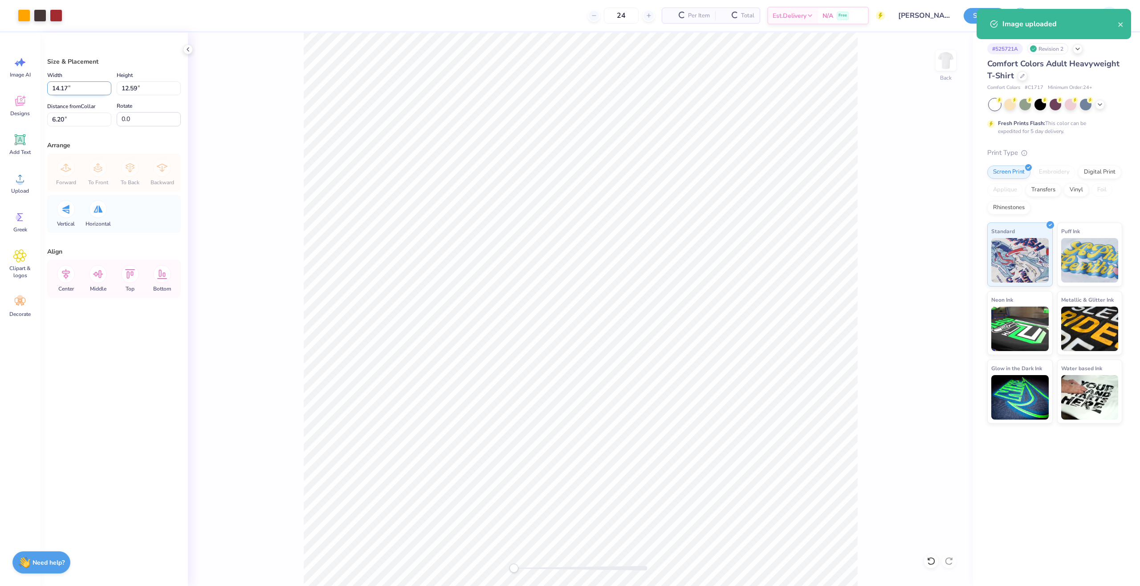
click at [66, 88] on input "14.17" at bounding box center [79, 88] width 64 height 14
type input "12.50"
type input "11.11"
click at [69, 108] on label "Distance from Collar" at bounding box center [71, 106] width 48 height 11
click at [69, 113] on input "6.95" at bounding box center [79, 120] width 64 height 14
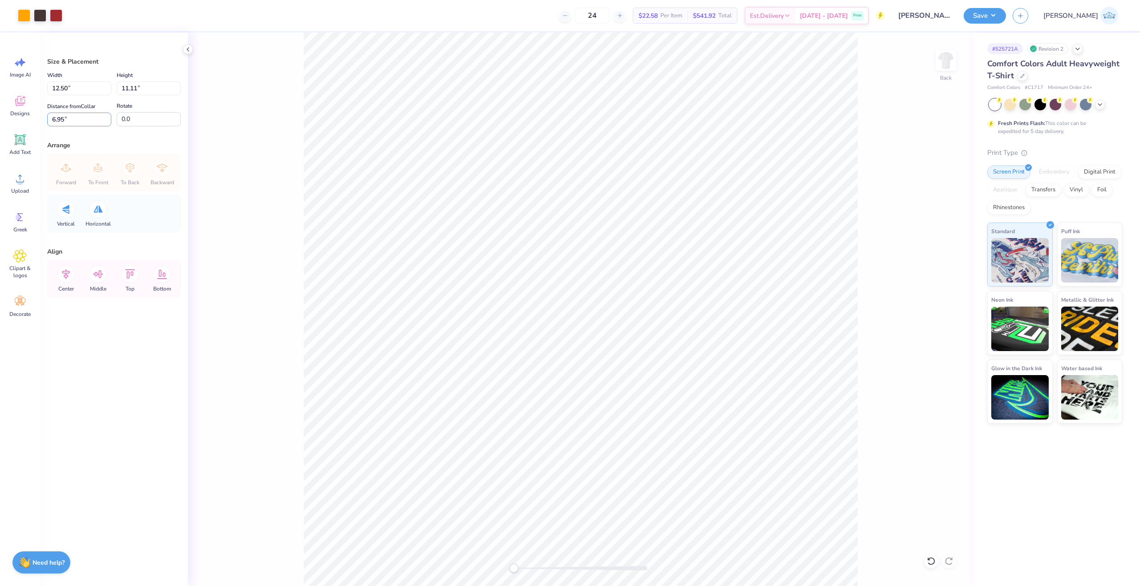
click at [68, 118] on input "6.95" at bounding box center [79, 120] width 64 height 14
type input "3"
click at [172, 251] on div "Align" at bounding box center [114, 251] width 134 height 9
click at [703, 426] on div "Back" at bounding box center [580, 309] width 785 height 554
click at [68, 280] on icon at bounding box center [66, 274] width 18 height 18
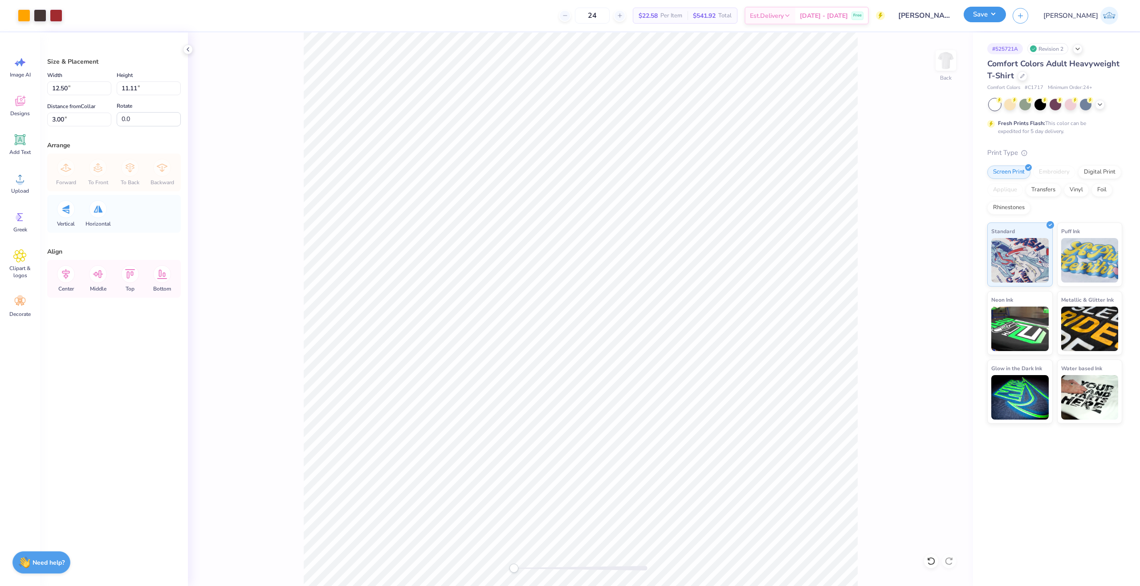
click at [1006, 9] on button "Save" at bounding box center [984, 15] width 42 height 16
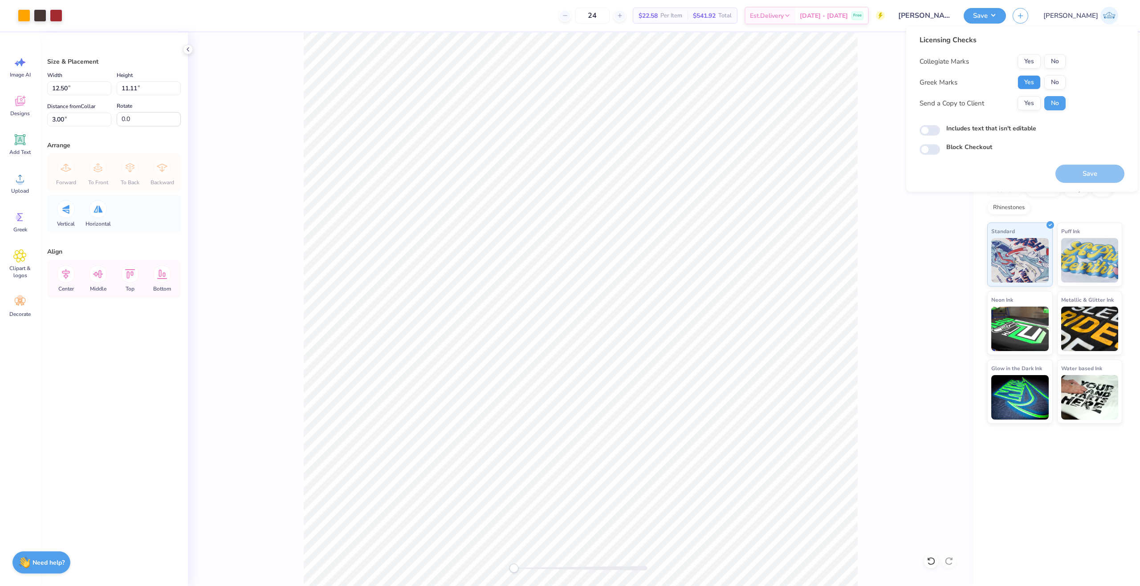
click at [1031, 77] on button "Yes" at bounding box center [1028, 82] width 23 height 14
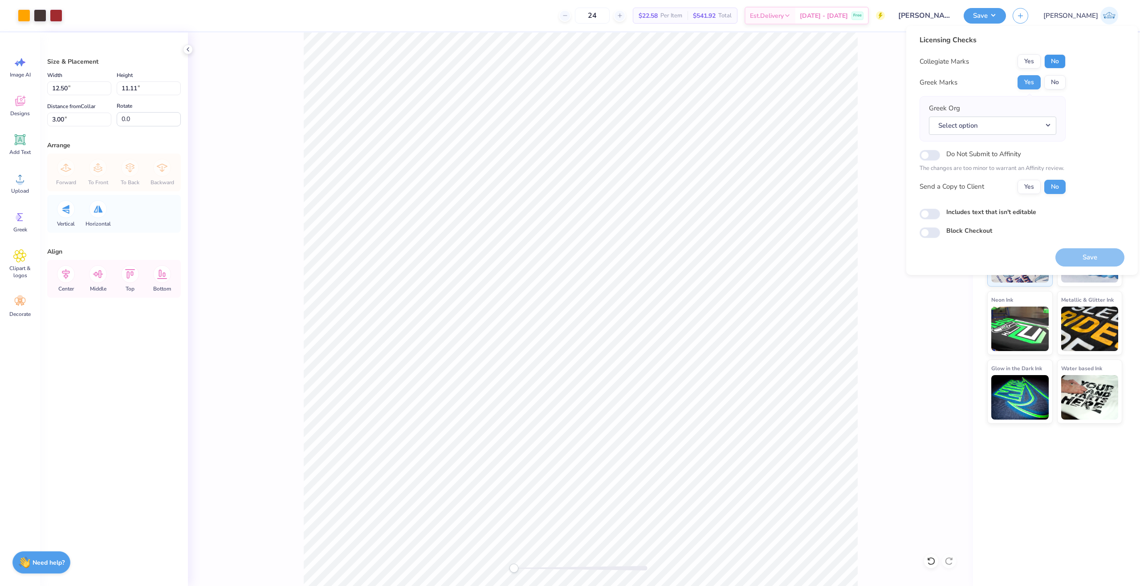
click at [1052, 60] on button "No" at bounding box center [1054, 61] width 21 height 14
click at [1027, 180] on div "Yes No" at bounding box center [1041, 187] width 48 height 14
click at [1027, 182] on button "Yes" at bounding box center [1028, 187] width 23 height 14
click at [928, 213] on input "Includes text that isn't editable" at bounding box center [929, 214] width 20 height 11
checkbox input "true"
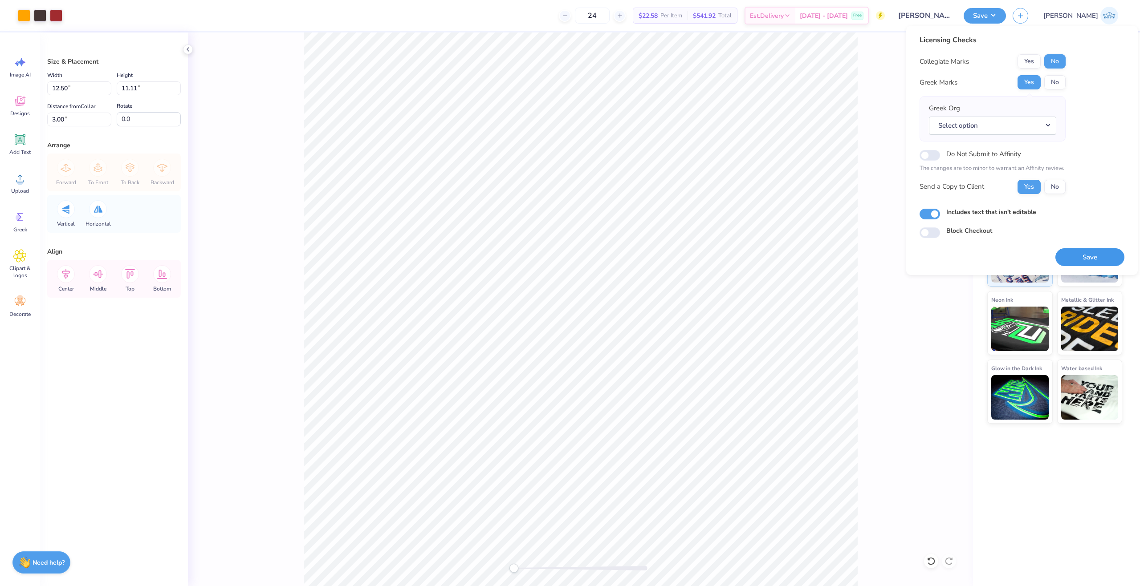
click at [1078, 257] on button "Save" at bounding box center [1089, 257] width 69 height 18
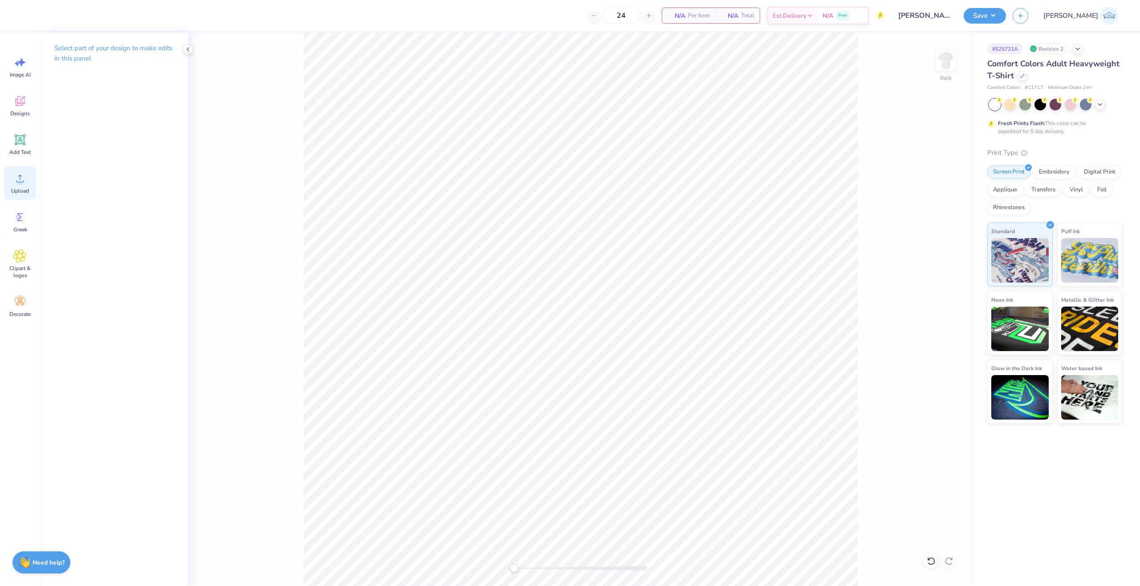
click at [20, 191] on span "Upload" at bounding box center [20, 190] width 18 height 7
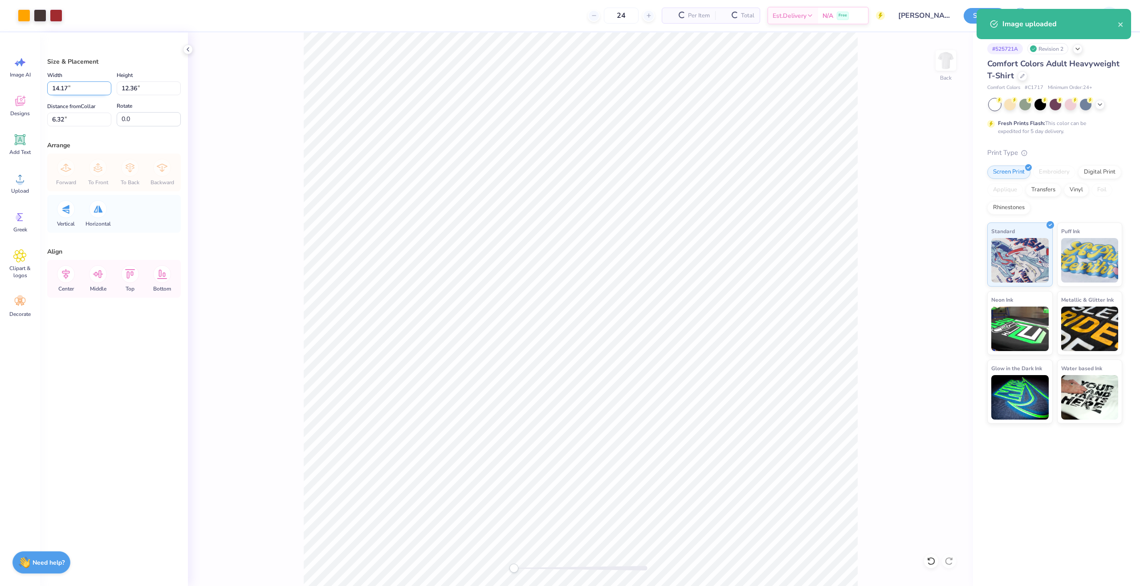
click at [69, 92] on input "14.17" at bounding box center [79, 88] width 64 height 14
type input "12.50"
type input "10.90"
click at [69, 119] on input "7.05" at bounding box center [79, 120] width 64 height 14
type input "3"
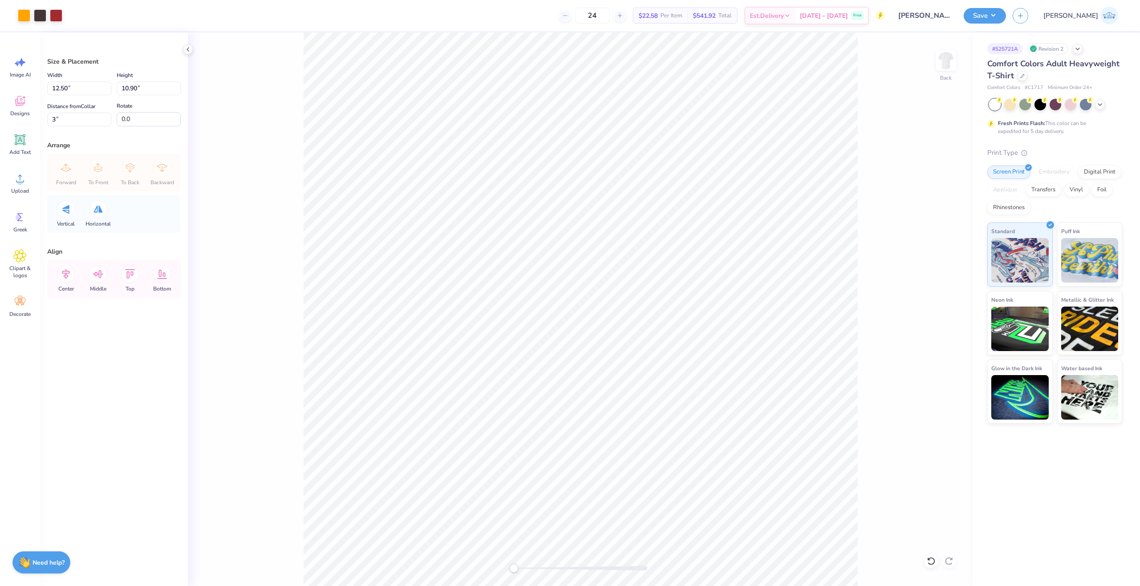
click at [222, 217] on div "Back" at bounding box center [580, 309] width 785 height 554
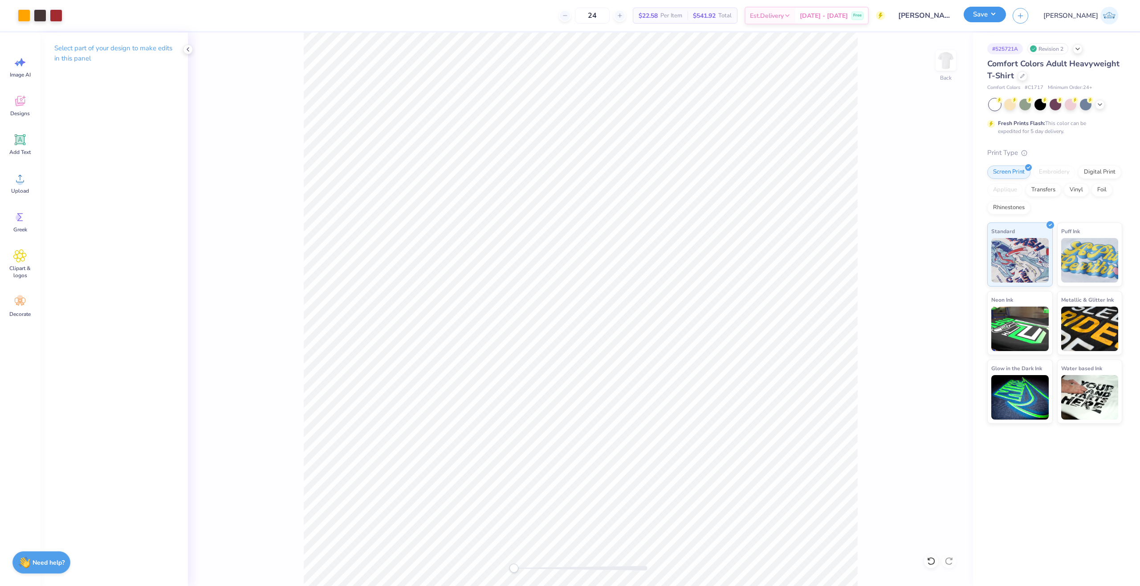
click at [1006, 22] on button "Save" at bounding box center [984, 15] width 42 height 16
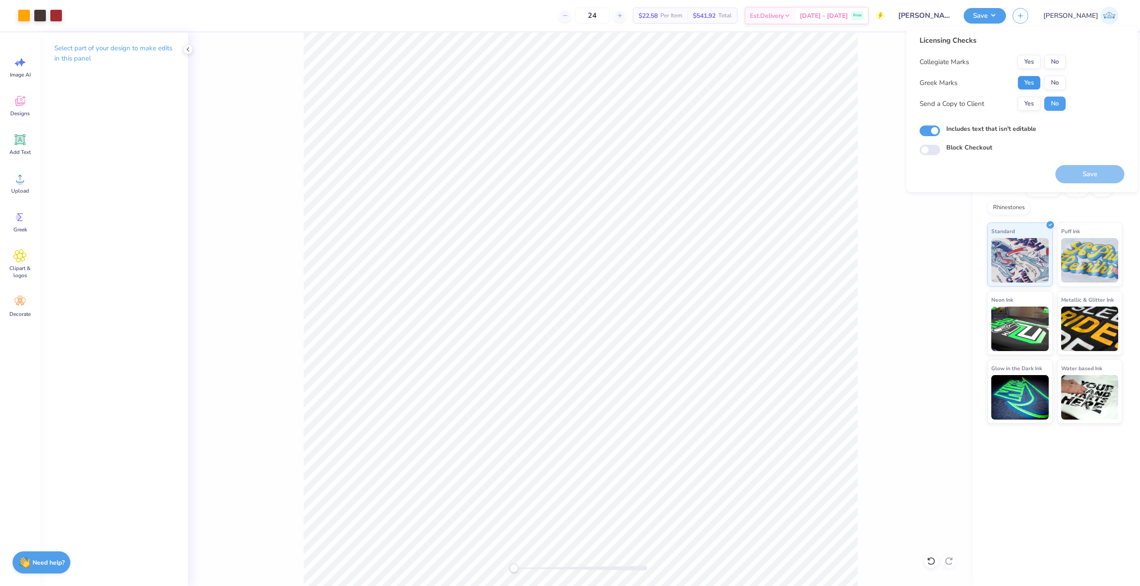
click at [1035, 77] on button "Yes" at bounding box center [1028, 83] width 23 height 14
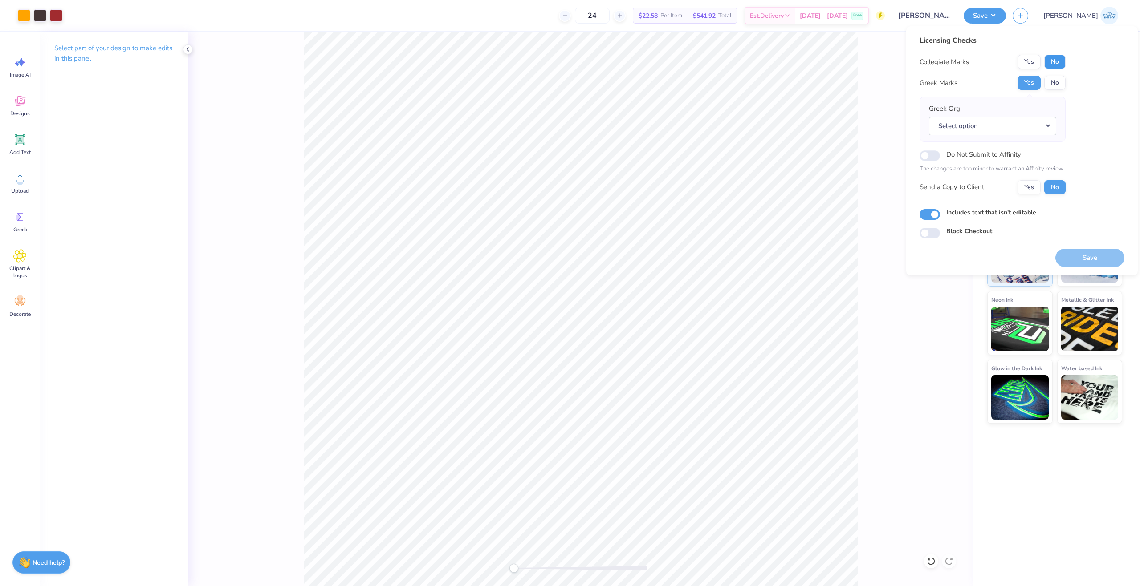
click at [1050, 57] on button "No" at bounding box center [1054, 62] width 21 height 14
click at [1023, 189] on button "Yes" at bounding box center [1028, 187] width 23 height 14
click at [1096, 260] on button "Save" at bounding box center [1089, 258] width 69 height 18
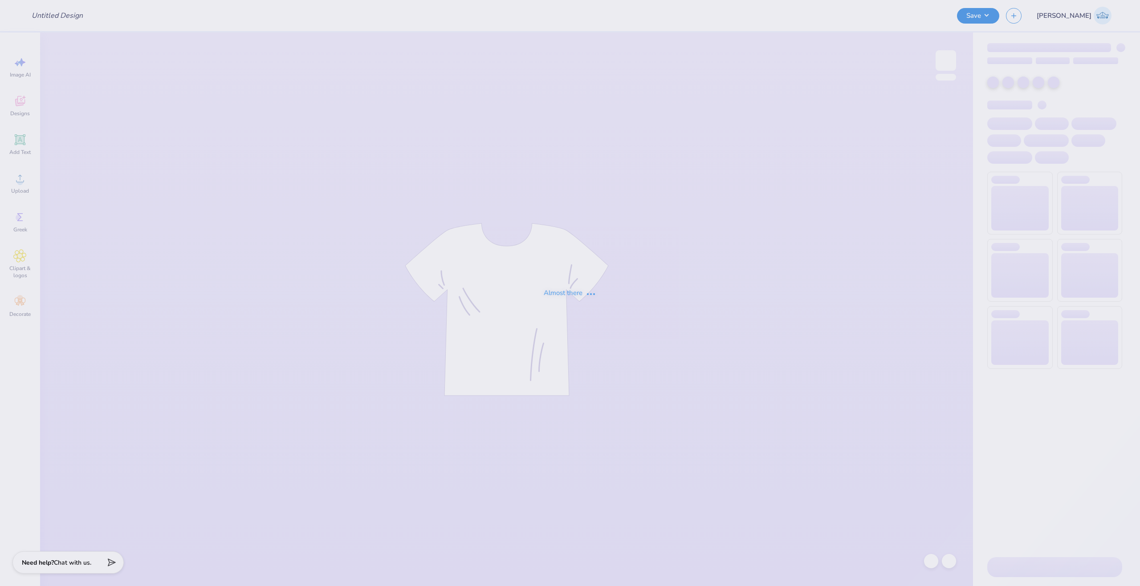
type input "[PERSON_NAME] : [US_STATE][GEOGRAPHIC_DATA]"
type input "24"
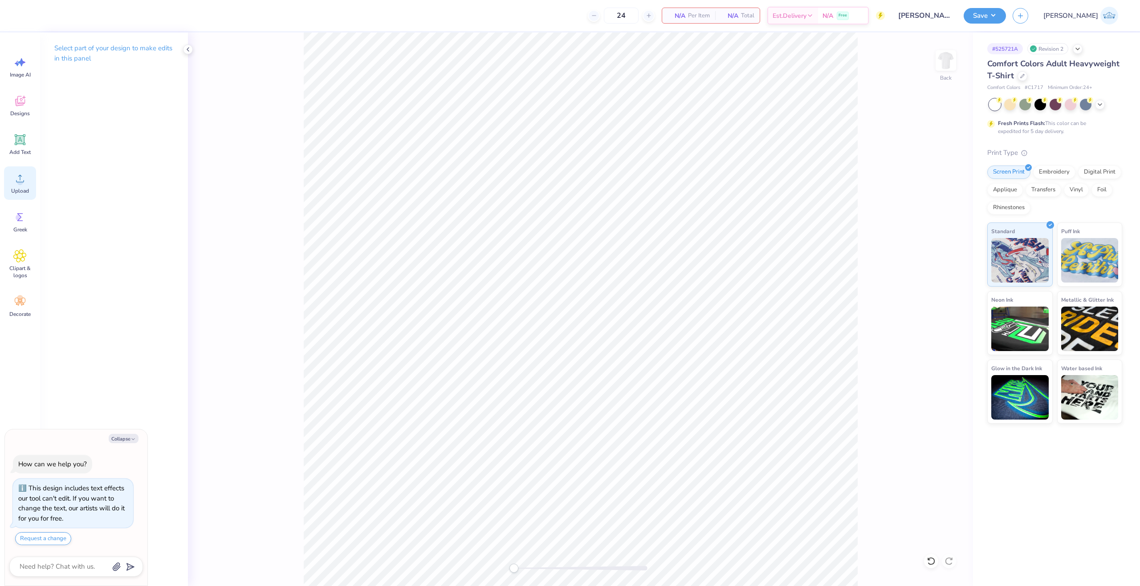
click at [30, 181] on div "Upload" at bounding box center [20, 182] width 32 height 33
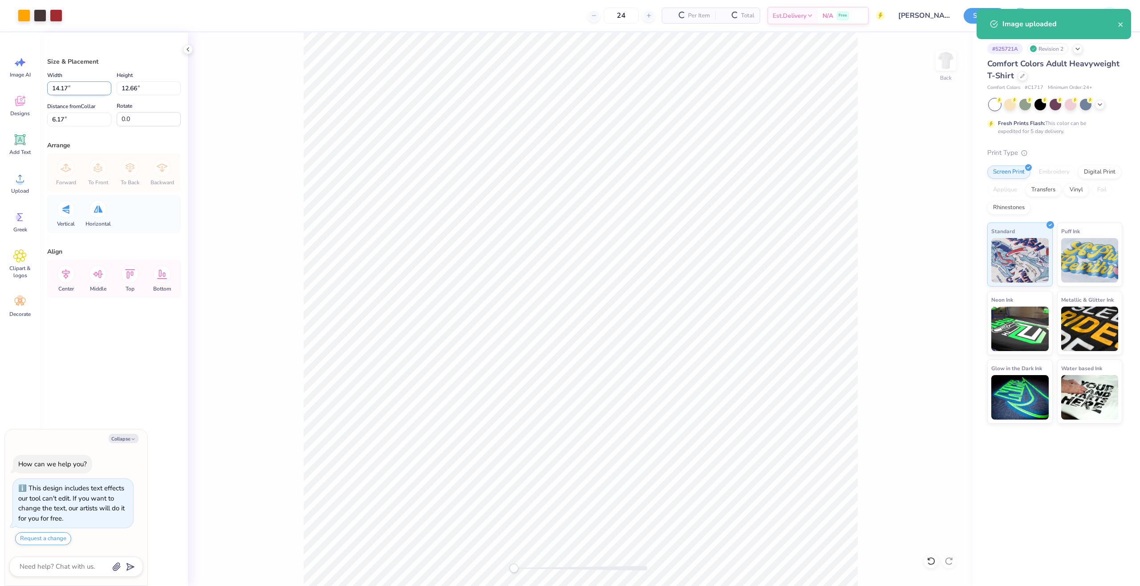
click at [78, 87] on input "14.17" at bounding box center [79, 88] width 64 height 14
type textarea "x"
type input "12.5"
type textarea "x"
type input "12.50"
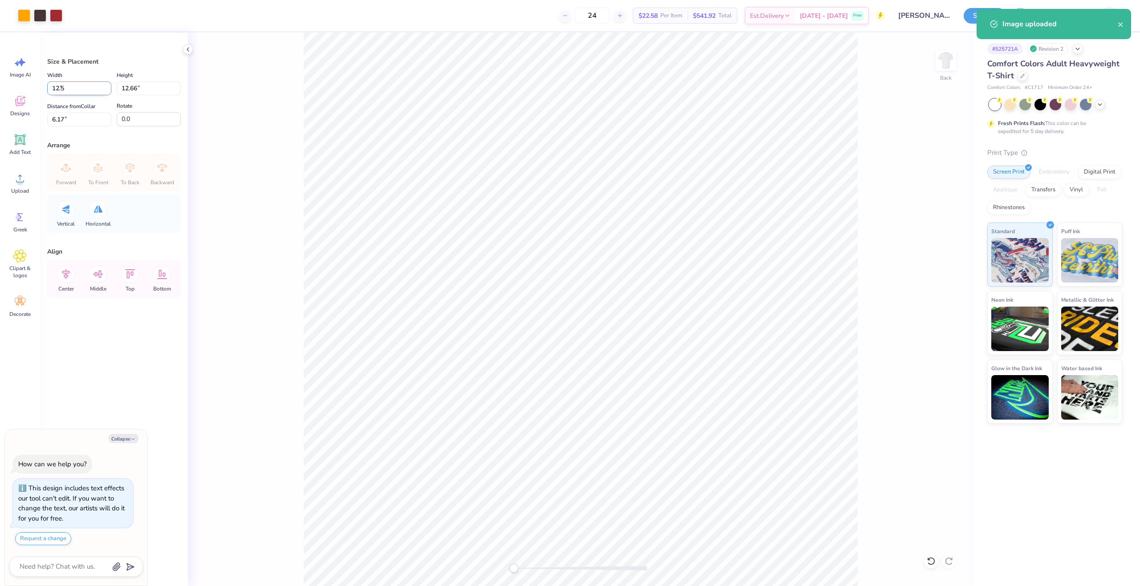
type input "11.16"
click at [57, 128] on div "Size & Placement Width 12.50 12.50 " Height 11.16 11.16 " Distance from Collar …" at bounding box center [114, 309] width 148 height 554
click at [62, 122] on input "6.92" at bounding box center [79, 120] width 64 height 14
type input "3"
click at [69, 268] on icon at bounding box center [66, 274] width 18 height 18
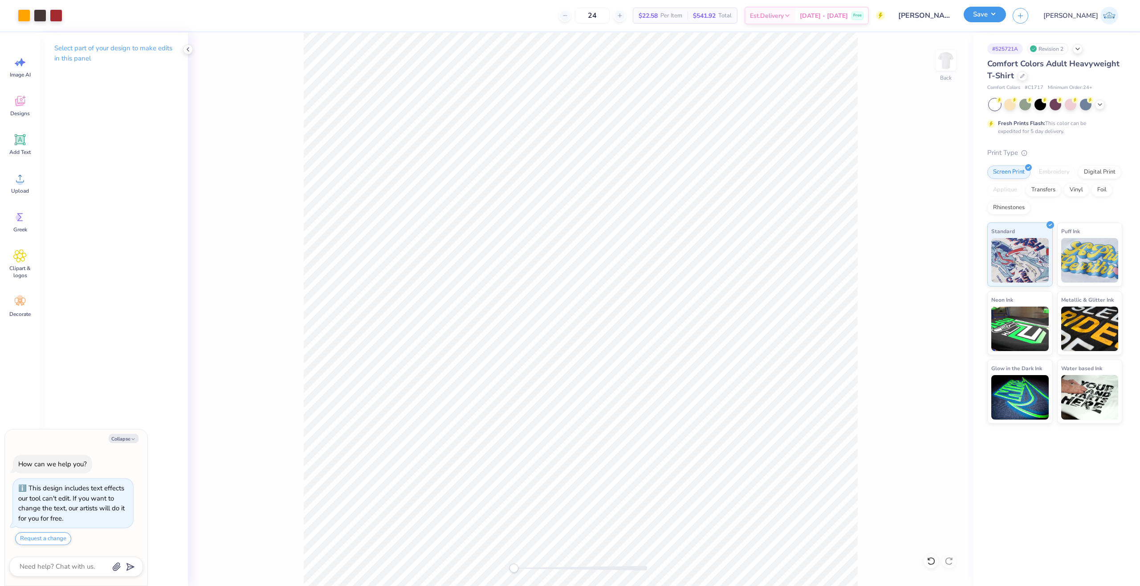
click at [1006, 22] on button "Save" at bounding box center [984, 15] width 42 height 16
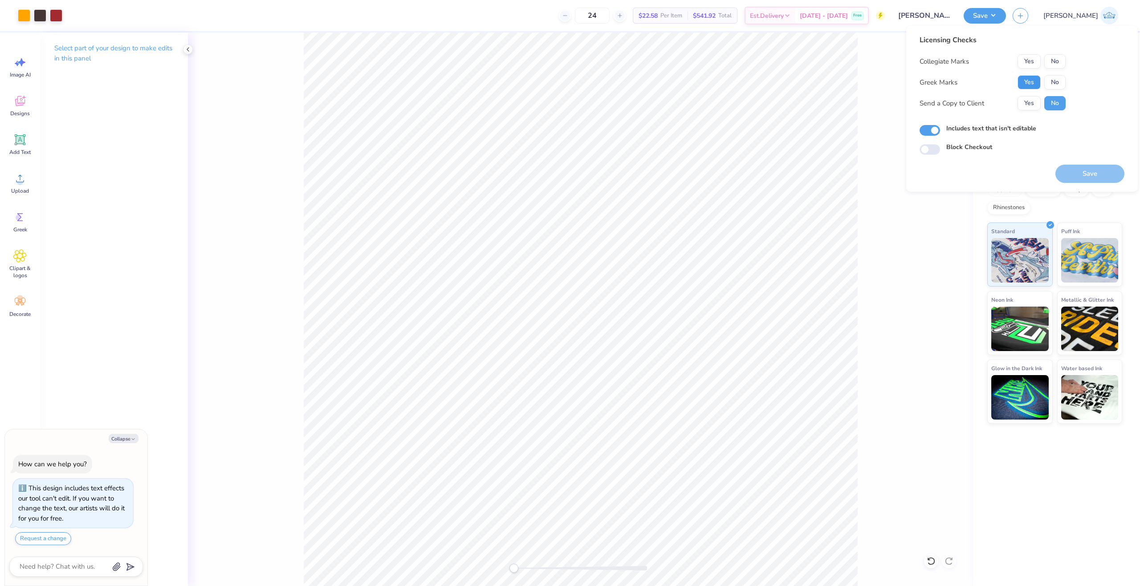
click at [1024, 79] on button "Yes" at bounding box center [1028, 82] width 23 height 14
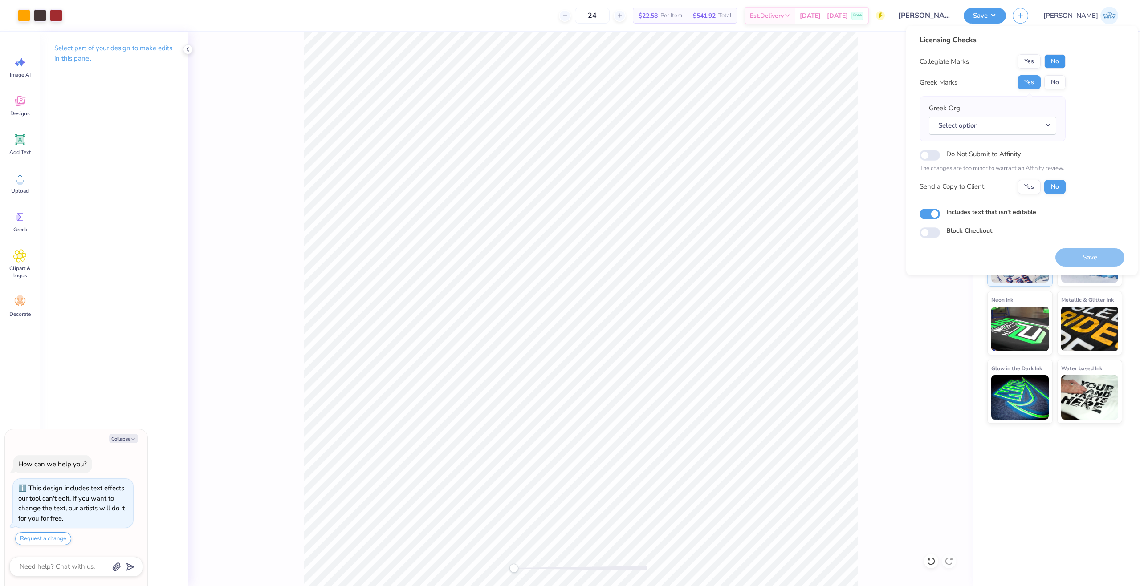
click at [1051, 59] on button "No" at bounding box center [1054, 61] width 21 height 14
click at [1032, 194] on button "Yes" at bounding box center [1028, 187] width 23 height 14
click at [1061, 238] on div "Save" at bounding box center [1089, 252] width 69 height 28
click at [1065, 253] on button "Save" at bounding box center [1089, 257] width 69 height 18
type textarea "x"
